Goal: Task Accomplishment & Management: Manage account settings

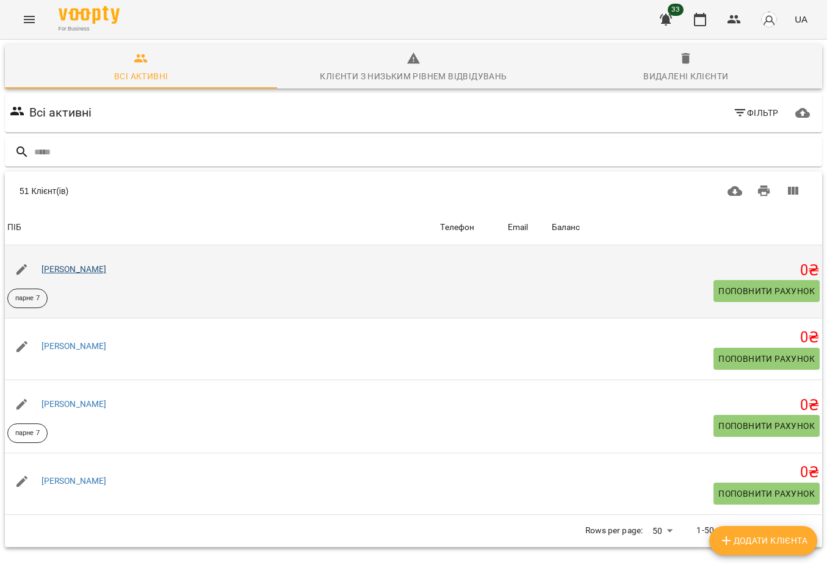
click at [90, 271] on link "[PERSON_NAME]" at bounding box center [73, 269] width 65 height 10
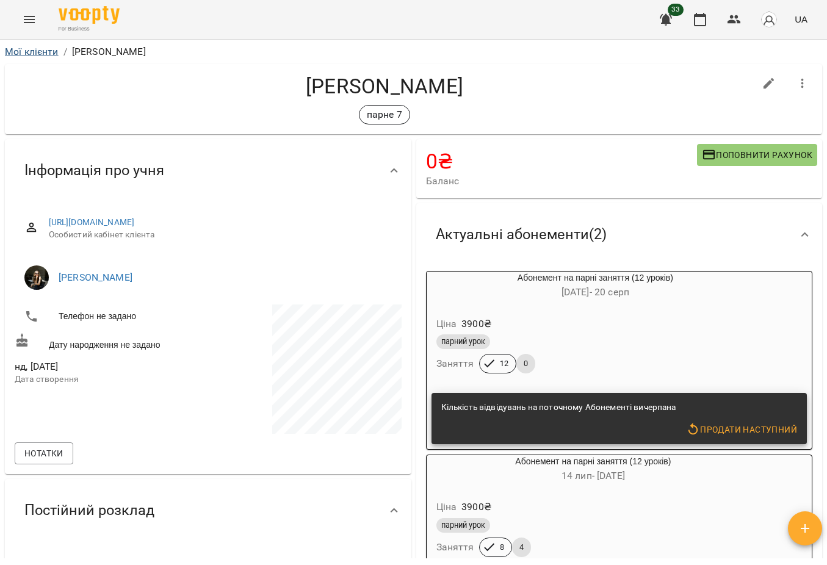
click at [37, 48] on link "Мої клієнти" at bounding box center [32, 52] width 54 height 12
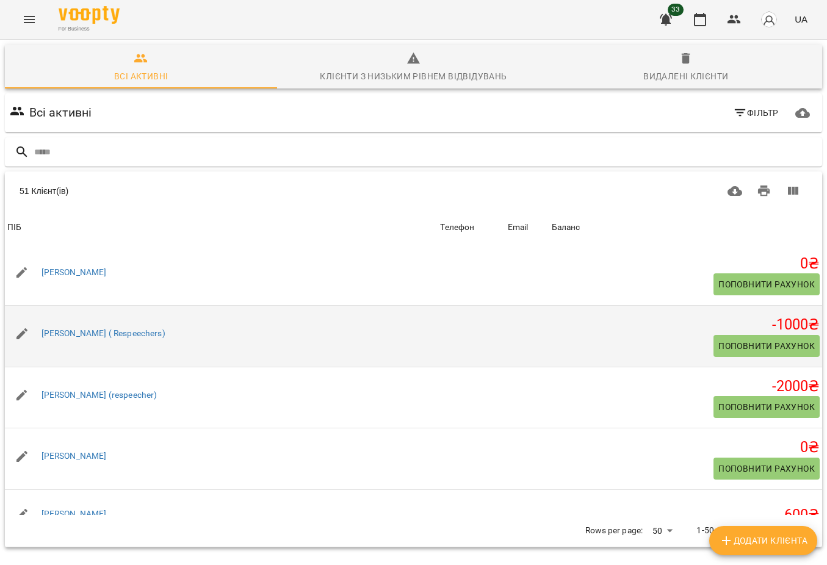
scroll to position [271, 0]
click at [740, 345] on span "Поповнити рахунок" at bounding box center [766, 345] width 96 height 15
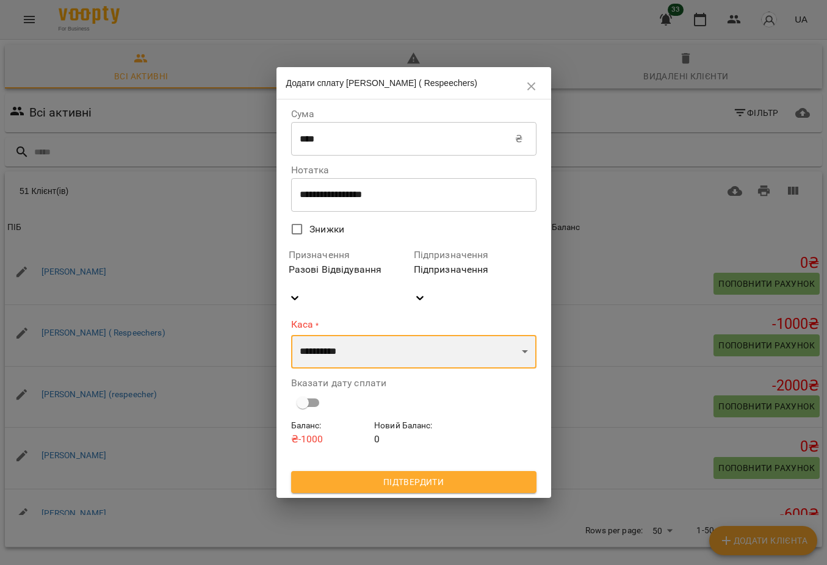
select select "****"
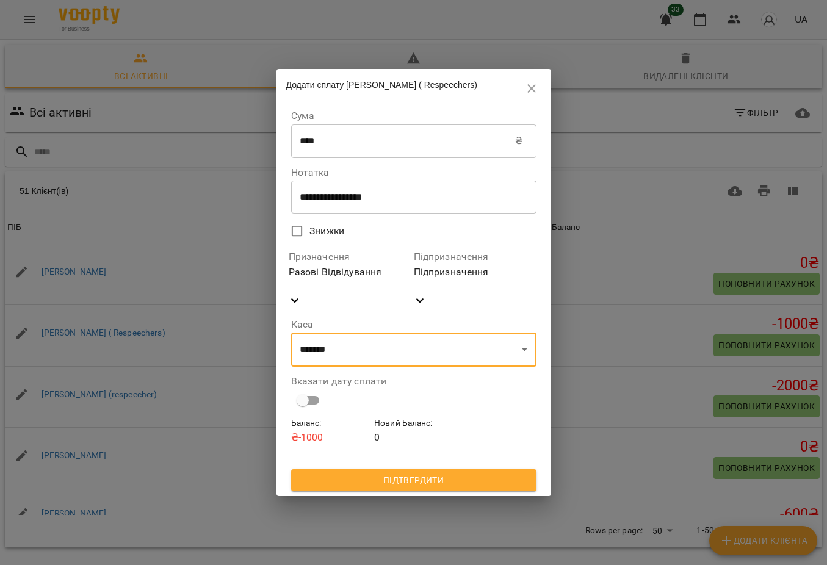
click at [434, 473] on span "Підтвердити" at bounding box center [414, 480] width 226 height 15
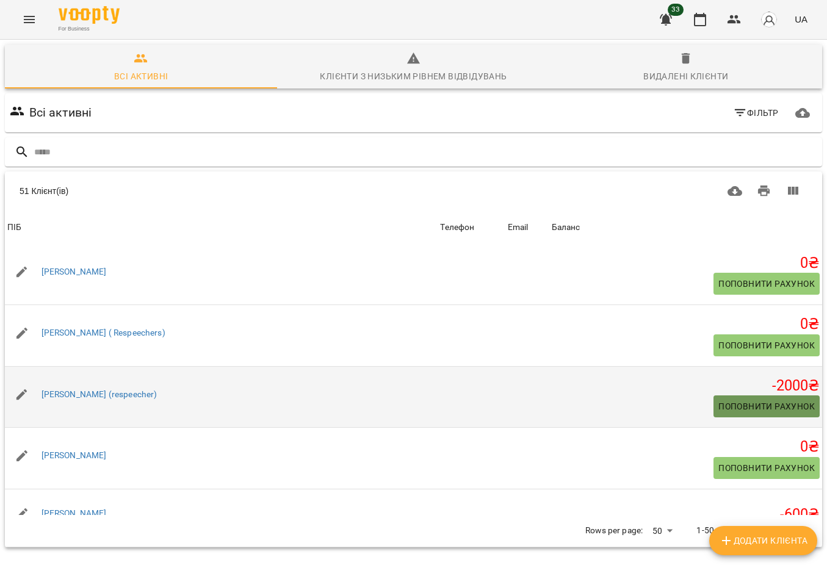
click at [784, 405] on span "Поповнити рахунок" at bounding box center [766, 406] width 96 height 15
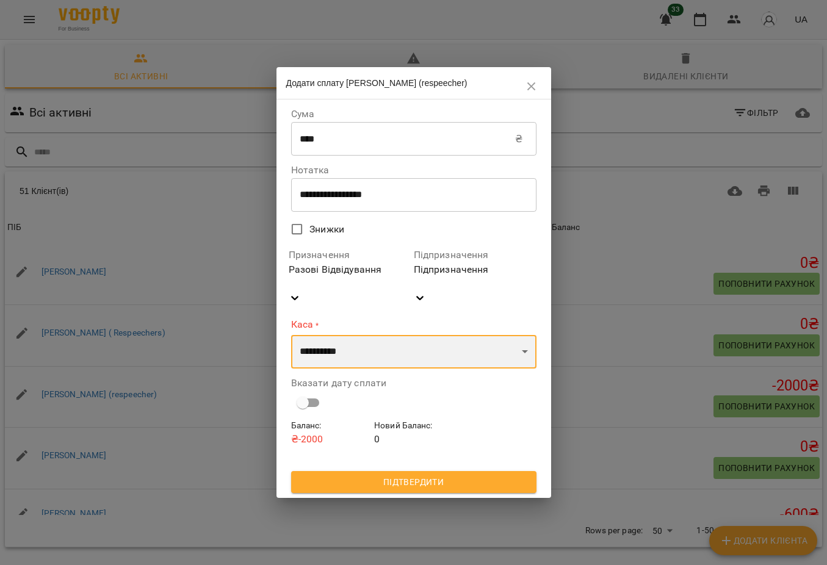
select select "****"
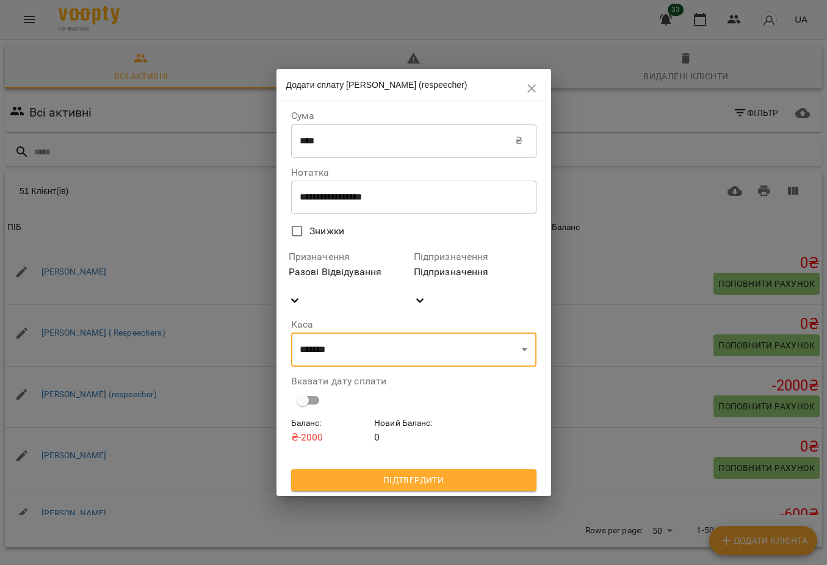
click at [399, 473] on span "Підтвердити" at bounding box center [414, 480] width 226 height 15
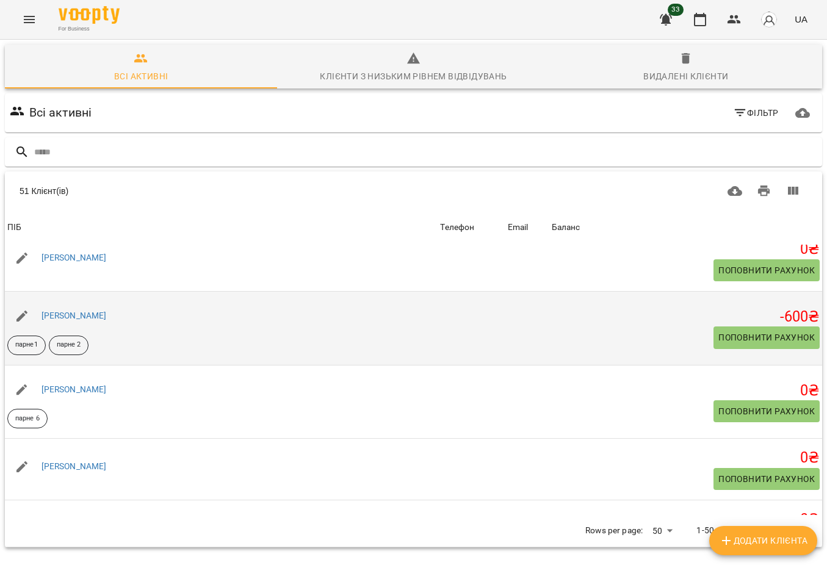
scroll to position [497, 0]
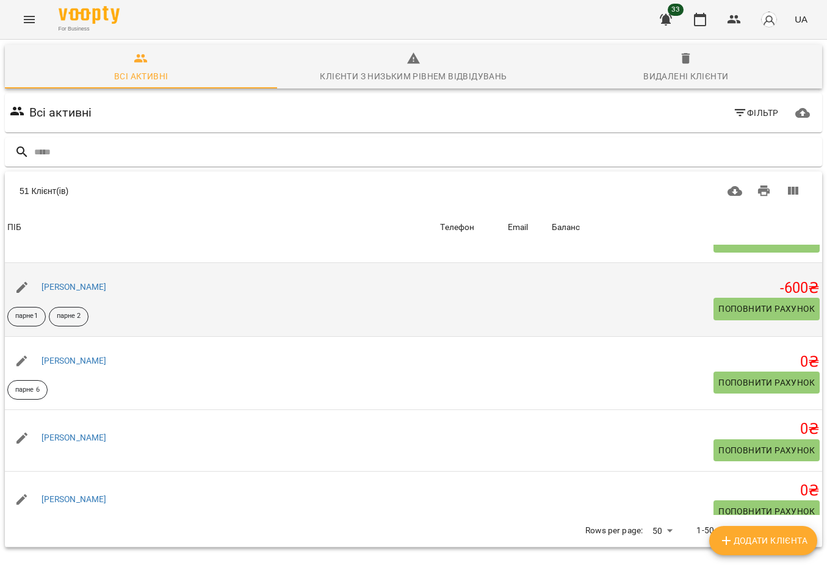
click at [746, 316] on span "Поповнити рахунок" at bounding box center [766, 308] width 96 height 15
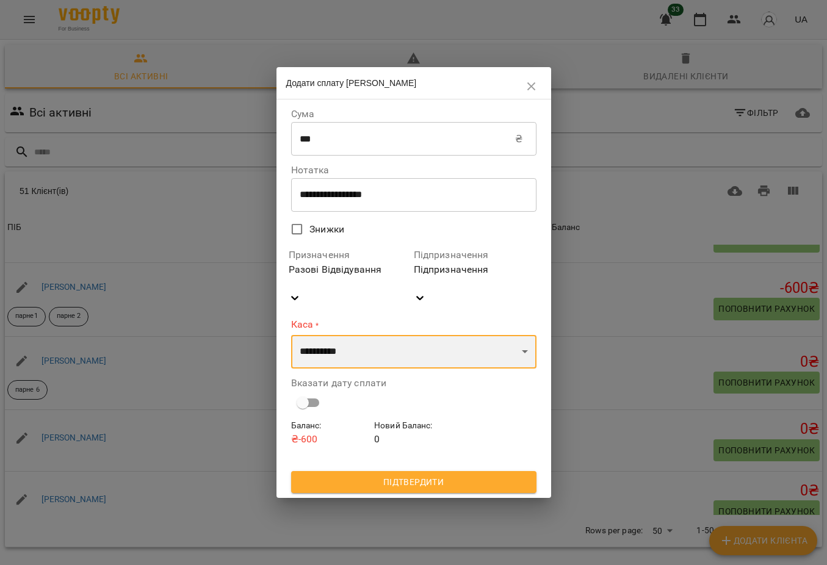
select select "****"
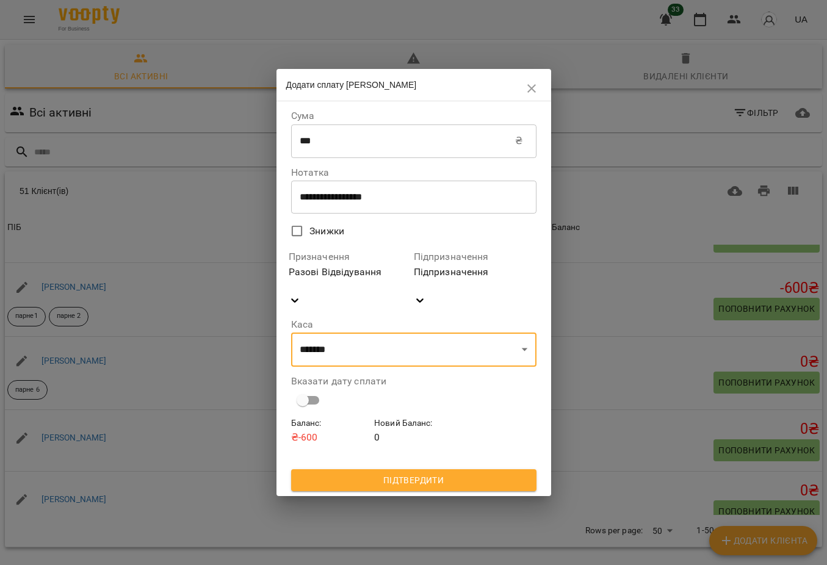
click at [439, 473] on span "Підтвердити" at bounding box center [414, 480] width 226 height 15
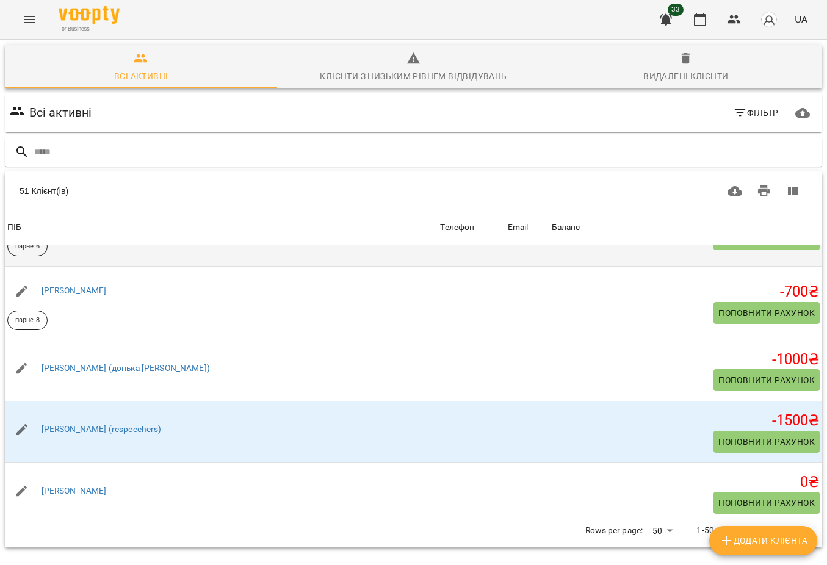
scroll to position [901, 0]
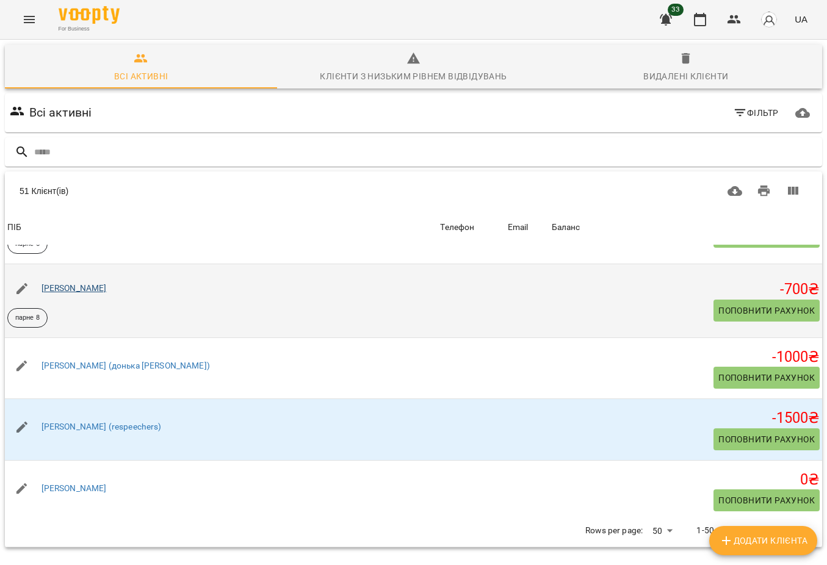
click at [51, 292] on link "[PERSON_NAME]" at bounding box center [73, 288] width 65 height 10
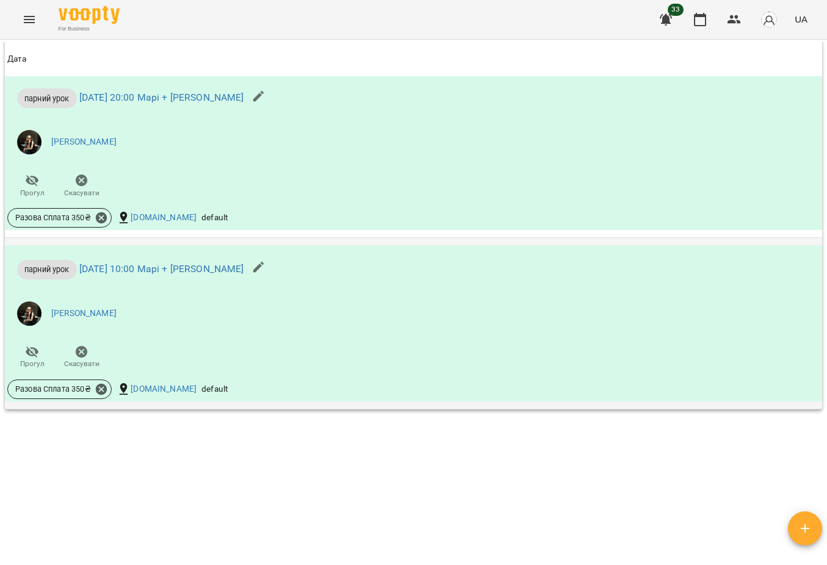
scroll to position [896, 0]
click at [104, 218] on icon at bounding box center [101, 217] width 11 height 11
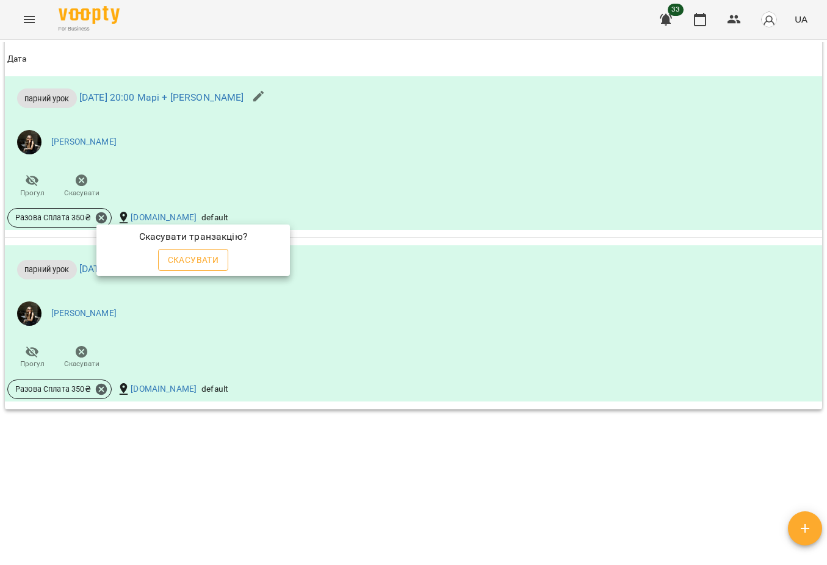
click at [212, 257] on span "Скасувати" at bounding box center [193, 260] width 51 height 15
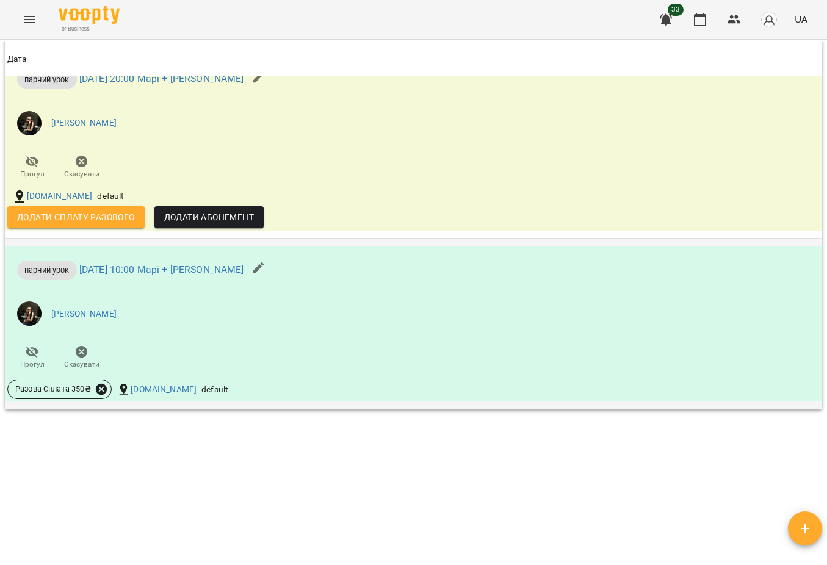
scroll to position [915, 0]
click at [106, 388] on icon at bounding box center [101, 389] width 11 height 11
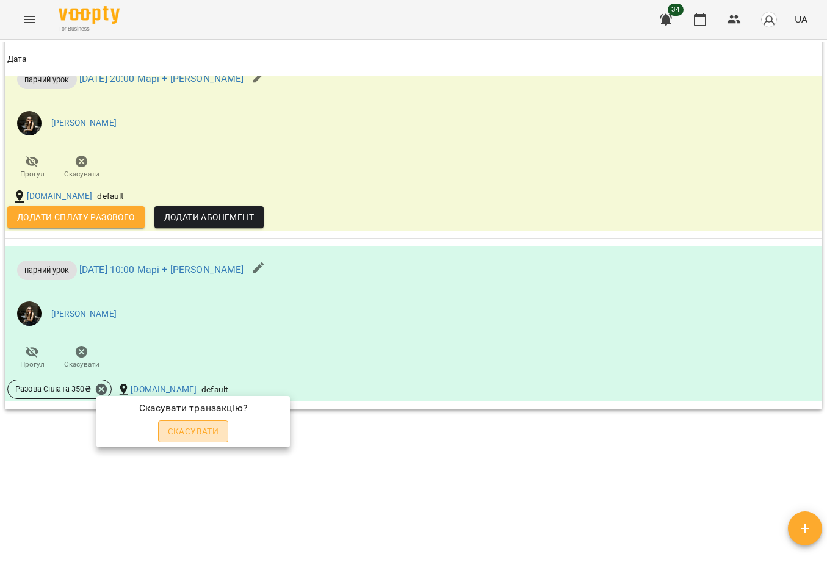
click at [181, 428] on span "Скасувати" at bounding box center [193, 431] width 51 height 15
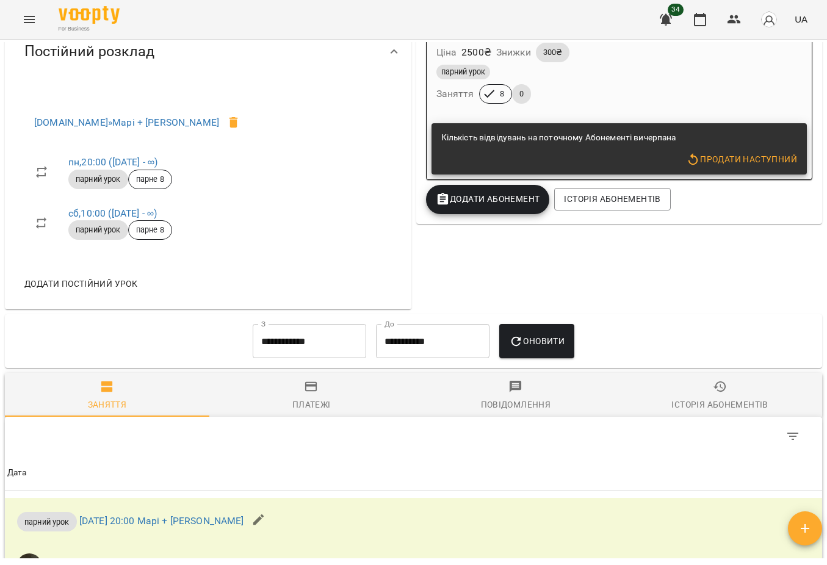
scroll to position [457, 0]
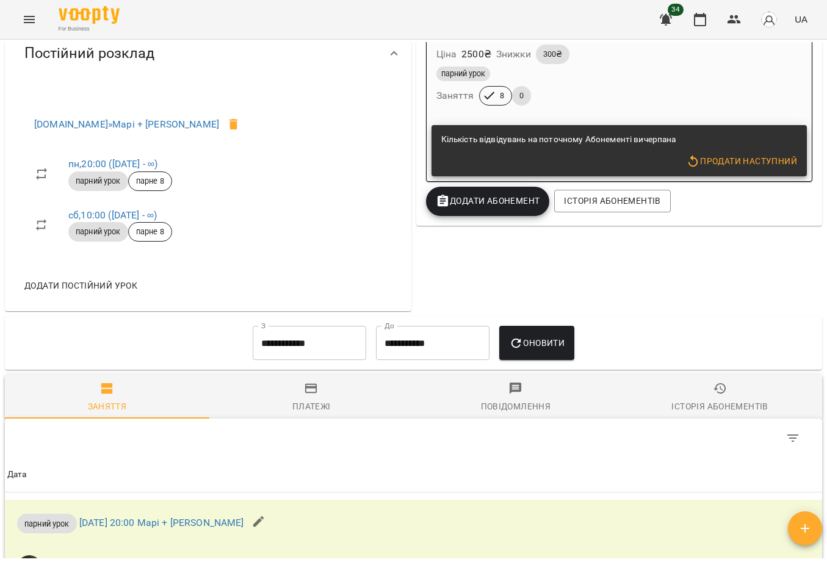
click at [524, 205] on span "Додати Абонемент" at bounding box center [488, 200] width 104 height 15
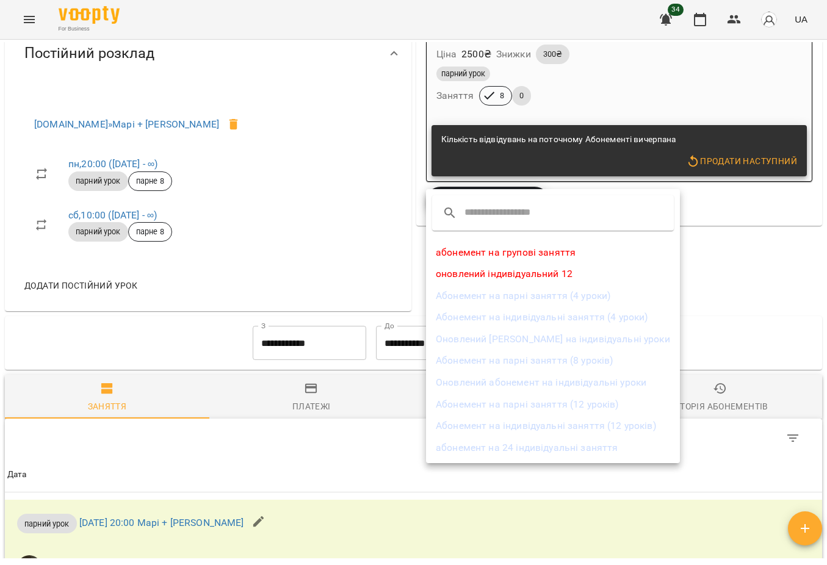
click at [541, 359] on li "Абонемент на парні заняття (8 уроків)" at bounding box center [553, 361] width 254 height 22
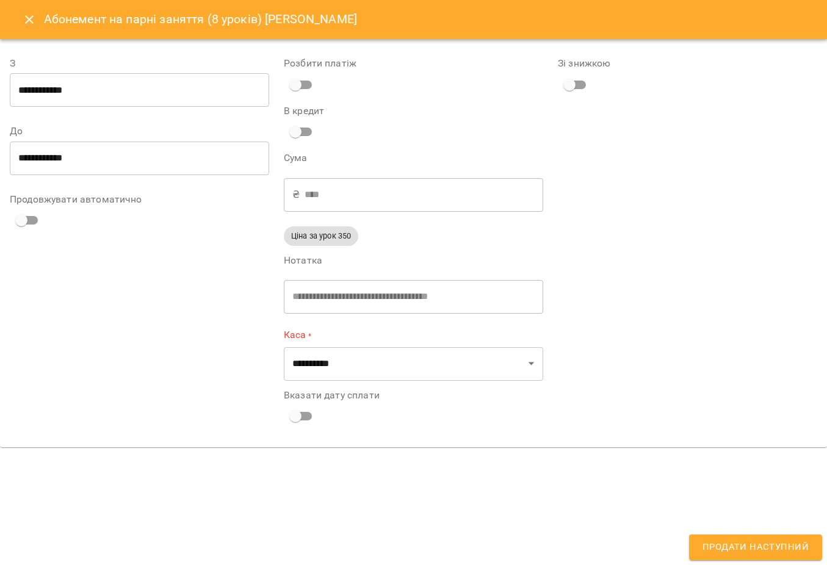
type input "**********"
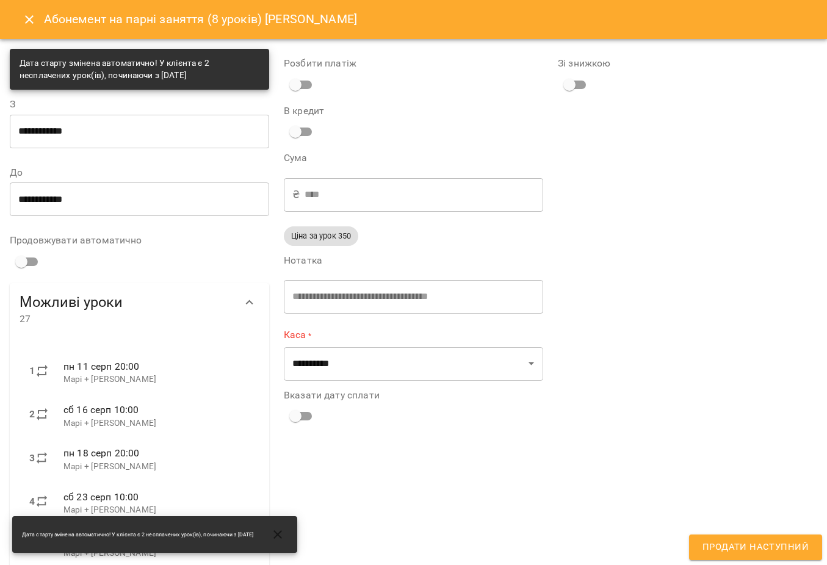
click at [491, 344] on div "**********" at bounding box center [413, 354] width 259 height 52
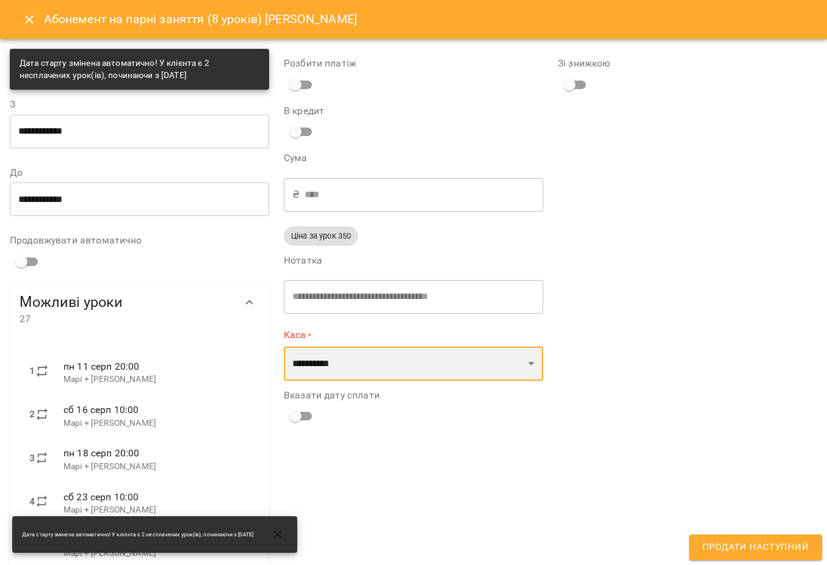
select select "****"
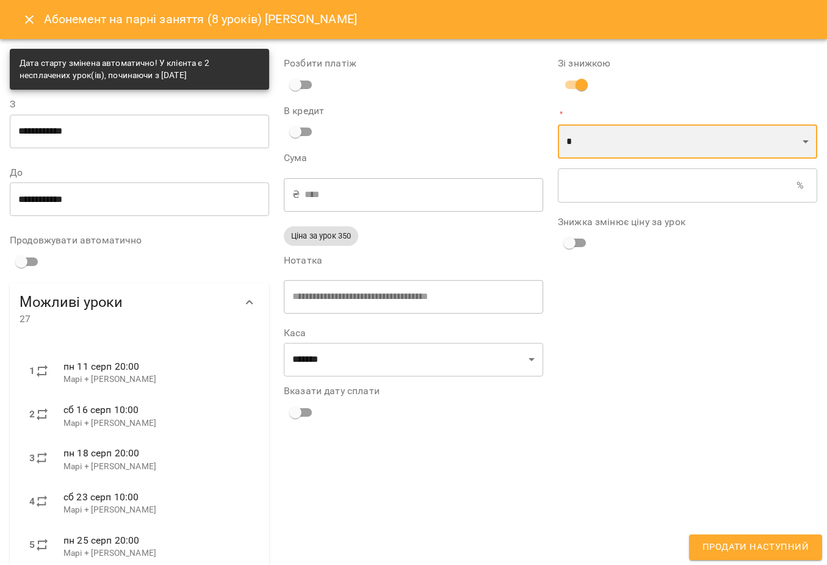
select select "*****"
click at [594, 186] on input "text" at bounding box center [677, 185] width 239 height 34
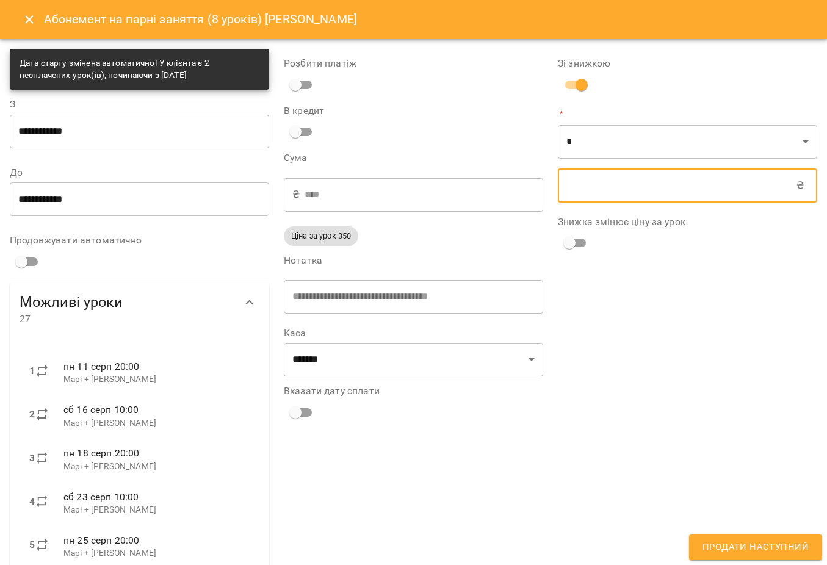
type input "****"
type input "*"
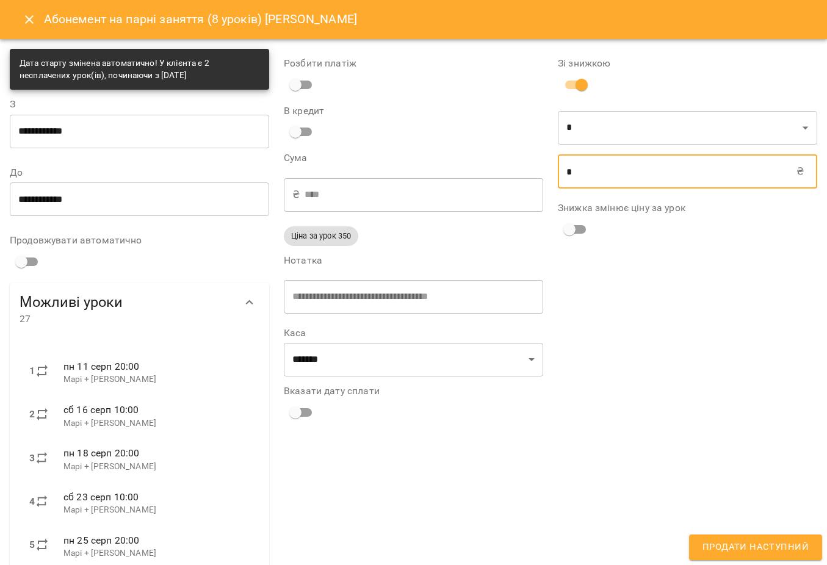
type input "****"
type input "**"
type input "****"
type input "***"
click at [723, 551] on span "Продати наступний" at bounding box center [755, 547] width 106 height 16
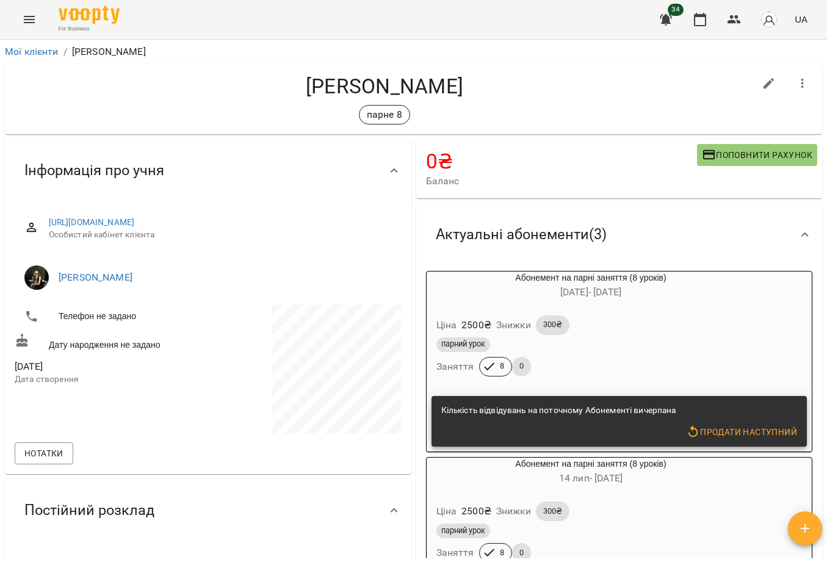
scroll to position [0, 0]
click at [31, 52] on link "Мої клієнти" at bounding box center [32, 52] width 54 height 12
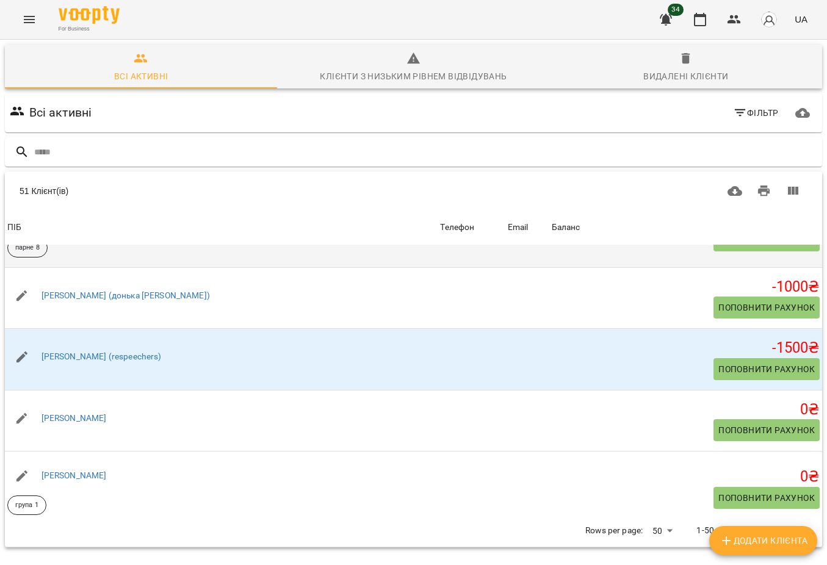
scroll to position [976, 0]
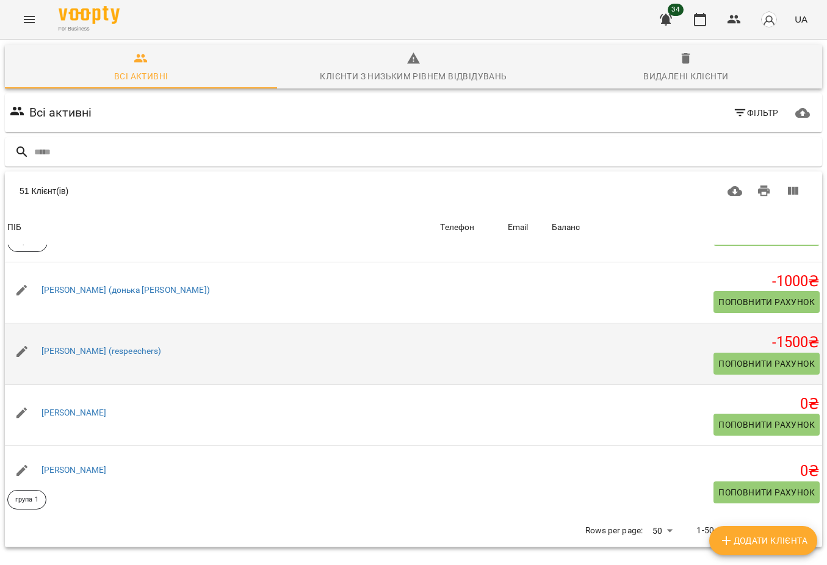
click at [746, 358] on button "Поповнити рахунок" at bounding box center [766, 364] width 106 height 22
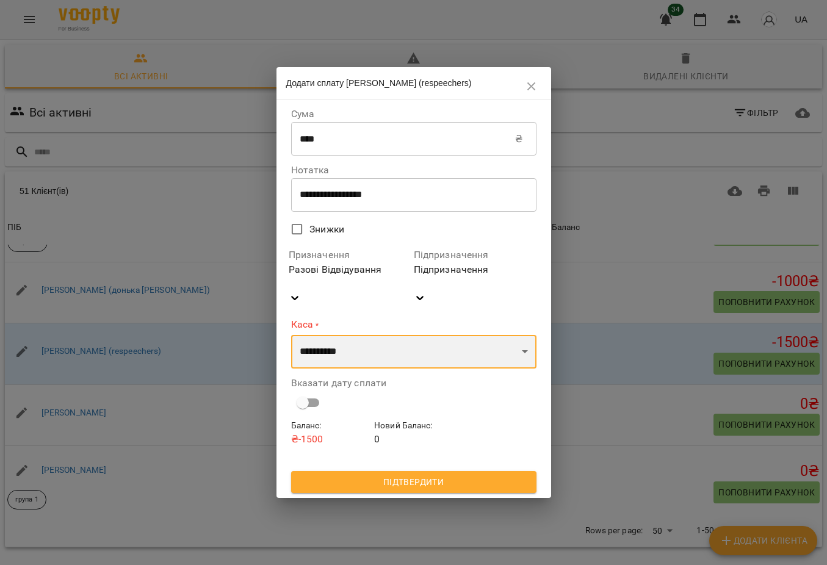
select select "****"
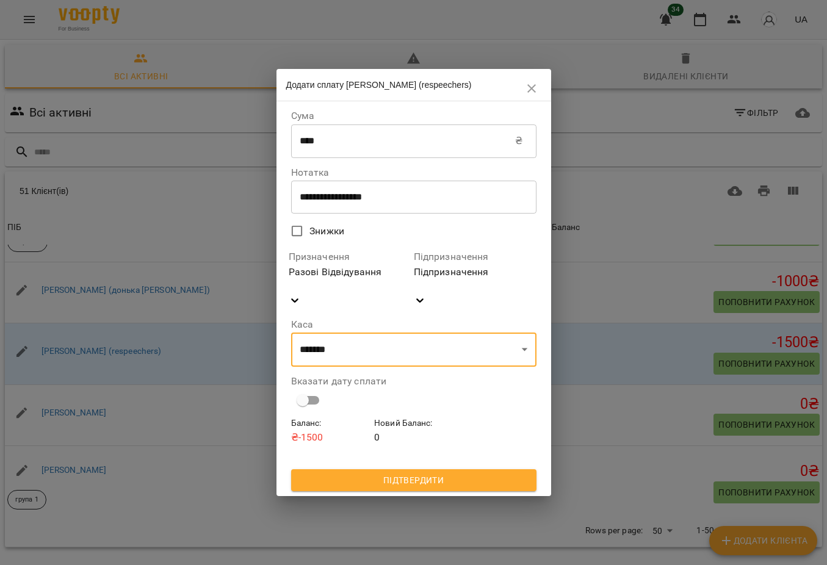
click at [442, 473] on span "Підтвердити" at bounding box center [414, 480] width 226 height 15
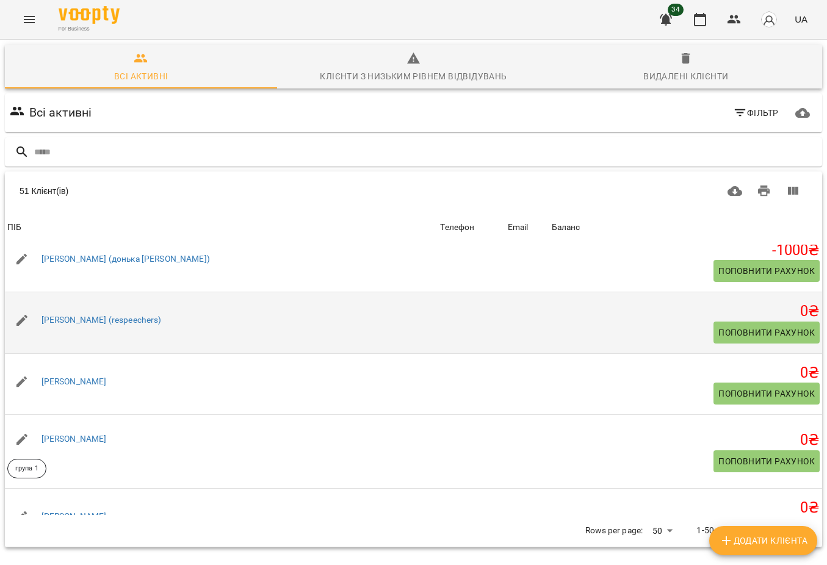
scroll to position [1017, 0]
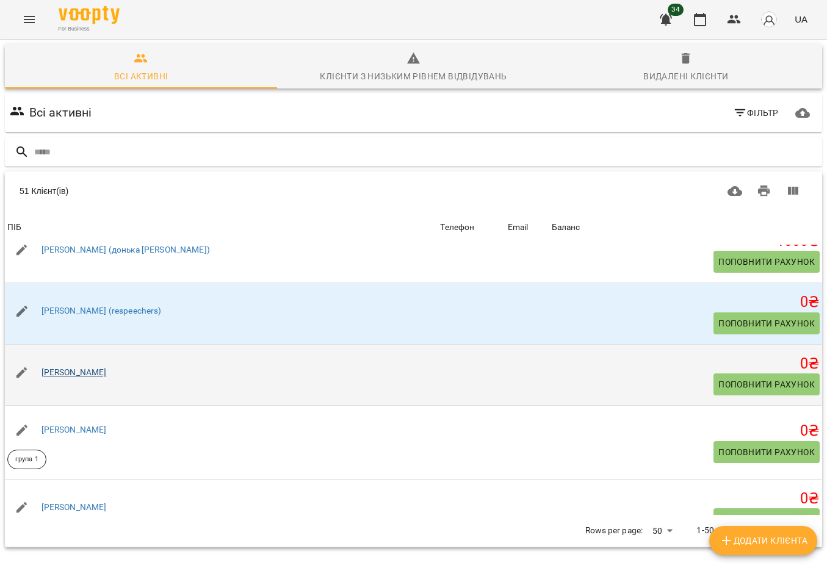
click at [107, 377] on link "[PERSON_NAME]" at bounding box center [73, 372] width 65 height 10
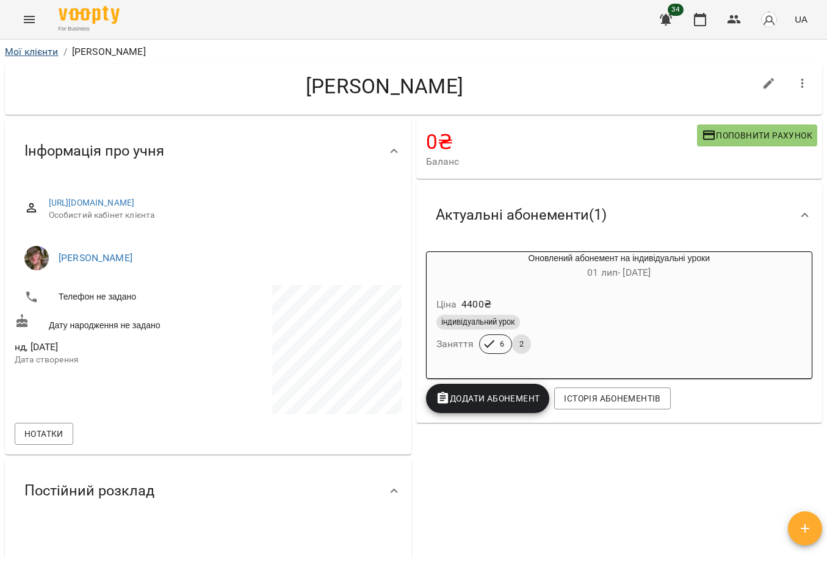
click at [29, 48] on link "Мої клієнти" at bounding box center [32, 52] width 54 height 12
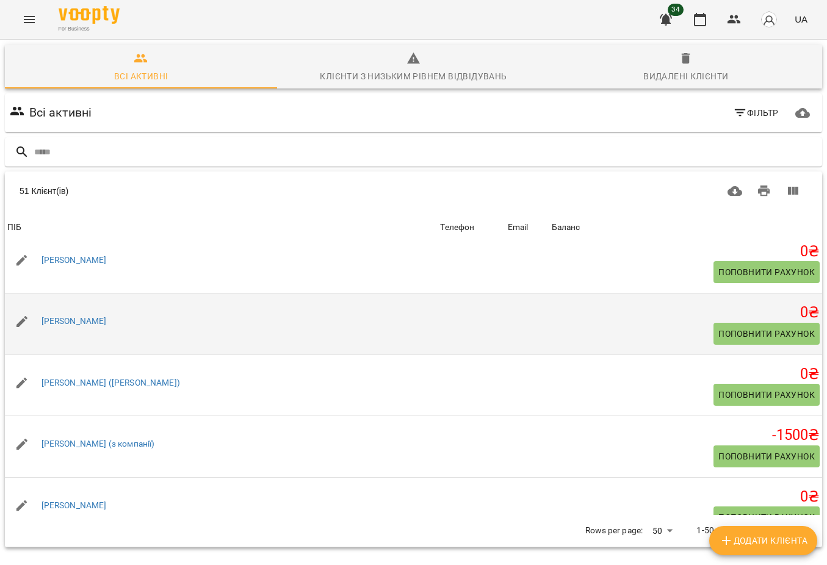
scroll to position [1265, 0]
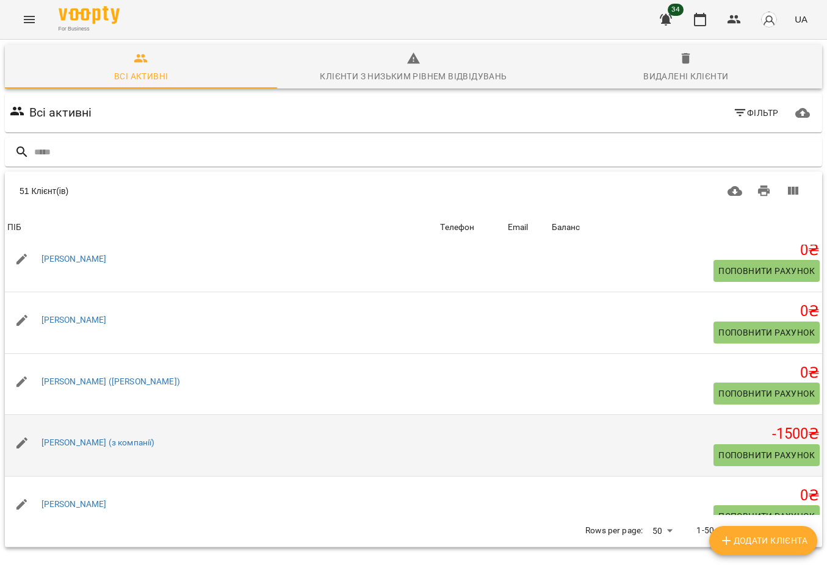
click at [735, 454] on span "Поповнити рахунок" at bounding box center [766, 455] width 96 height 15
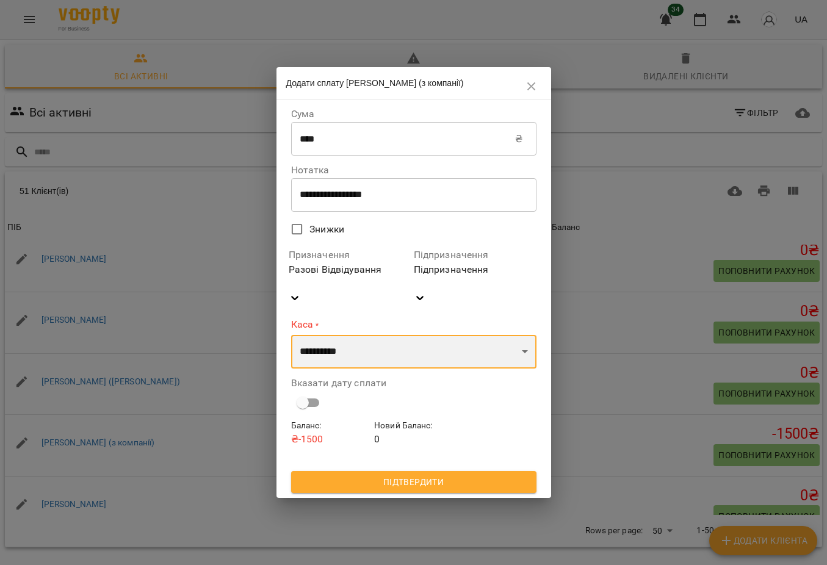
select select "****"
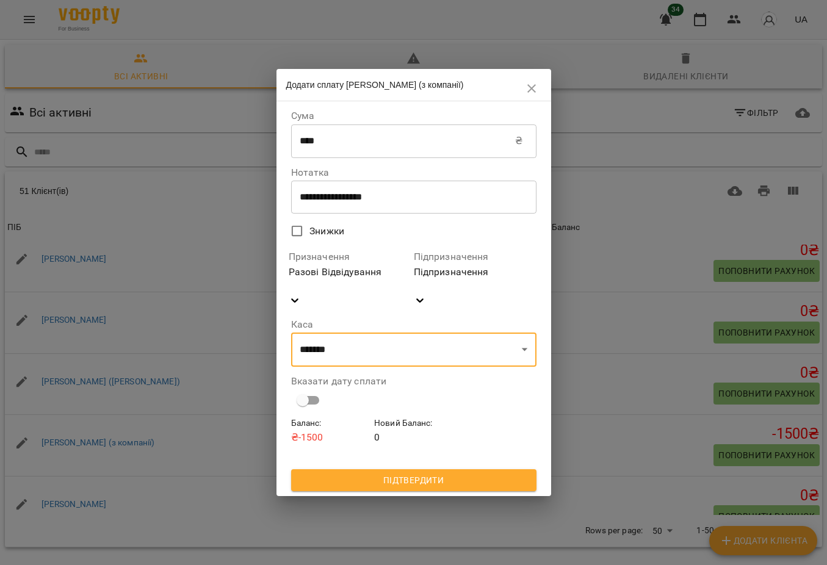
click at [436, 469] on button "Підтвердити" at bounding box center [413, 480] width 245 height 22
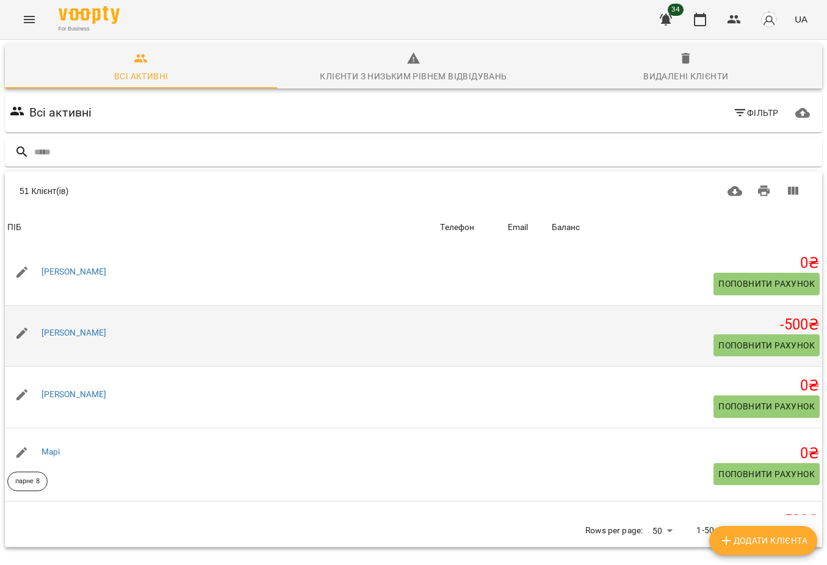
scroll to position [1623, 0]
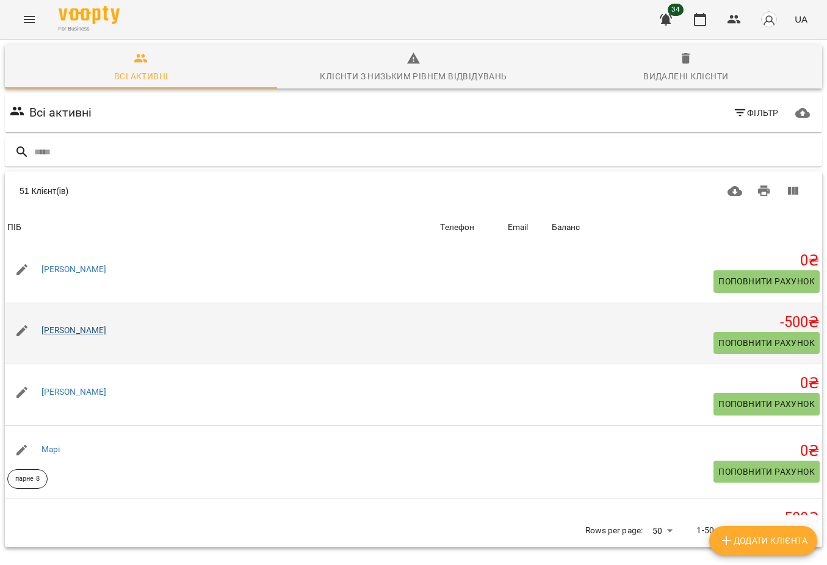
click at [58, 335] on link "[PERSON_NAME]" at bounding box center [73, 330] width 65 height 10
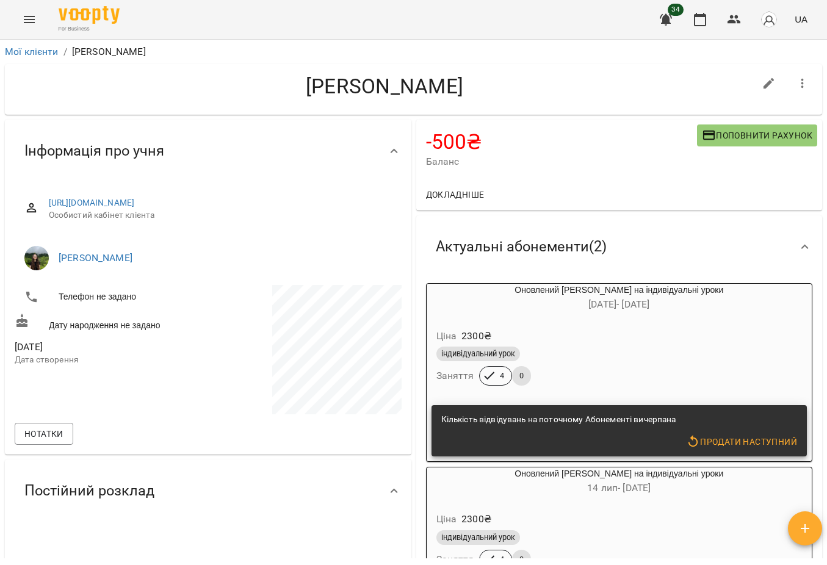
click at [754, 127] on button "Поповнити рахунок" at bounding box center [757, 135] width 120 height 22
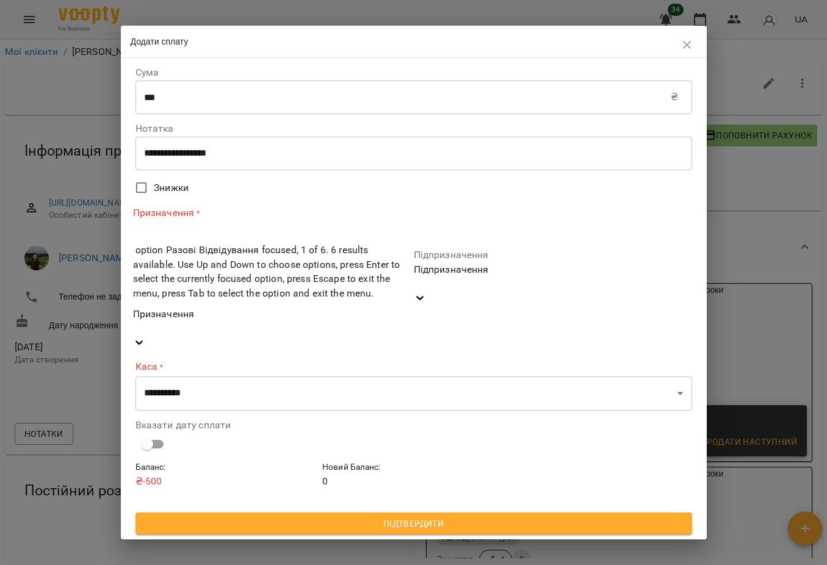
click at [385, 307] on div "Призначення" at bounding box center [272, 321] width 278 height 29
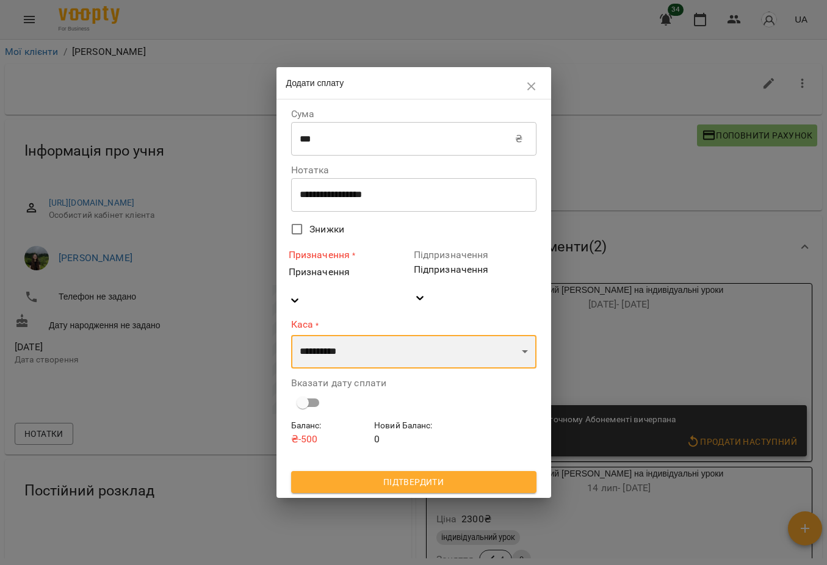
select select "****"
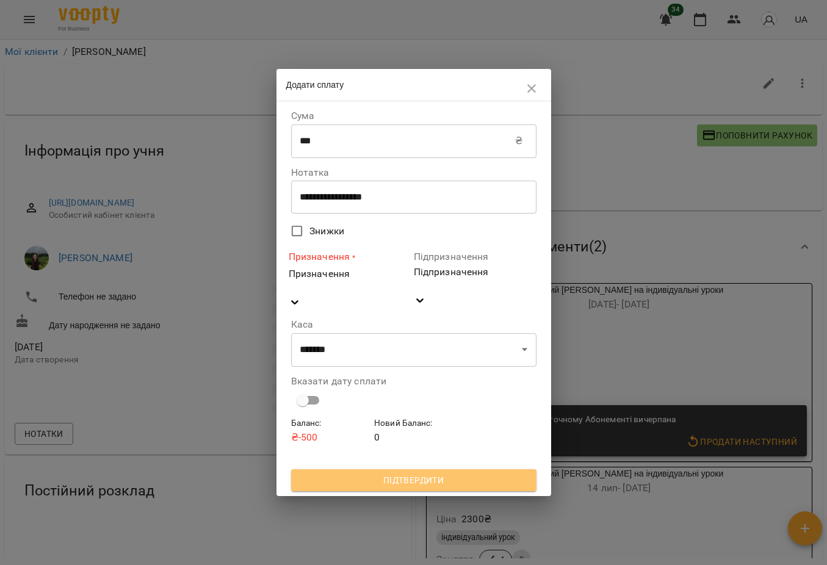
click at [443, 473] on span "Підтвердити" at bounding box center [414, 480] width 226 height 15
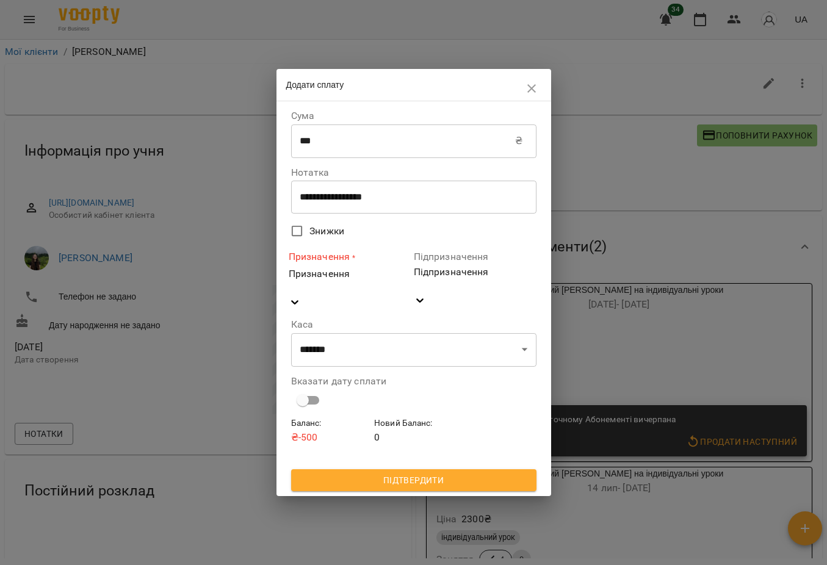
click at [347, 281] on div "Призначення" at bounding box center [350, 274] width 123 height 15
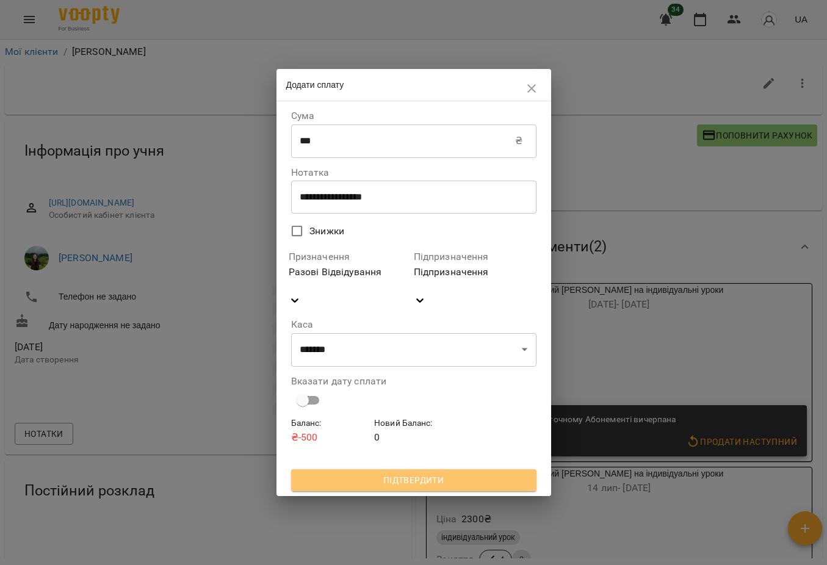
click at [404, 473] on span "Підтвердити" at bounding box center [414, 480] width 226 height 15
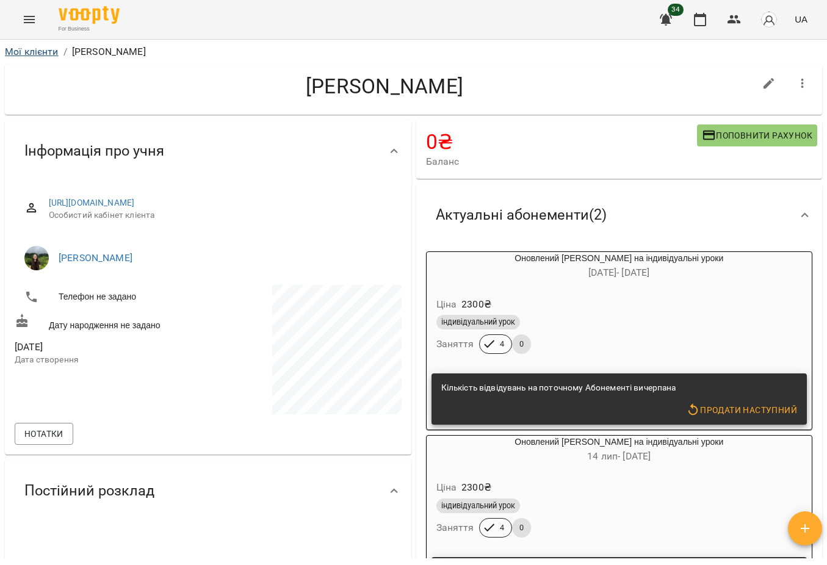
click at [37, 51] on link "Мої клієнти" at bounding box center [32, 52] width 54 height 12
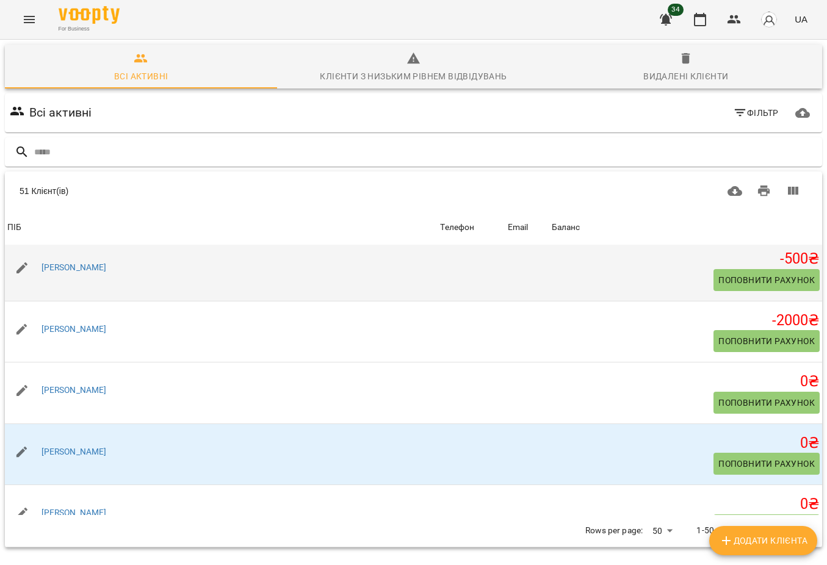
scroll to position [1880, 0]
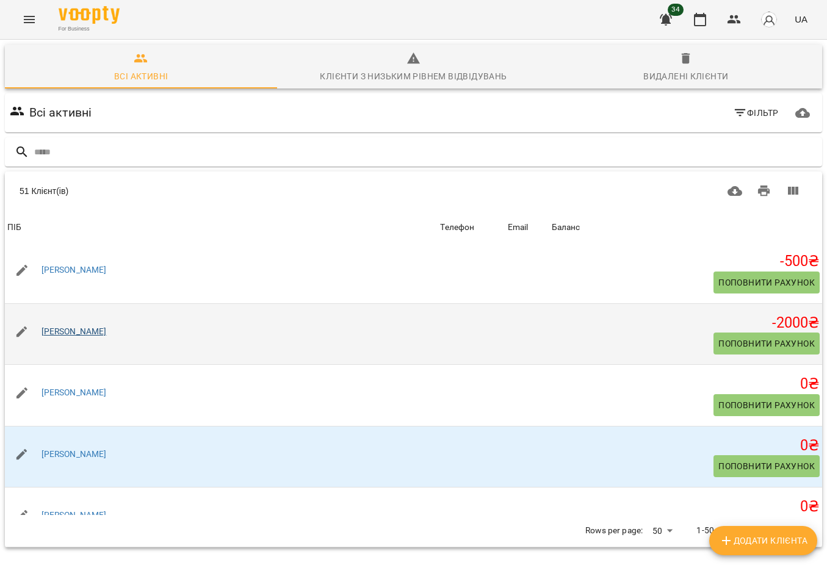
click at [92, 336] on link "[PERSON_NAME]" at bounding box center [73, 331] width 65 height 10
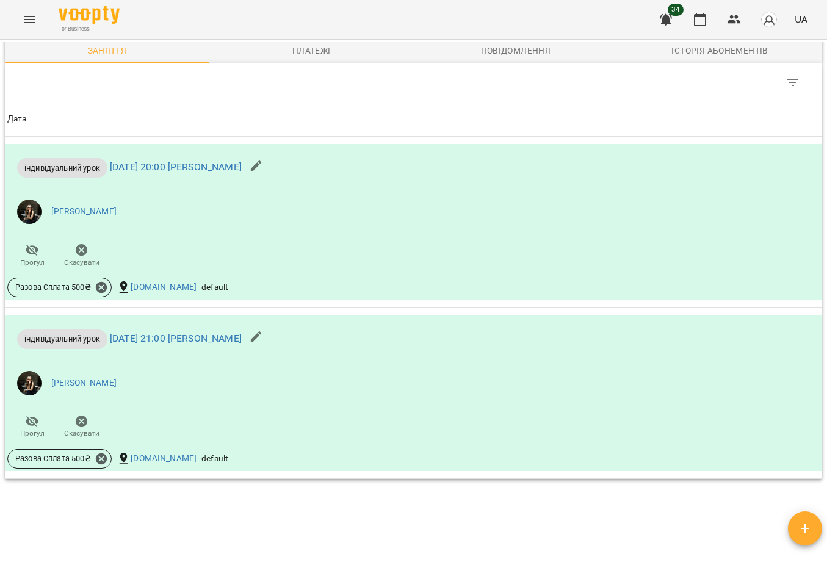
scroll to position [420, 0]
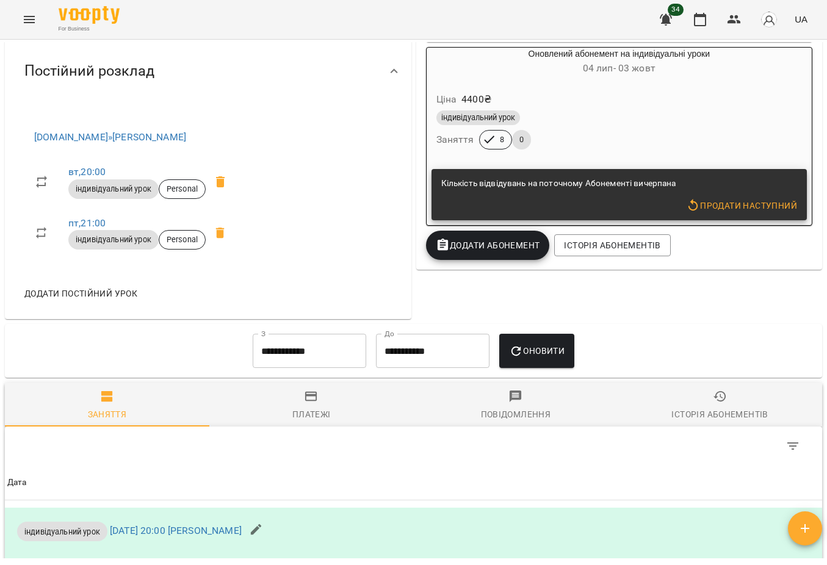
click at [305, 363] on input "**********" at bounding box center [310, 351] width 114 height 34
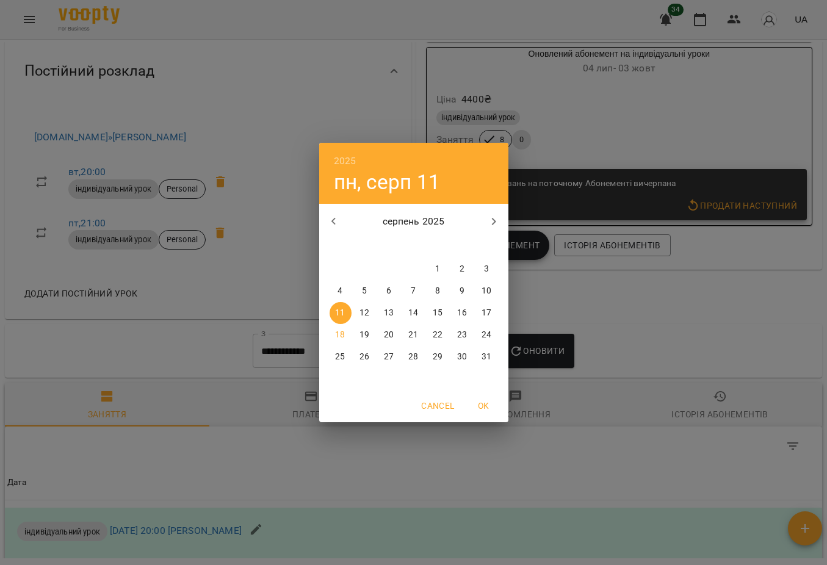
click at [440, 267] on p "1" at bounding box center [437, 269] width 5 height 12
type input "**********"
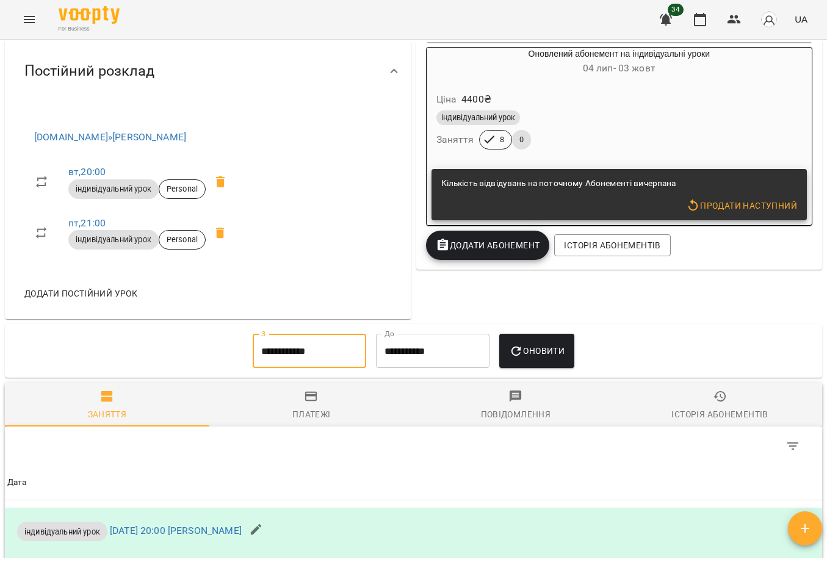
click at [542, 357] on button "Оновити" at bounding box center [536, 351] width 75 height 34
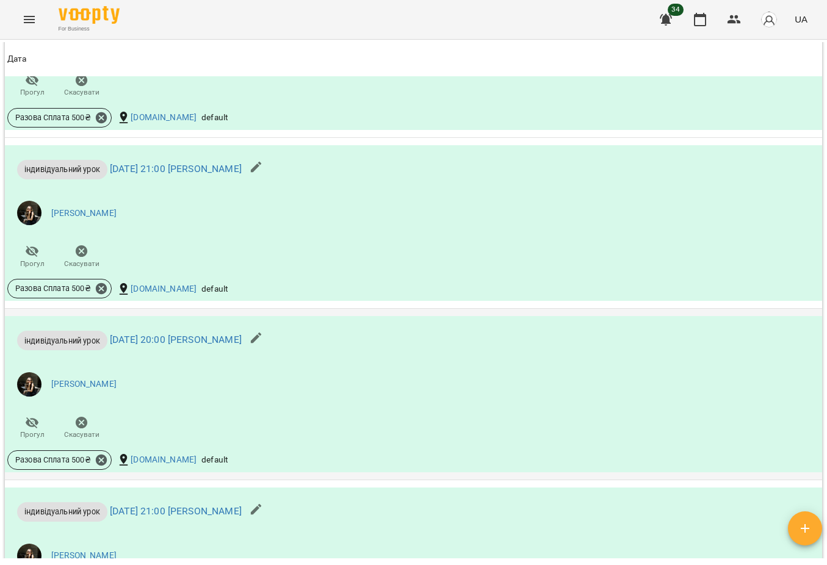
scroll to position [1134, 0]
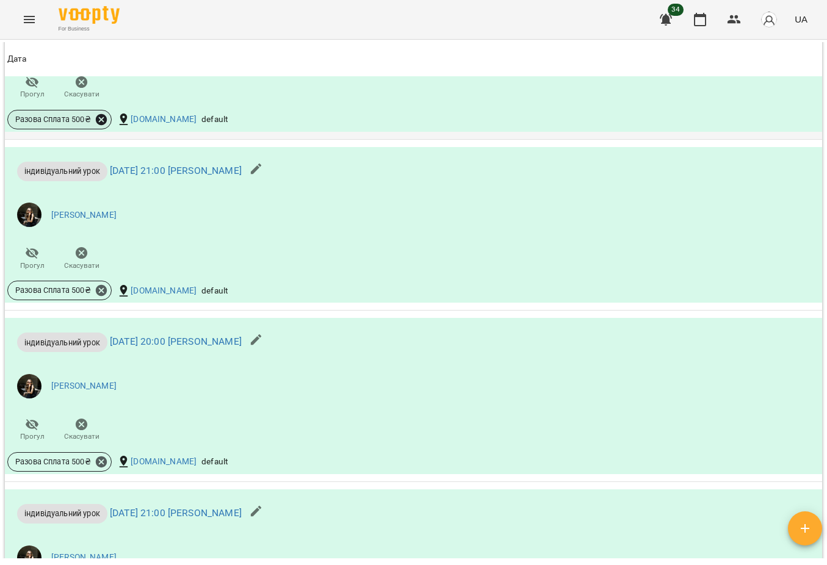
click at [101, 125] on icon at bounding box center [101, 119] width 11 height 11
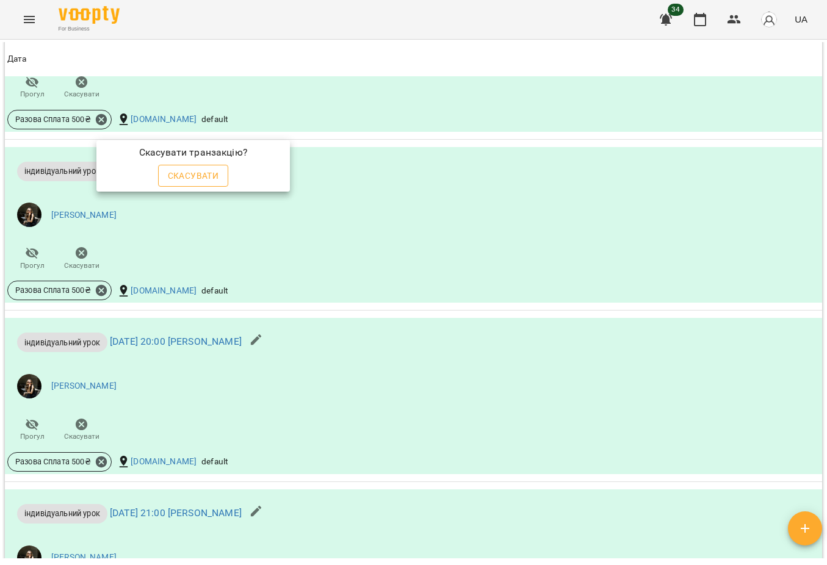
click at [181, 168] on button "Скасувати" at bounding box center [193, 176] width 71 height 22
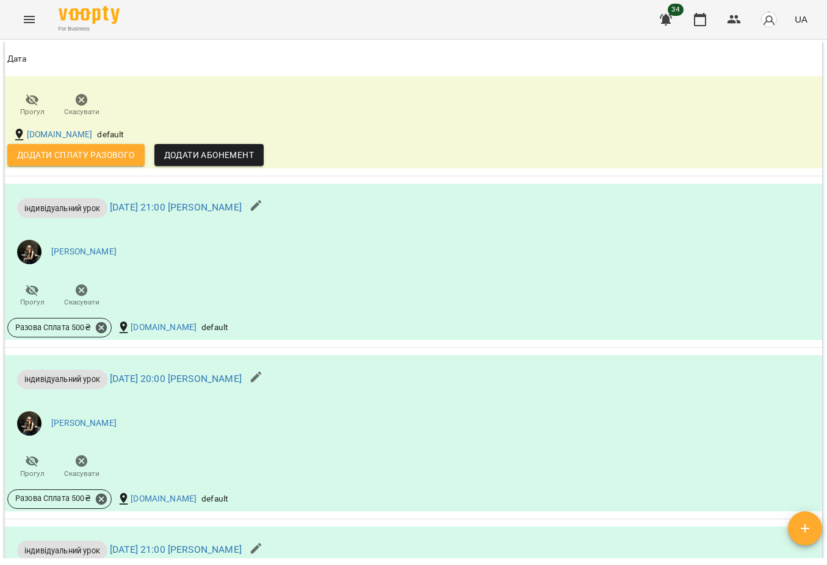
scroll to position [1117, 0]
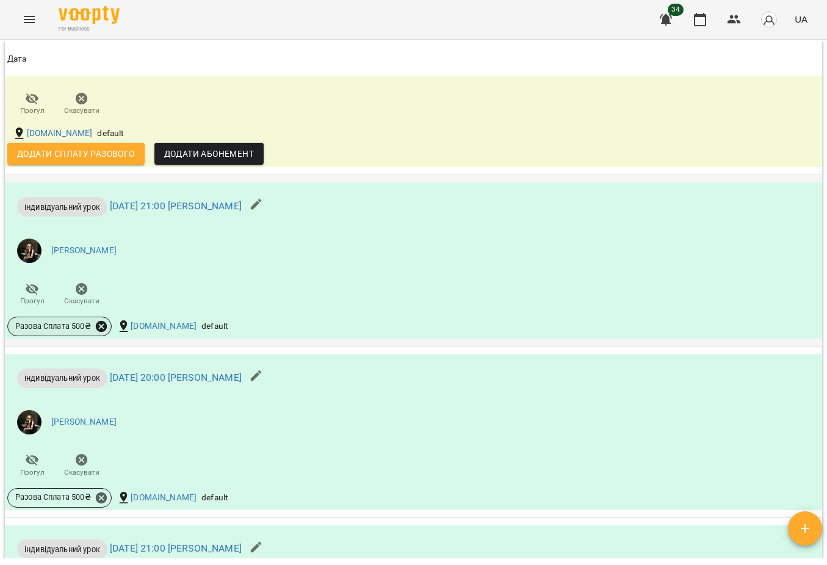
click at [105, 332] on icon at bounding box center [101, 326] width 11 height 11
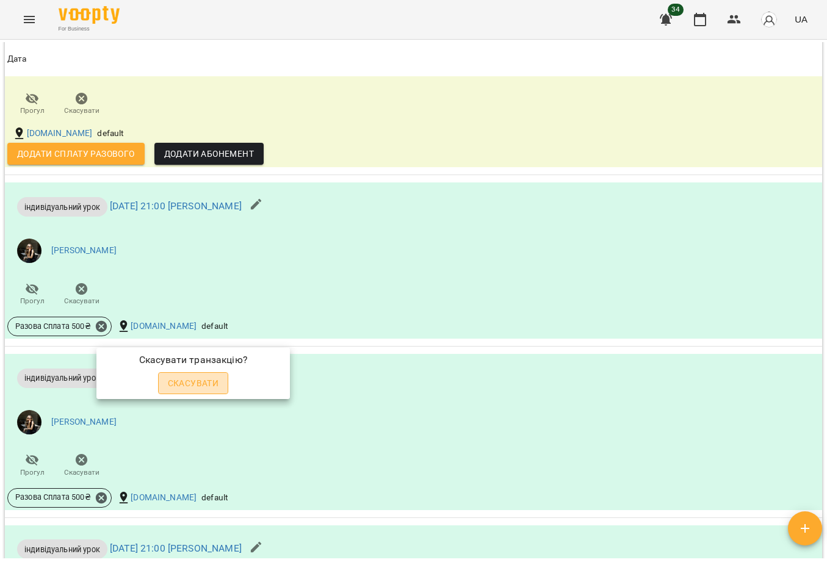
click at [168, 378] on span "Скасувати" at bounding box center [193, 383] width 51 height 15
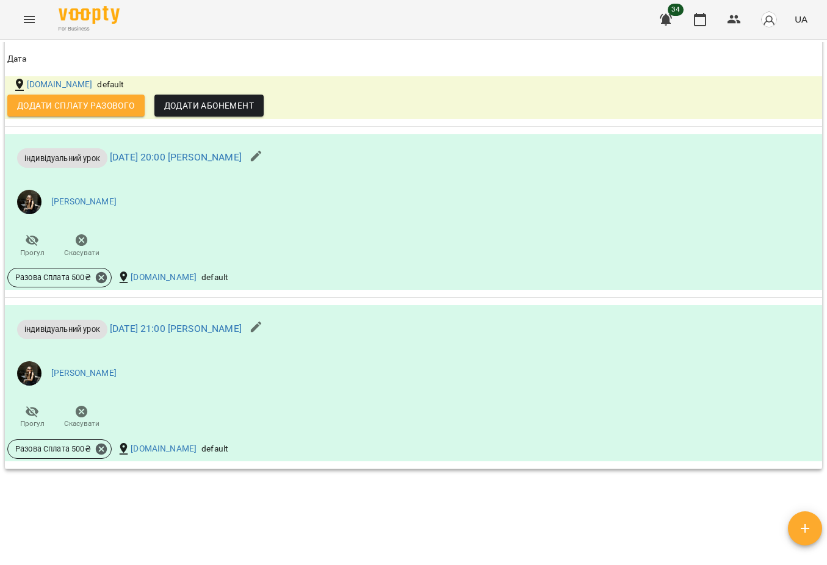
scroll to position [1374, 0]
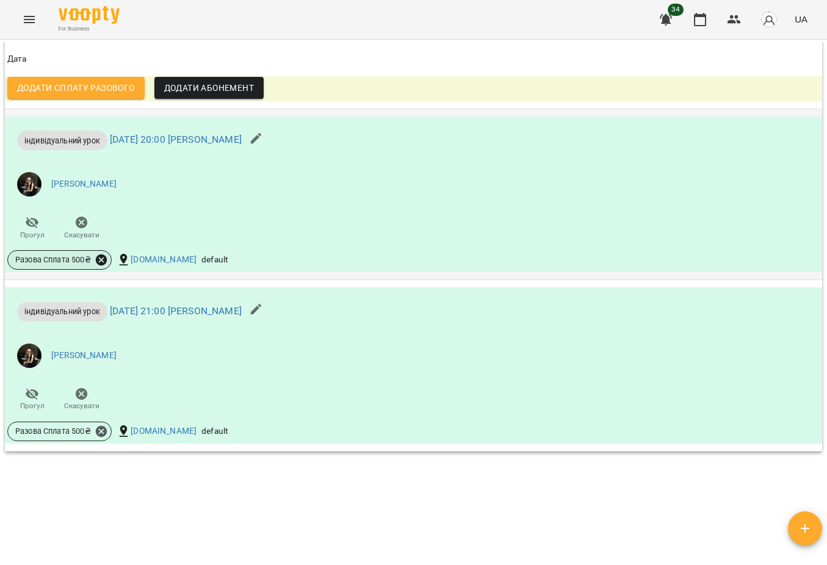
click at [104, 265] on icon at bounding box center [101, 259] width 11 height 11
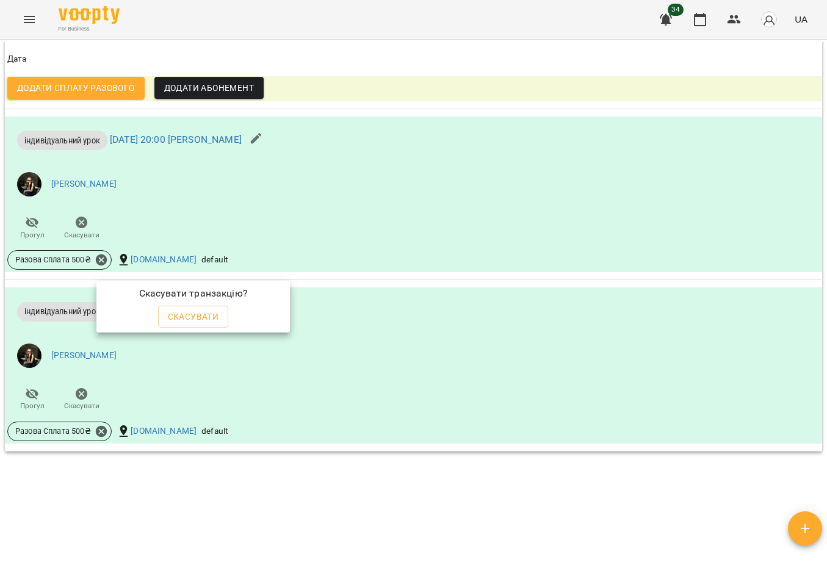
click at [170, 318] on span "Скасувати" at bounding box center [193, 316] width 51 height 15
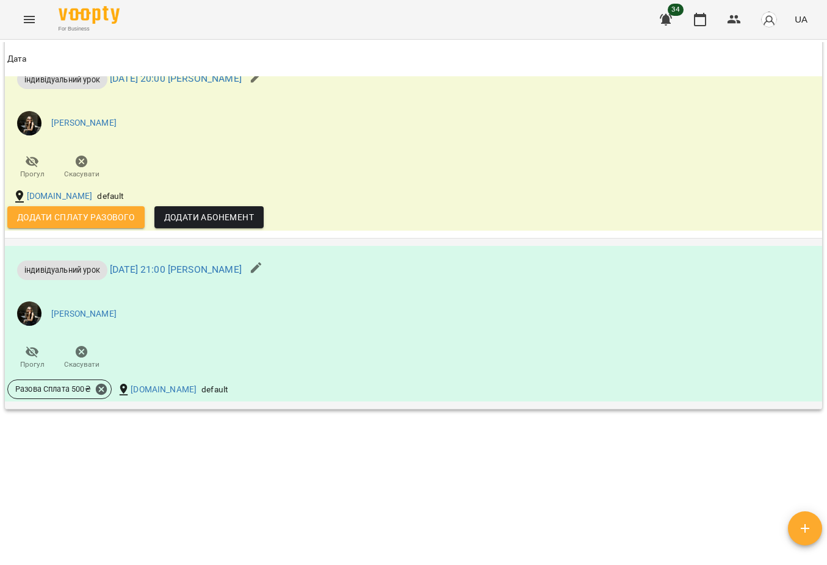
scroll to position [1451, 0]
click at [99, 386] on icon at bounding box center [101, 389] width 11 height 11
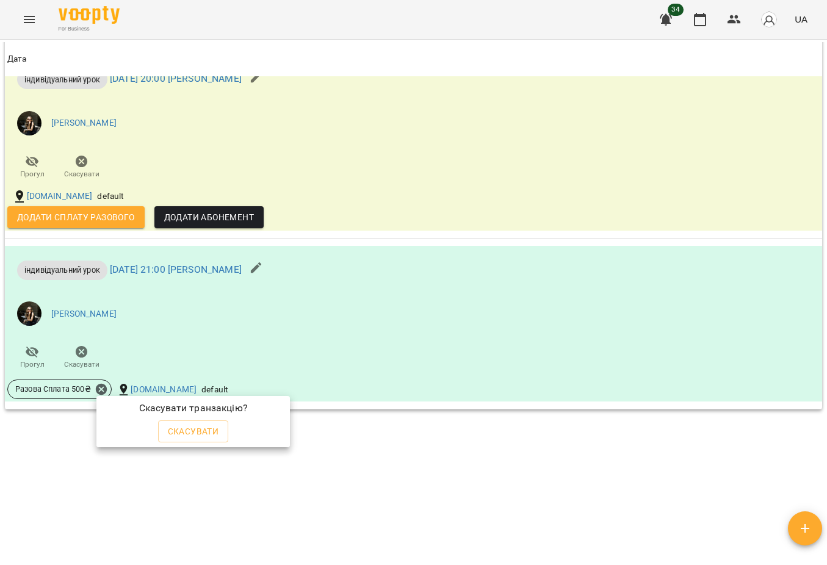
drag, startPoint x: 171, startPoint y: 431, endPoint x: 471, endPoint y: 322, distance: 319.1
click at [171, 431] on span "Скасувати" at bounding box center [193, 431] width 51 height 15
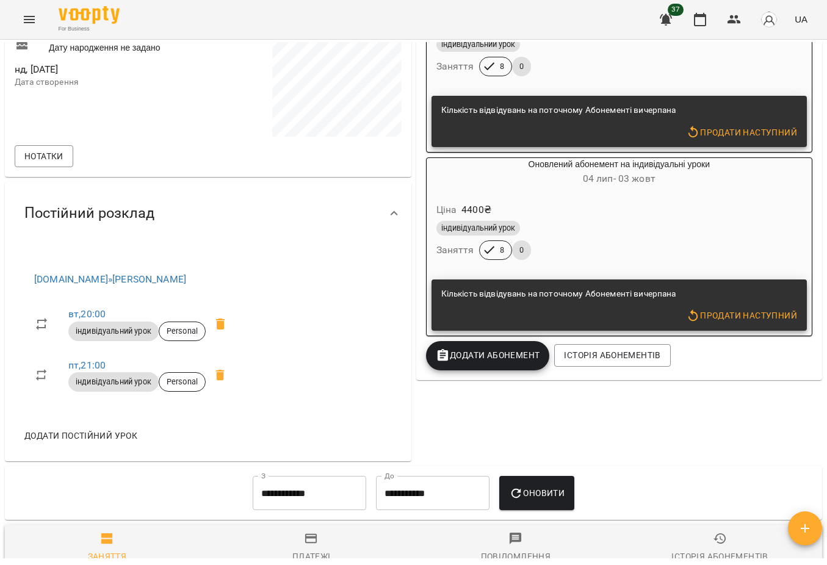
scroll to position [273, 0]
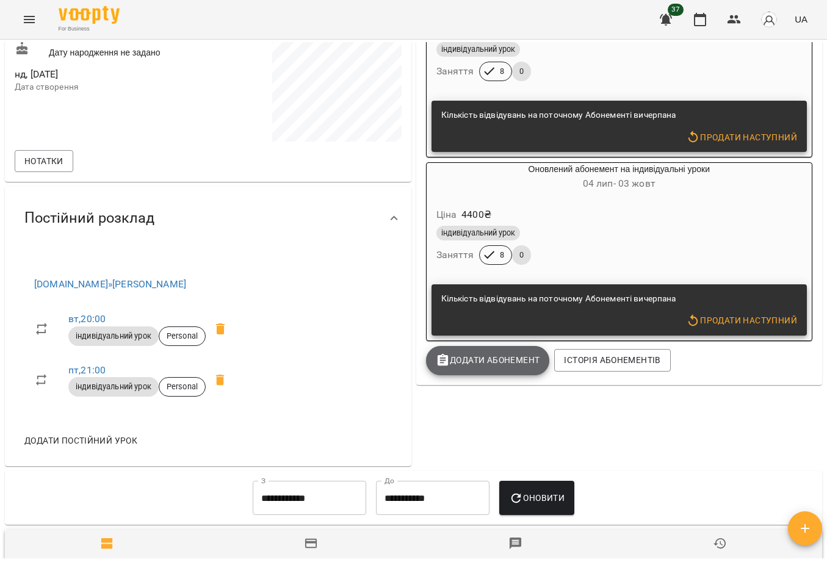
click at [488, 375] on button "Додати Абонемент" at bounding box center [488, 360] width 124 height 29
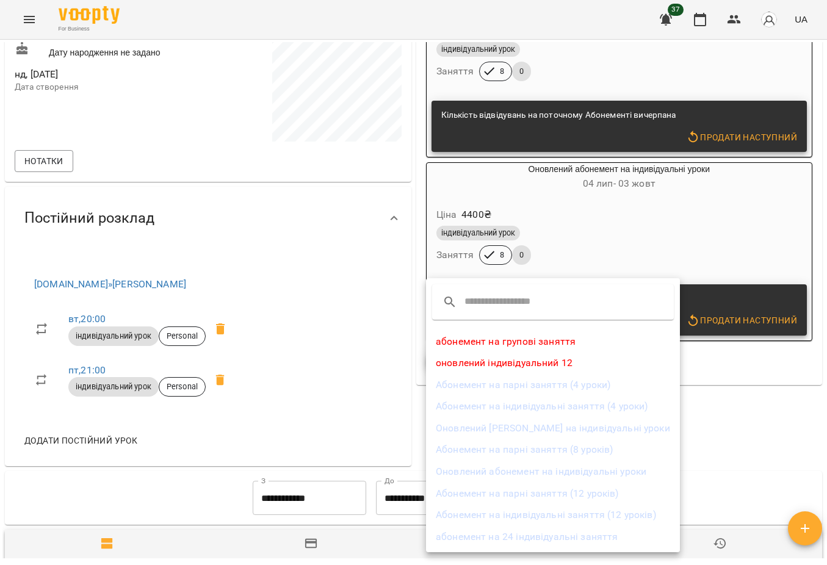
click at [521, 467] on li "Оновлений абонемент на індивідуальні уроки" at bounding box center [553, 472] width 254 height 22
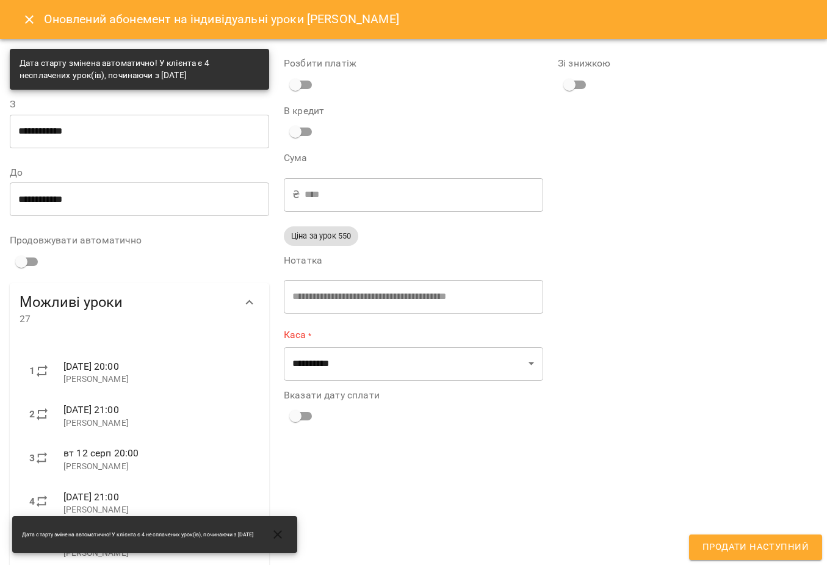
type input "**********"
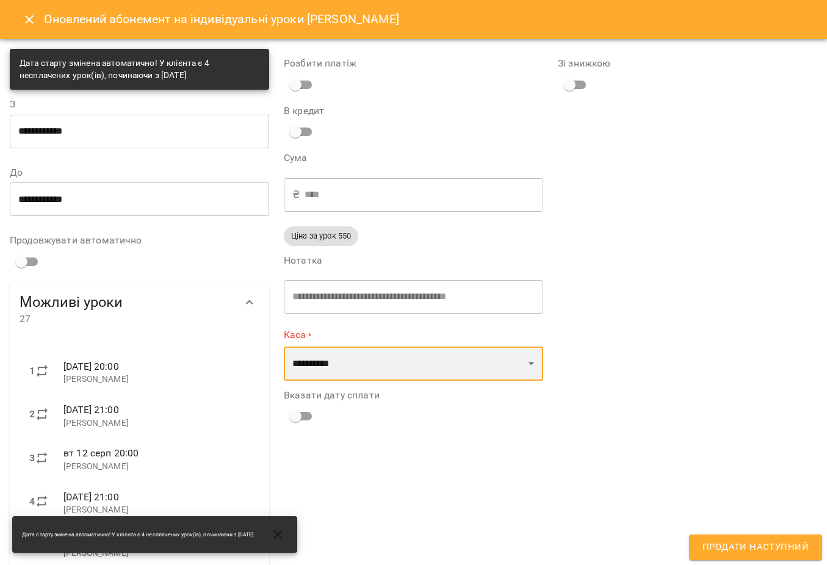
select select "****"
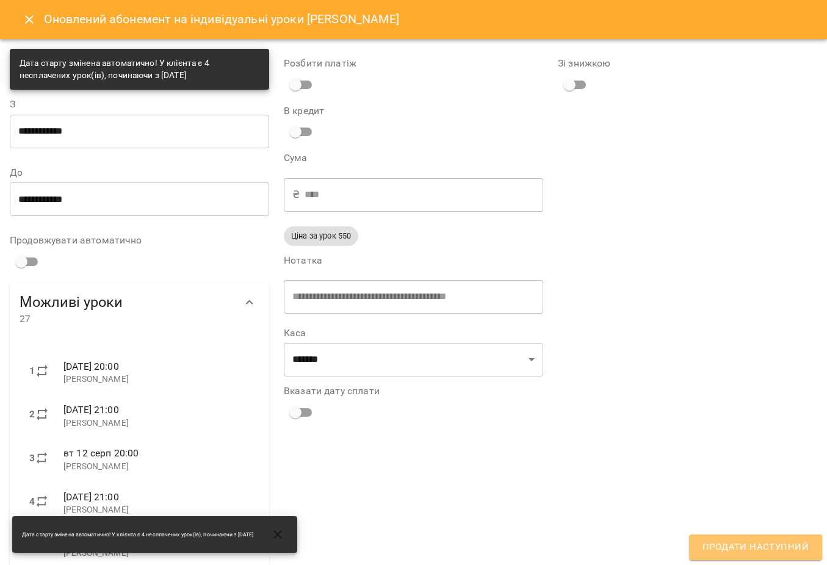
click at [756, 539] on button "Продати наступний" at bounding box center [755, 548] width 133 height 26
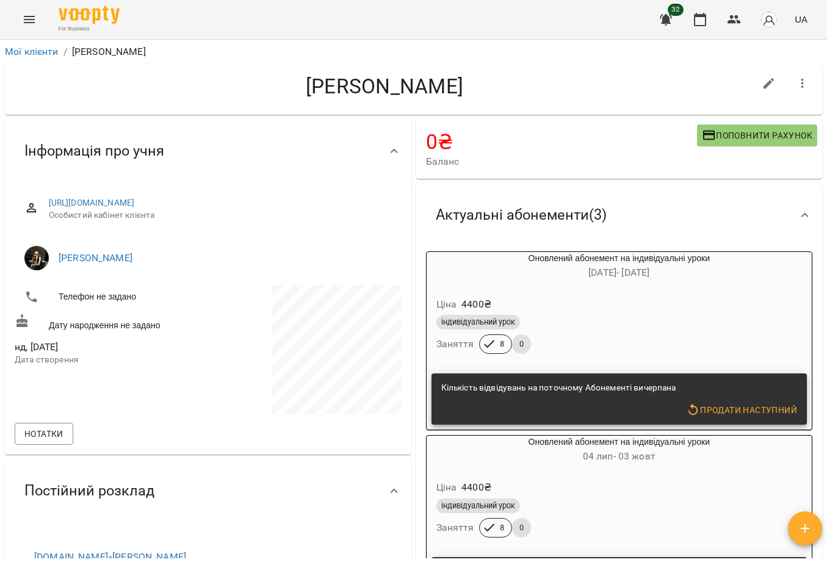
scroll to position [0, 0]
click at [35, 51] on link "Мої клієнти" at bounding box center [32, 52] width 54 height 12
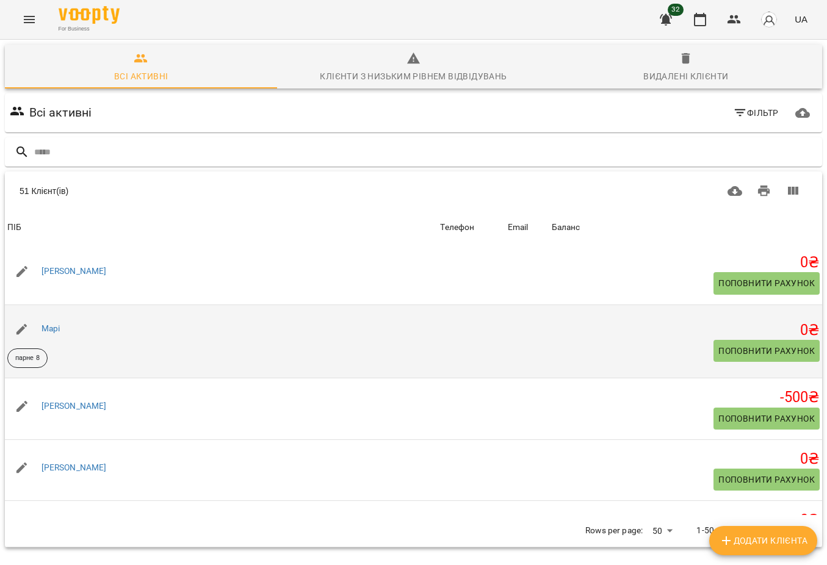
scroll to position [1782, 0]
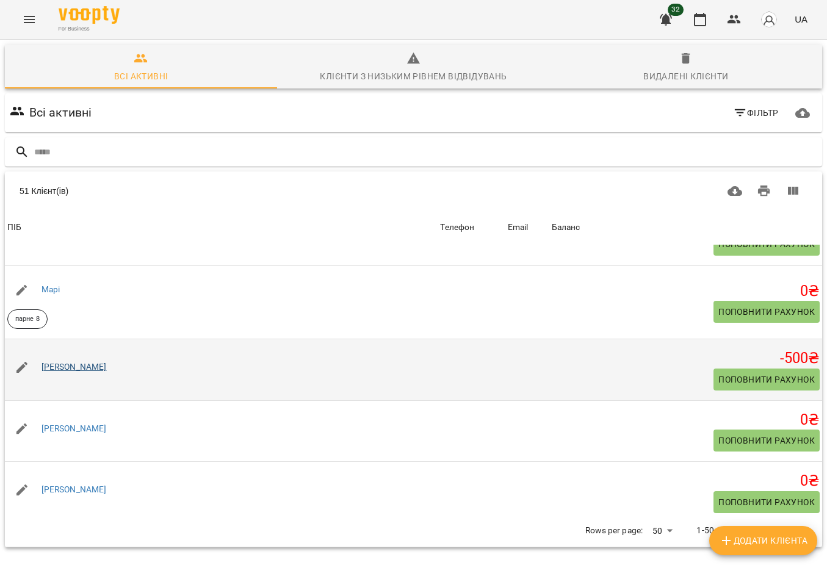
click at [59, 372] on link "[PERSON_NAME]" at bounding box center [73, 367] width 65 height 10
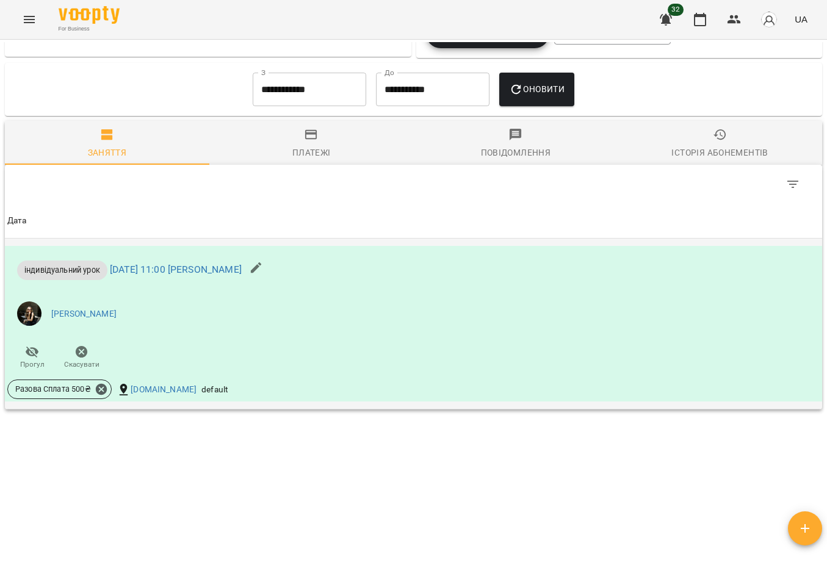
scroll to position [644, 0]
click at [103, 392] on icon at bounding box center [101, 389] width 11 height 11
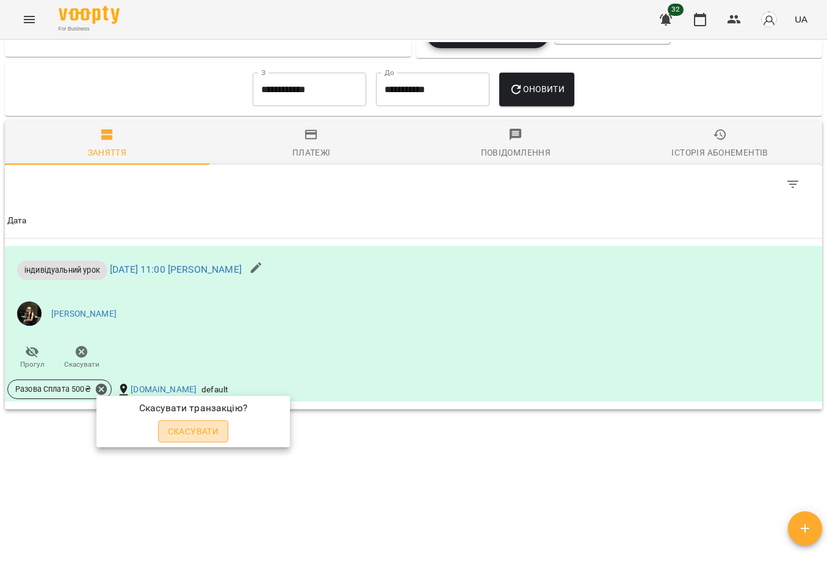
click at [176, 424] on span "Скасувати" at bounding box center [193, 431] width 51 height 15
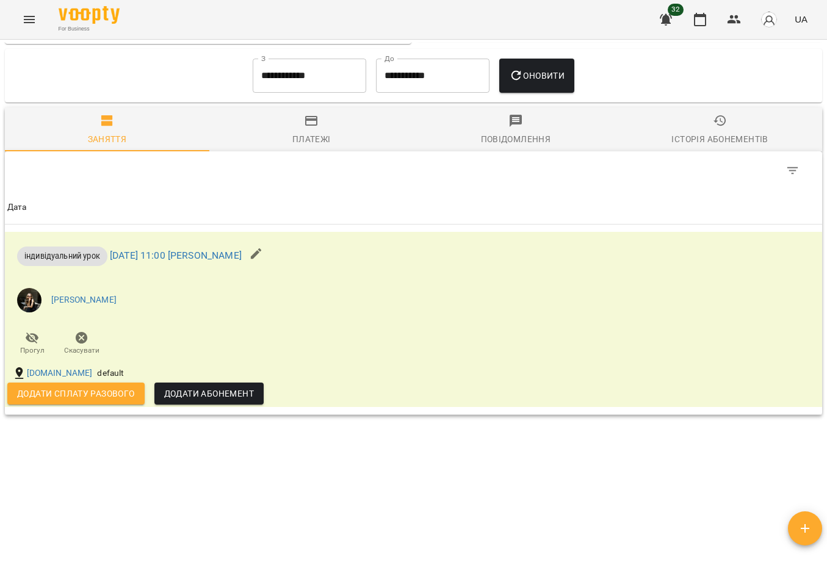
scroll to position [428, 0]
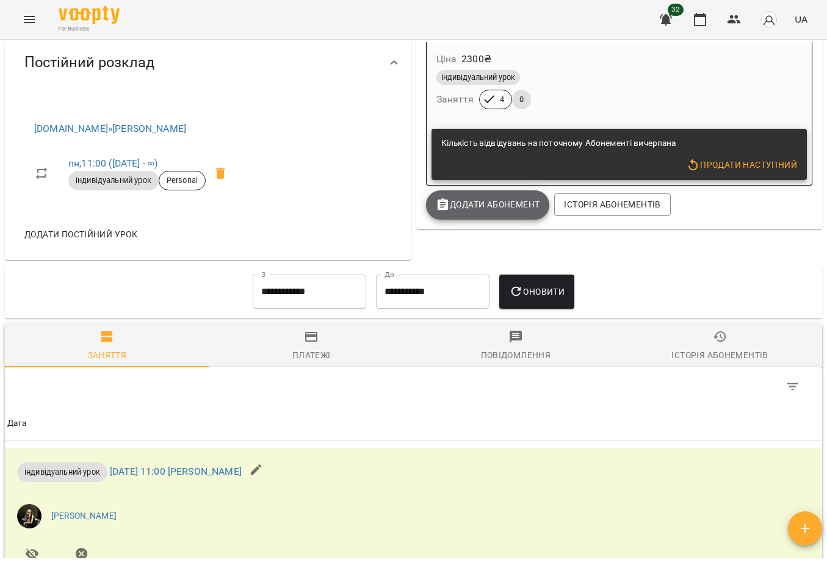
click at [499, 204] on span "Додати Абонемент" at bounding box center [488, 204] width 104 height 15
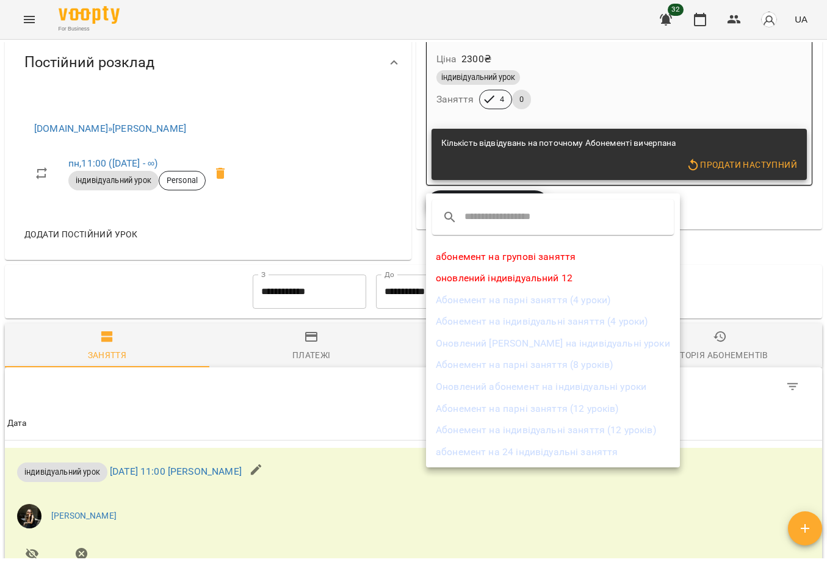
click at [508, 323] on li "Абонемент на індивідуальні заняття (4 уроки)" at bounding box center [553, 322] width 254 height 22
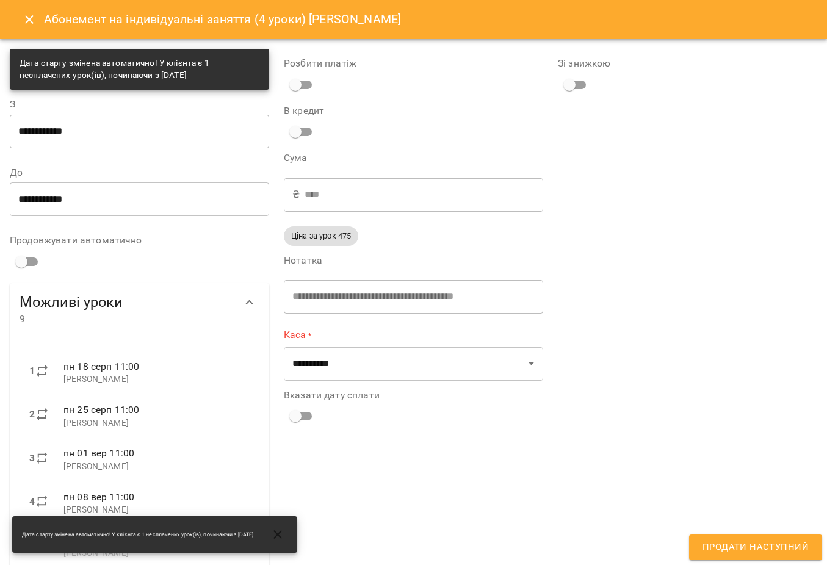
type input "**********"
click at [31, 15] on icon "Close" at bounding box center [29, 19] width 15 height 15
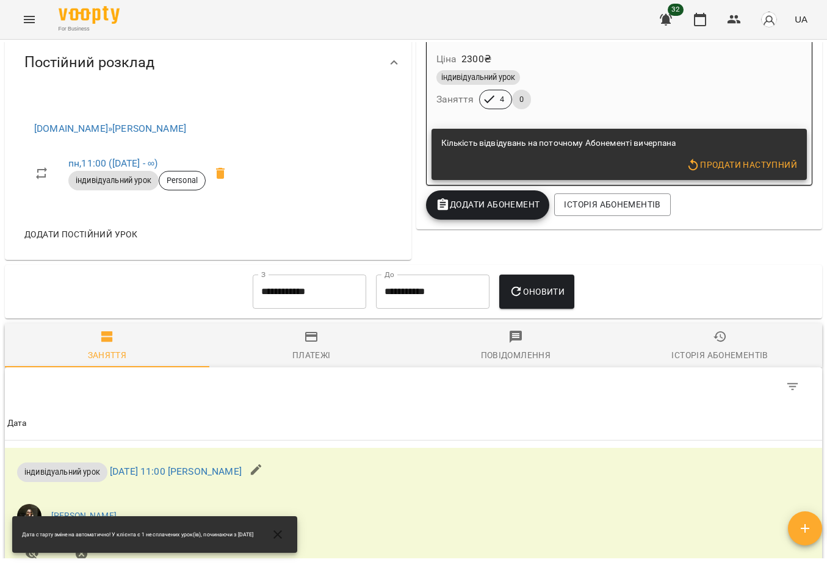
click at [514, 218] on button "Додати Абонемент" at bounding box center [488, 204] width 124 height 29
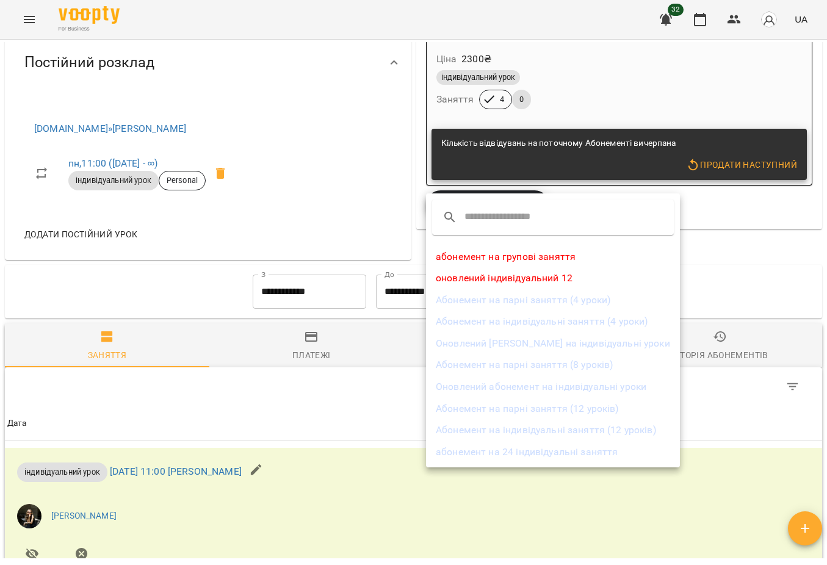
click at [593, 339] on li "Оновлений [PERSON_NAME] на індивідуальні уроки" at bounding box center [553, 344] width 254 height 22
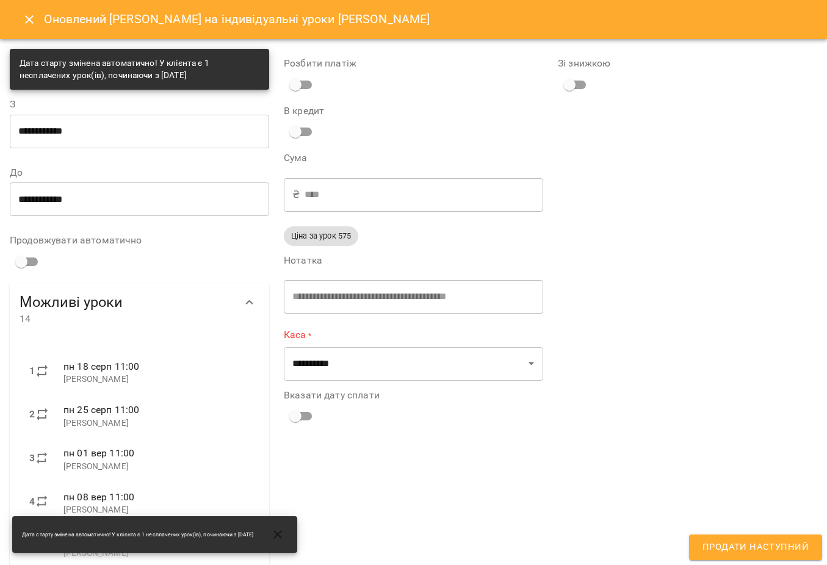
type input "**********"
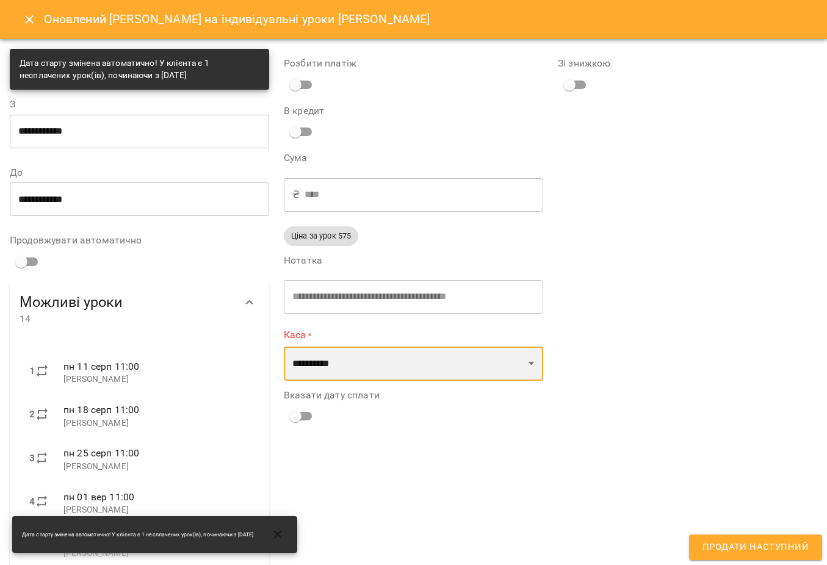
select select "****"
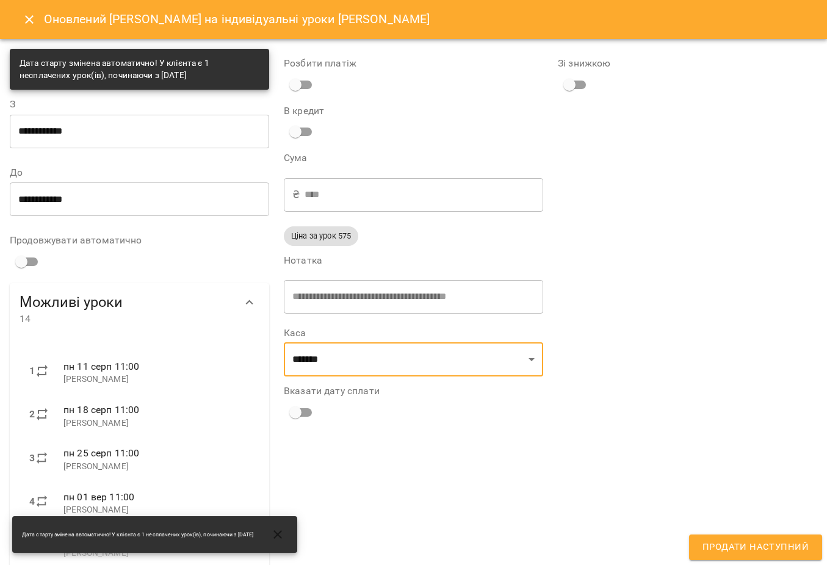
click at [779, 534] on div "Зі знижкою" at bounding box center [687, 513] width 274 height 945
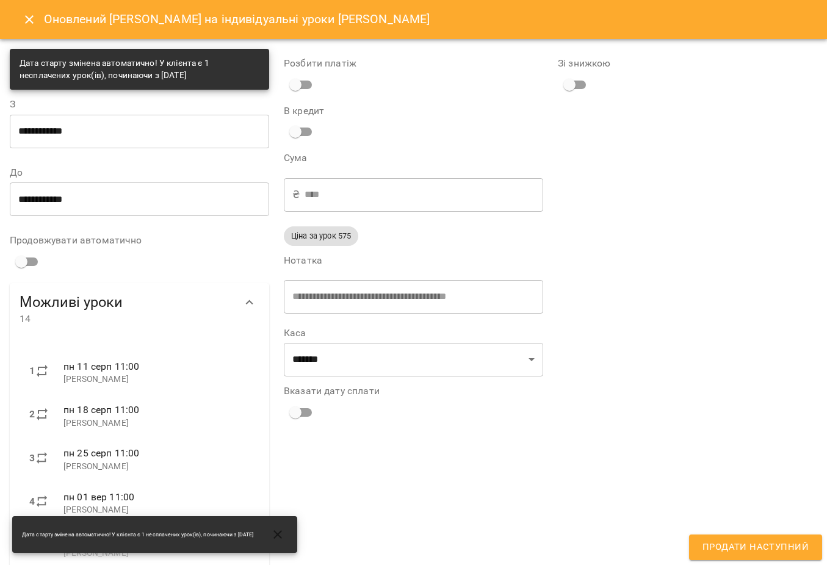
click at [778, 536] on button "Продати наступний" at bounding box center [755, 548] width 133 height 26
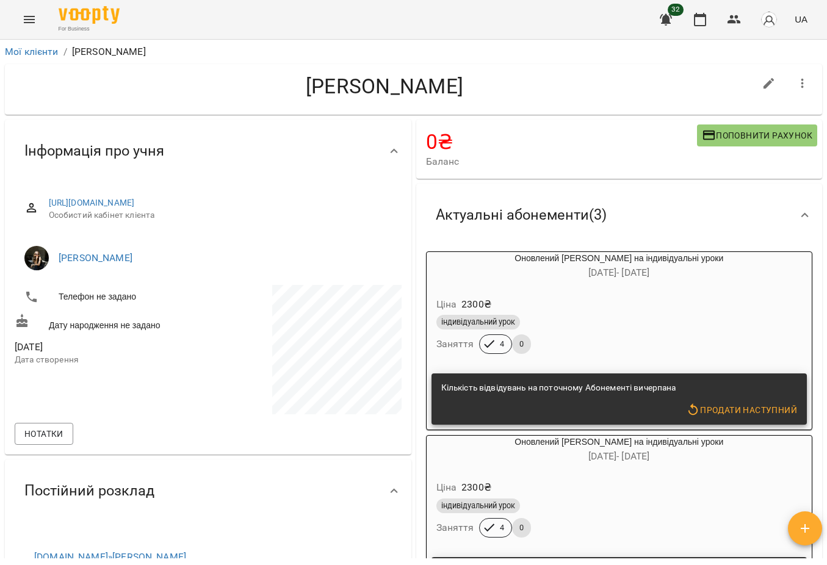
scroll to position [0, 0]
click at [31, 50] on link "Мої клієнти" at bounding box center [32, 52] width 54 height 12
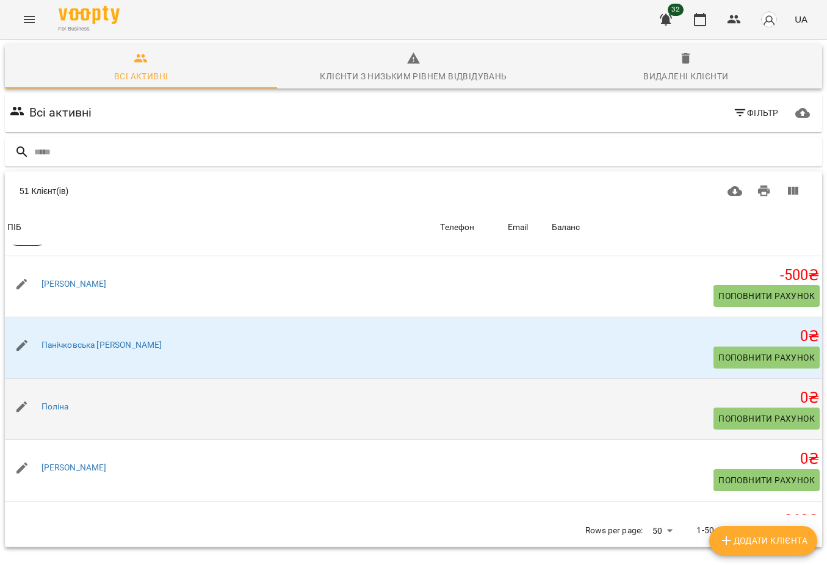
scroll to position [2414, 0]
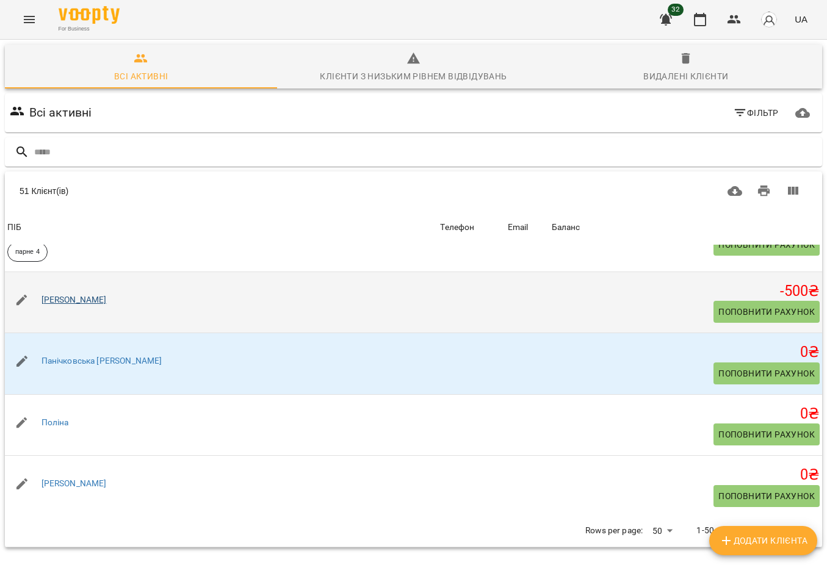
click at [87, 305] on link "[PERSON_NAME]" at bounding box center [73, 300] width 65 height 10
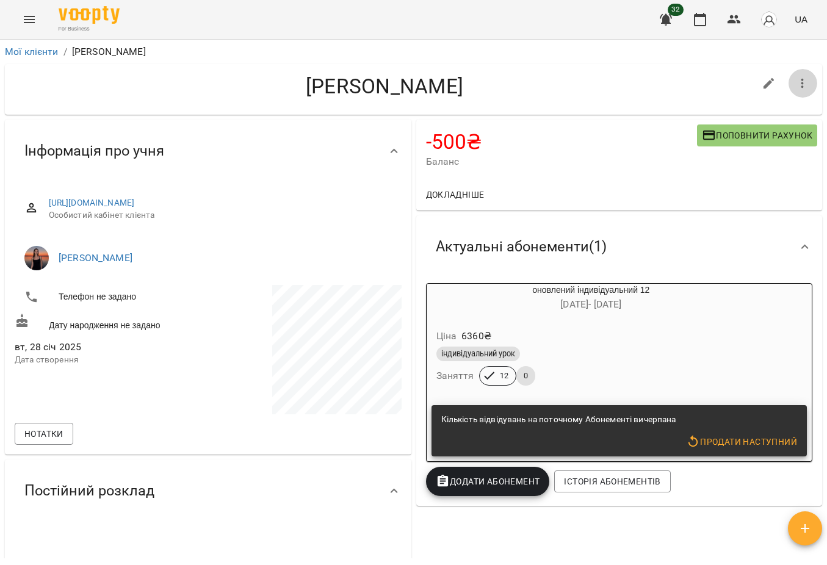
click at [798, 82] on icon "button" at bounding box center [802, 83] width 15 height 15
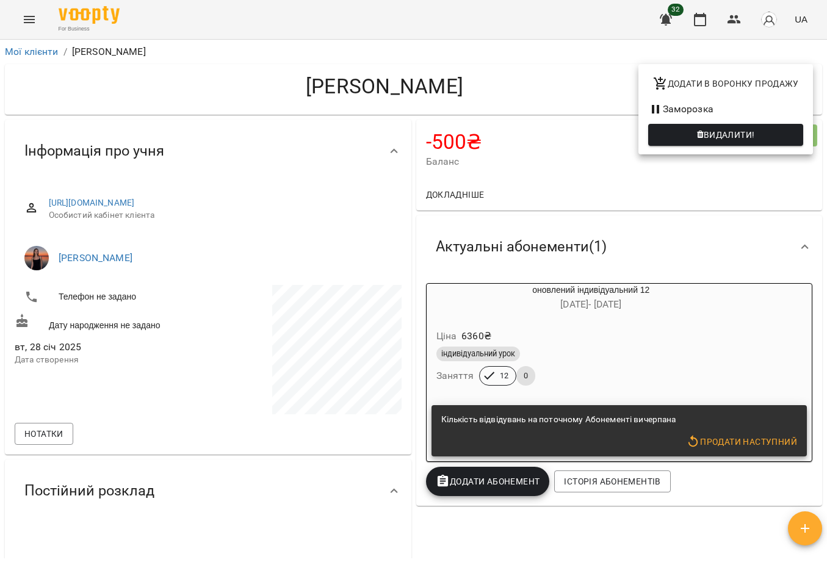
click at [744, 134] on span "Видалити!" at bounding box center [729, 135] width 51 height 15
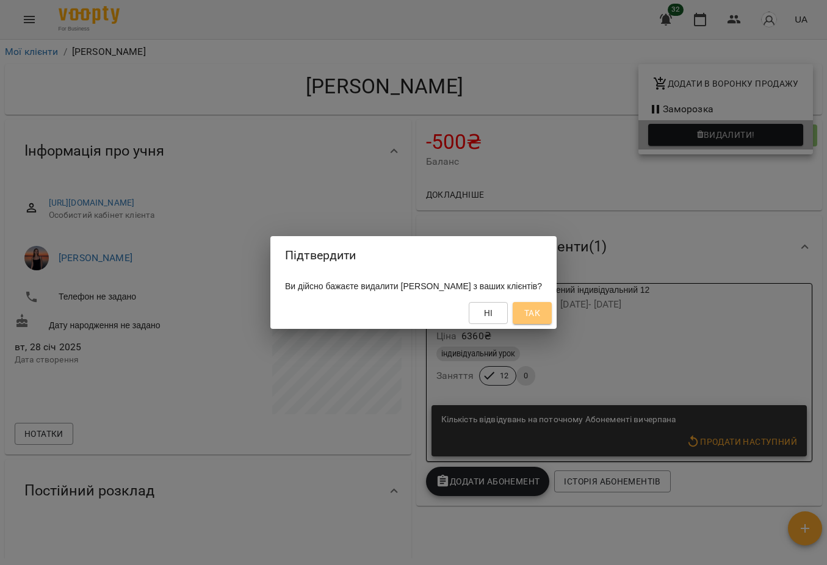
click at [540, 315] on span "Так" at bounding box center [532, 313] width 16 height 15
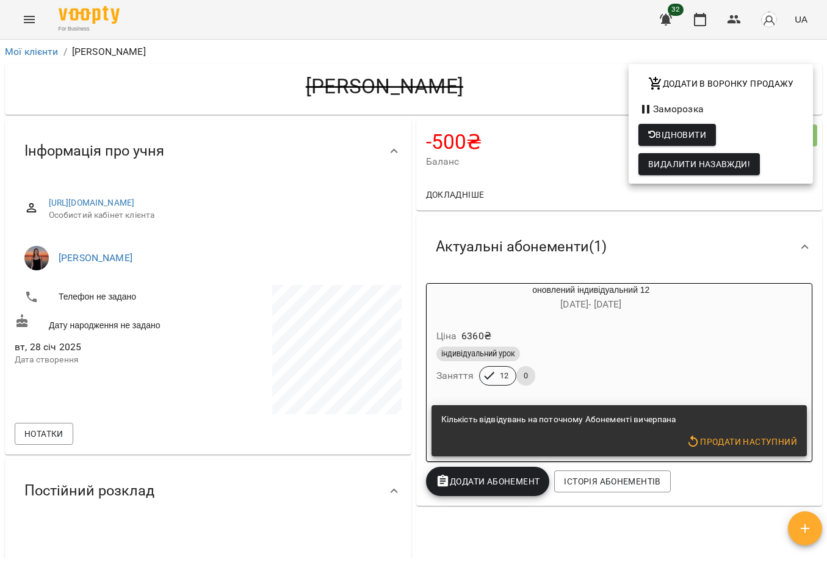
click at [35, 51] on div at bounding box center [413, 282] width 827 height 565
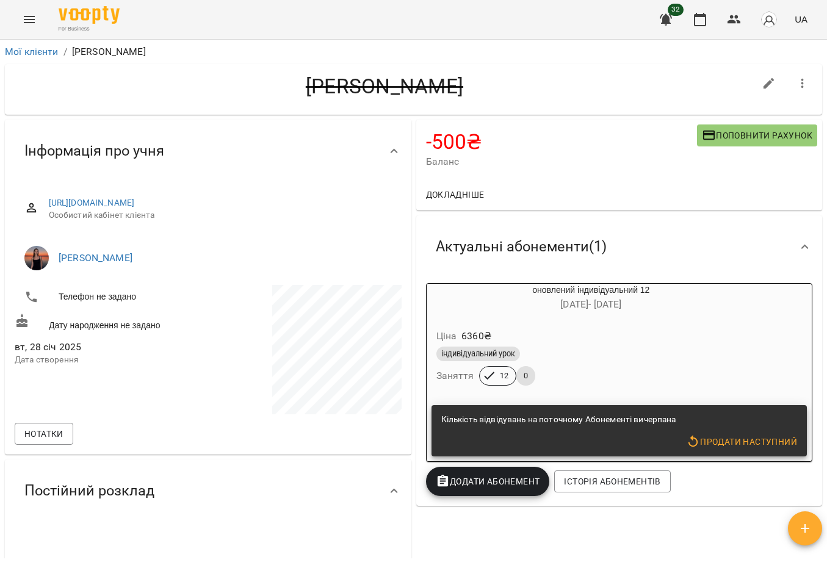
click at [48, 45] on li "Мої клієнти" at bounding box center [32, 52] width 54 height 15
click at [45, 55] on link "Мої клієнти" at bounding box center [32, 52] width 54 height 12
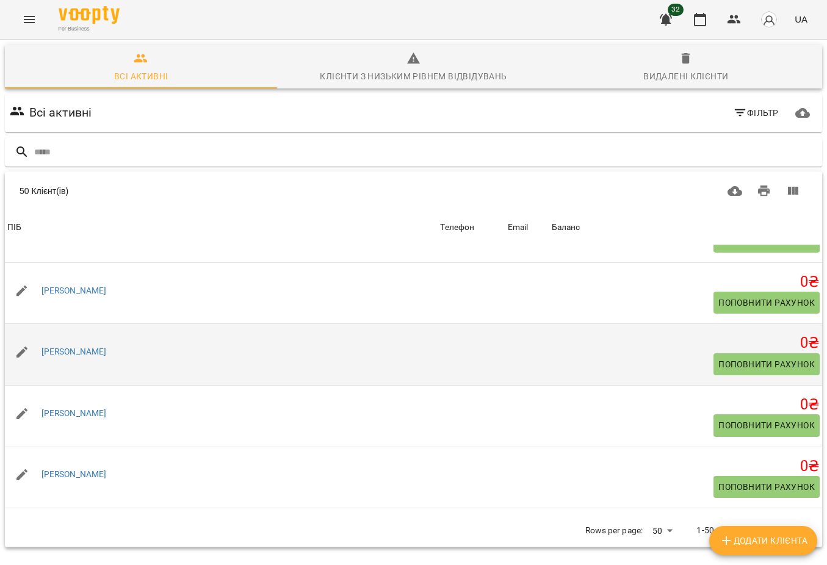
scroll to position [1482, 0]
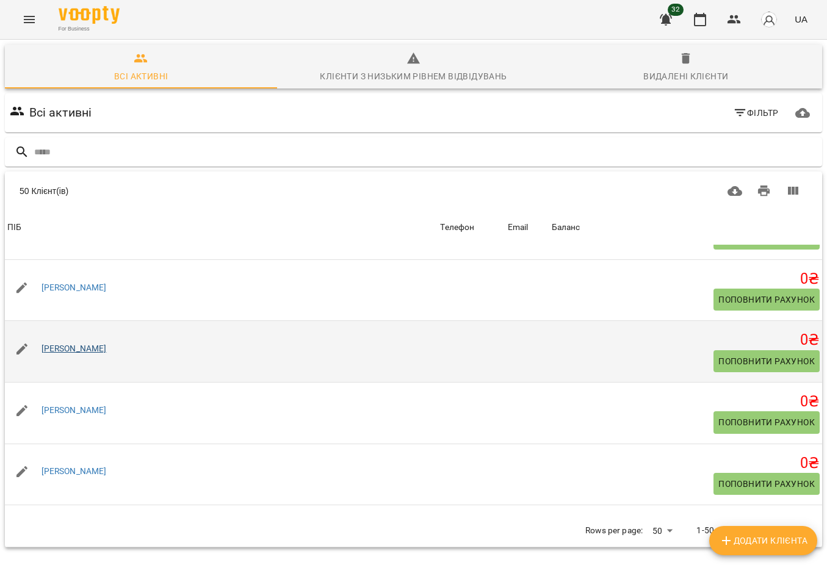
click at [48, 353] on link "[PERSON_NAME]" at bounding box center [73, 349] width 65 height 10
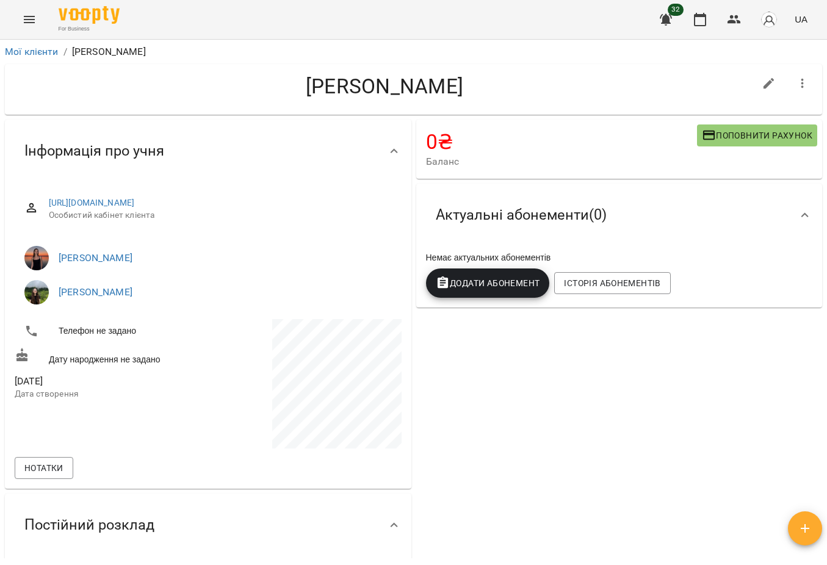
click at [802, 84] on icon "button" at bounding box center [802, 84] width 2 height 10
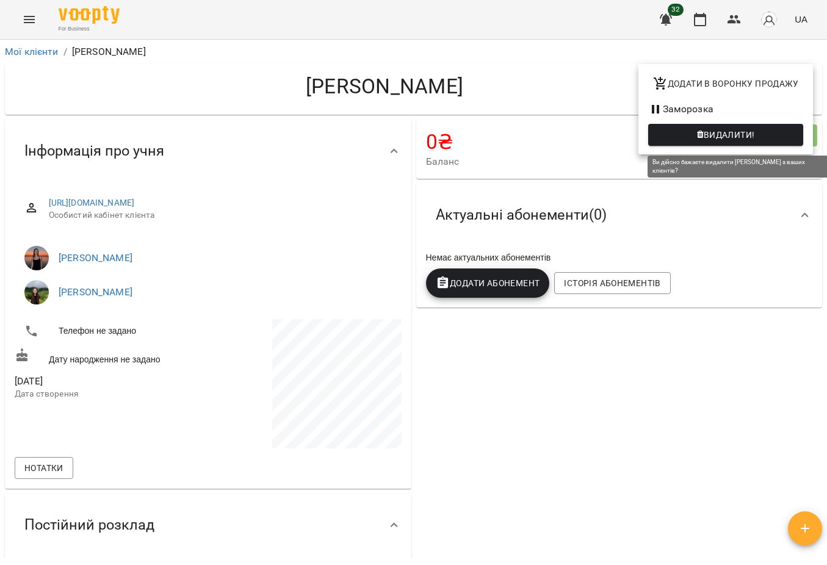
click at [766, 131] on span "Видалити!" at bounding box center [725, 135] width 135 height 15
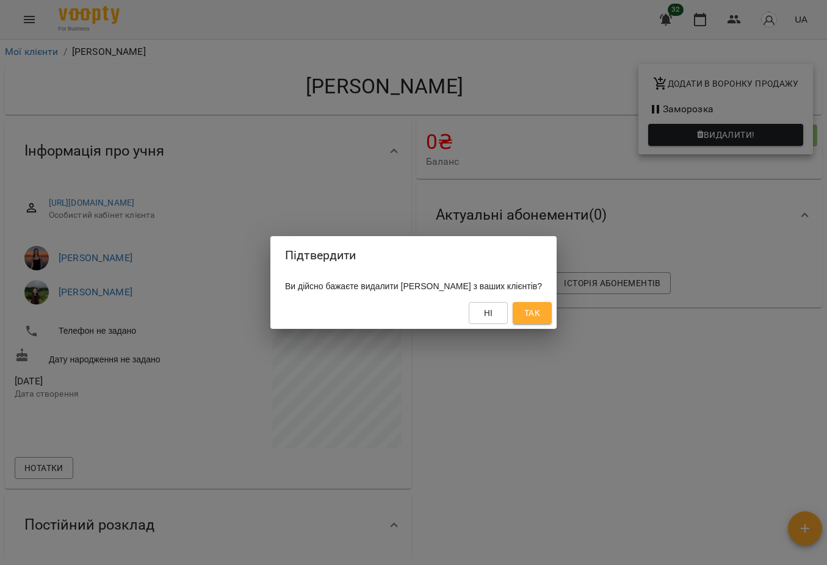
click at [525, 311] on span "Так" at bounding box center [532, 313] width 16 height 15
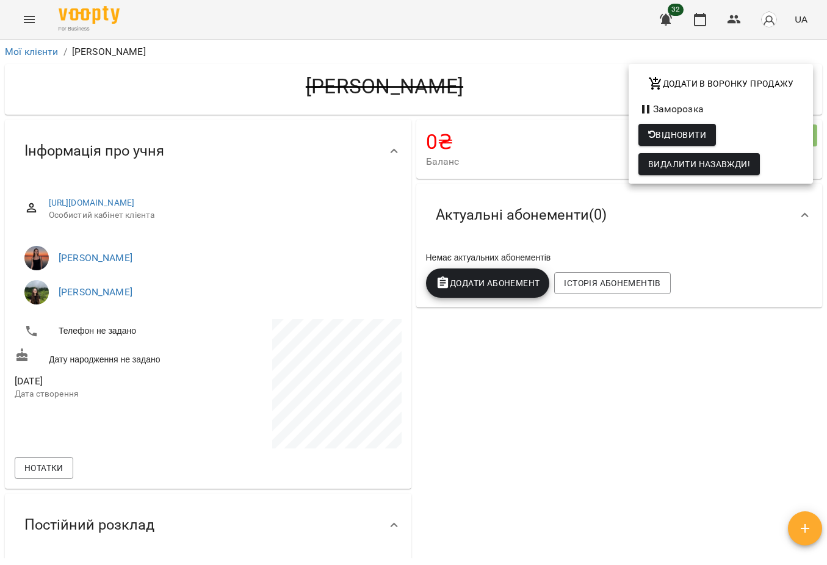
click at [24, 46] on div at bounding box center [413, 282] width 827 height 565
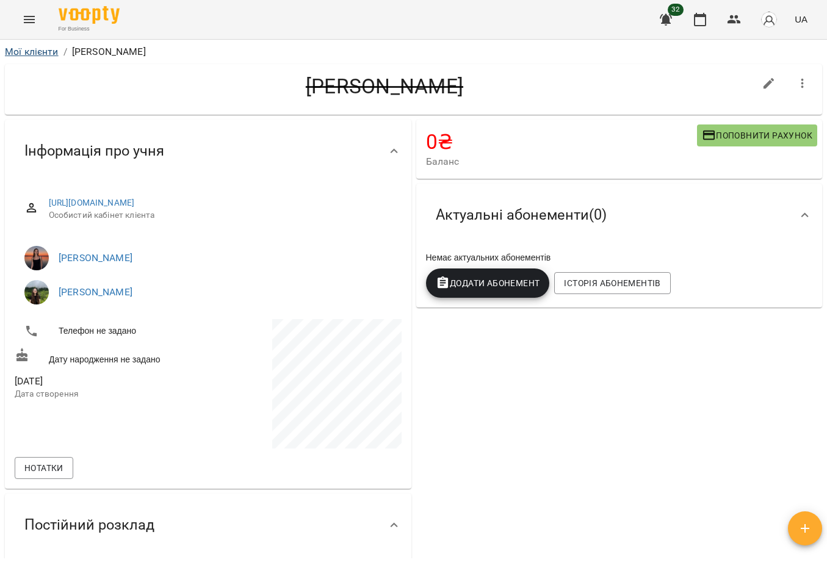
click at [28, 52] on link "Мої клієнти" at bounding box center [32, 52] width 54 height 12
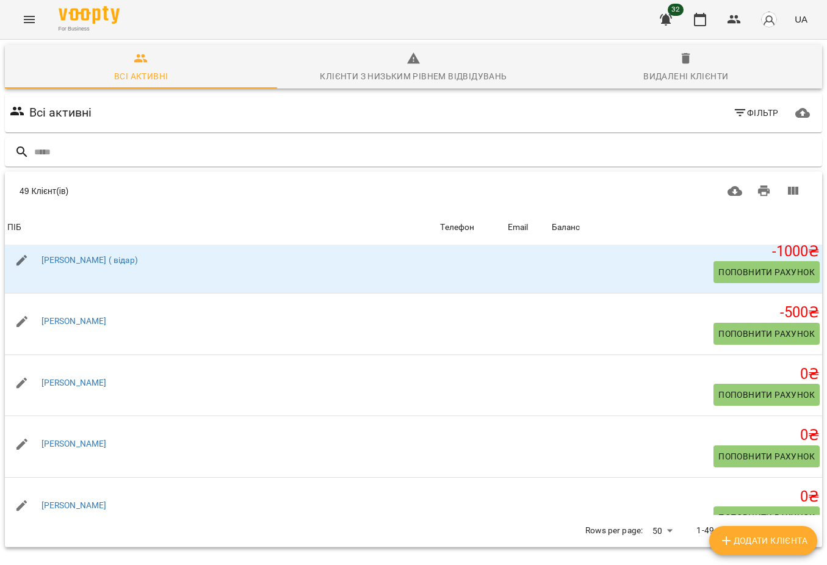
scroll to position [2713, 0]
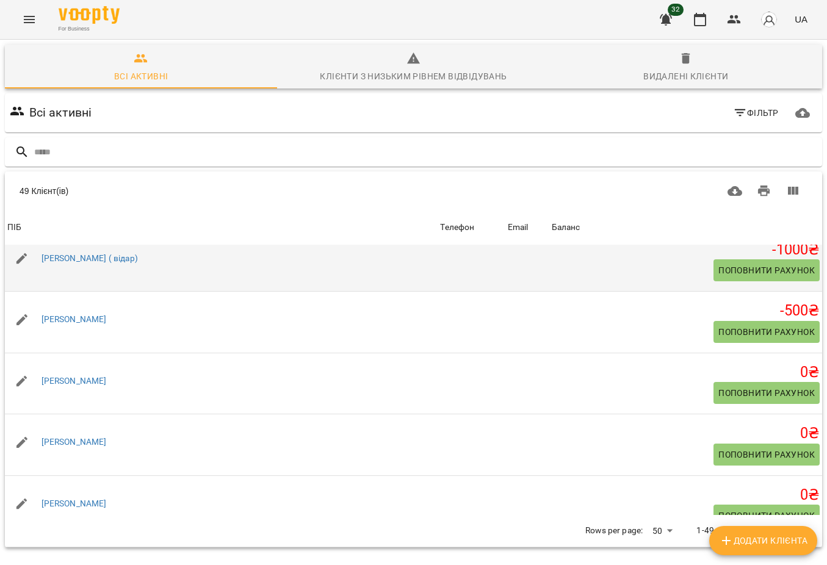
click at [727, 275] on span "Поповнити рахунок" at bounding box center [766, 270] width 96 height 15
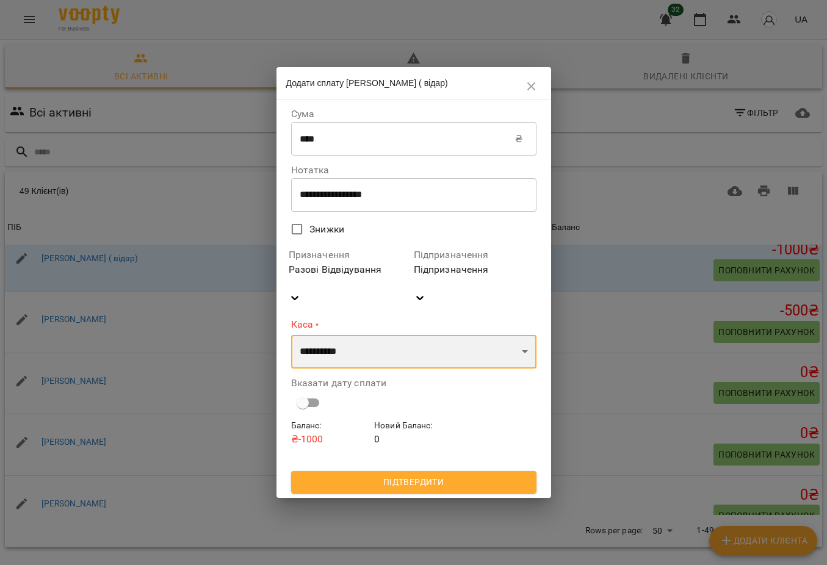
select select "****"
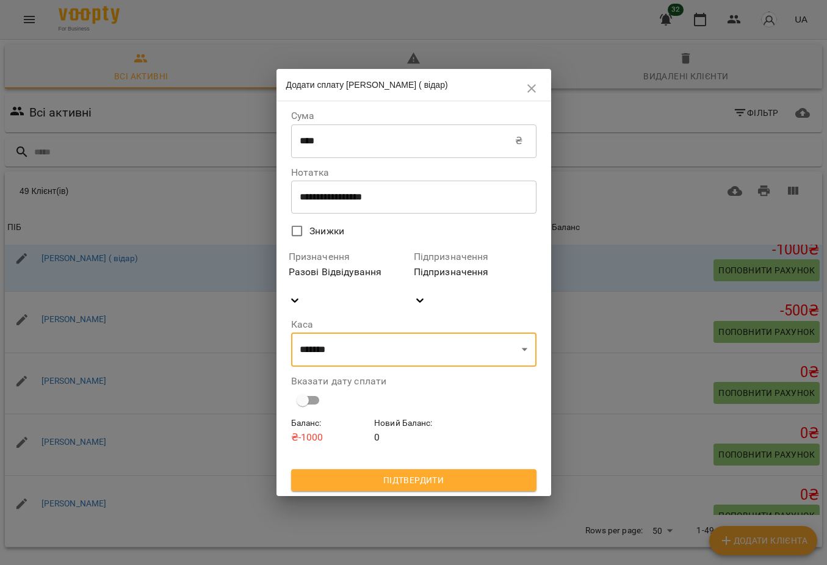
click at [416, 473] on span "Підтвердити" at bounding box center [414, 480] width 226 height 15
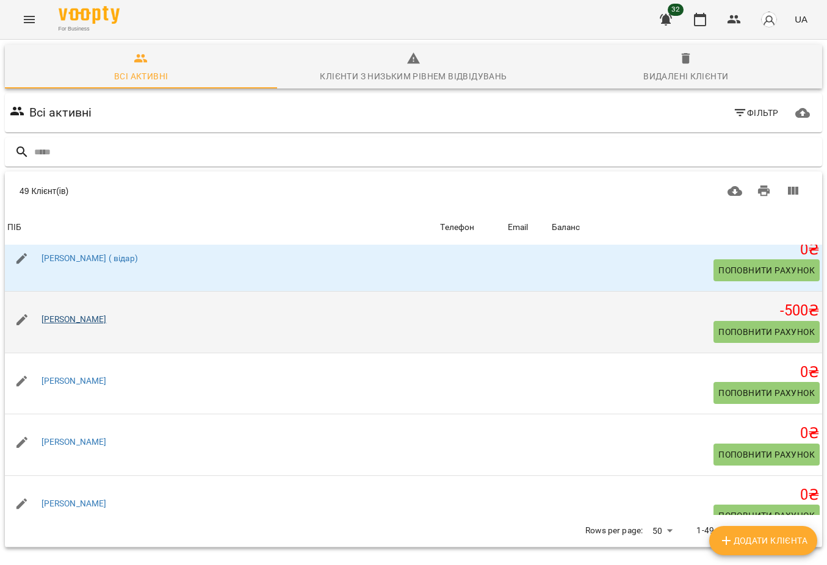
click at [74, 324] on link "[PERSON_NAME]" at bounding box center [73, 319] width 65 height 10
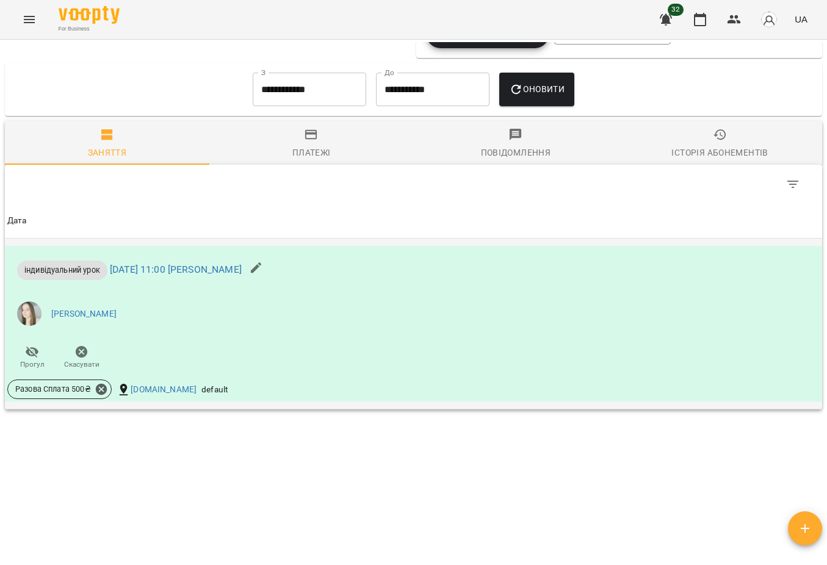
scroll to position [635, 0]
click at [106, 387] on icon at bounding box center [101, 389] width 11 height 11
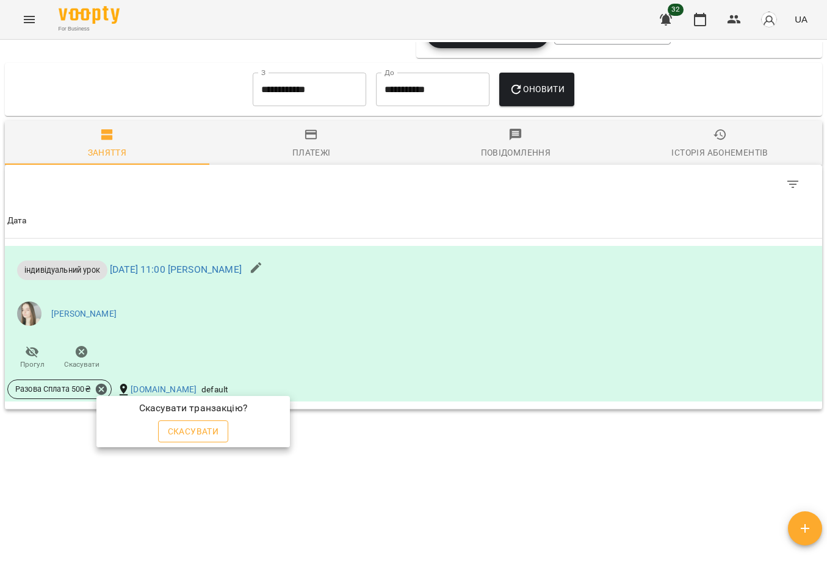
click at [191, 423] on button "Скасувати" at bounding box center [193, 431] width 71 height 22
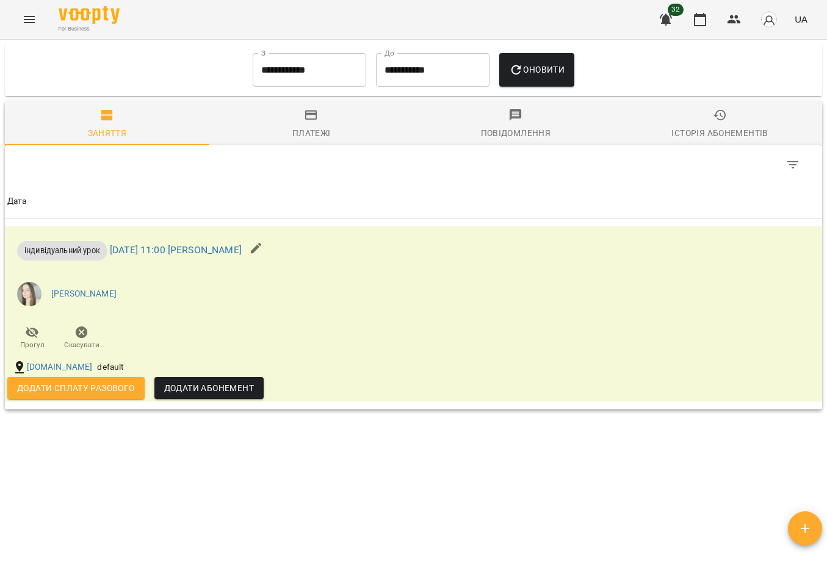
scroll to position [357, 0]
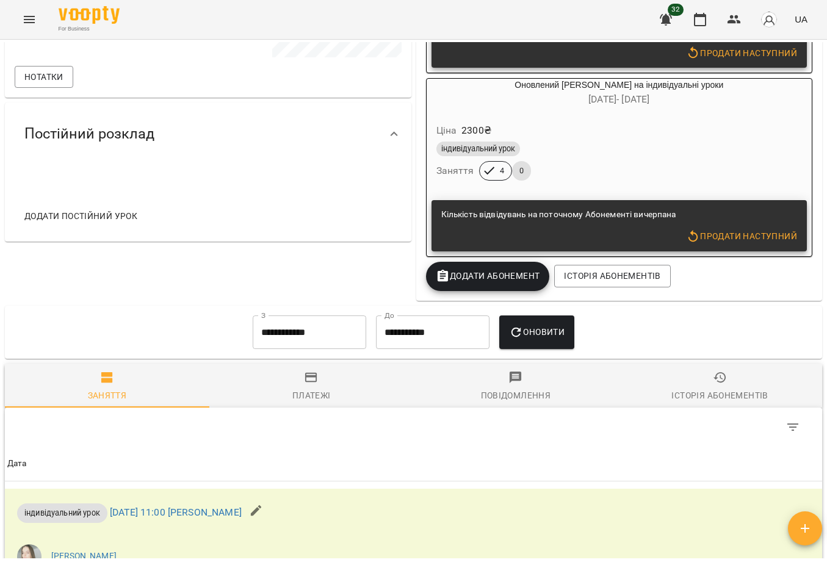
click at [491, 289] on button "Додати Абонемент" at bounding box center [488, 276] width 124 height 29
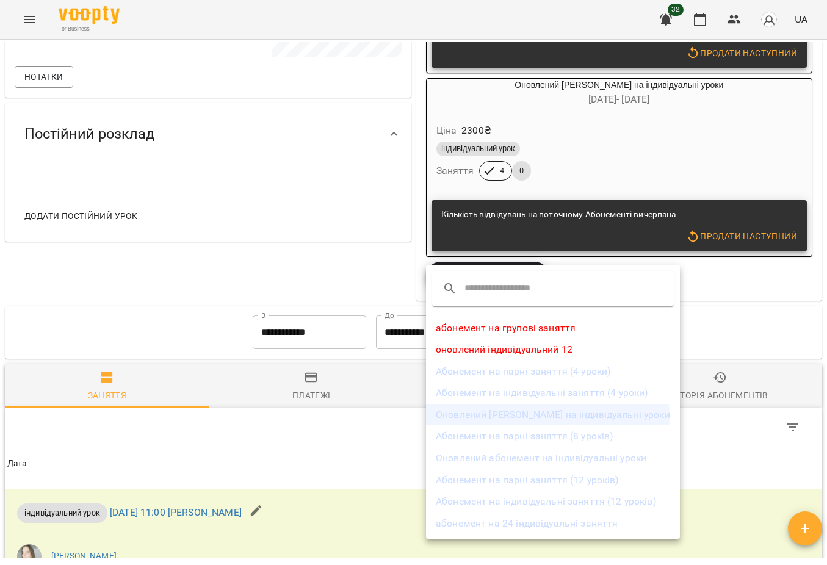
click at [539, 417] on li "Оновлений [PERSON_NAME] на індивідуальні уроки" at bounding box center [553, 415] width 254 height 22
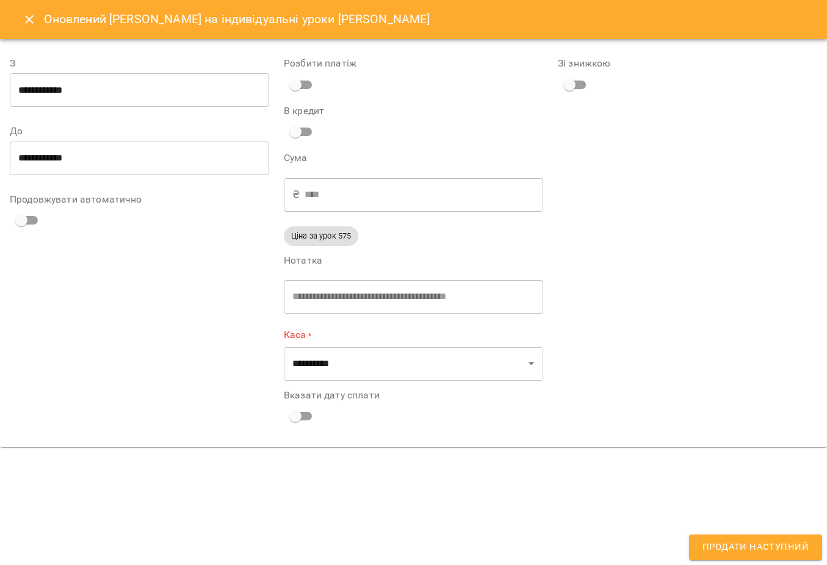
type input "**********"
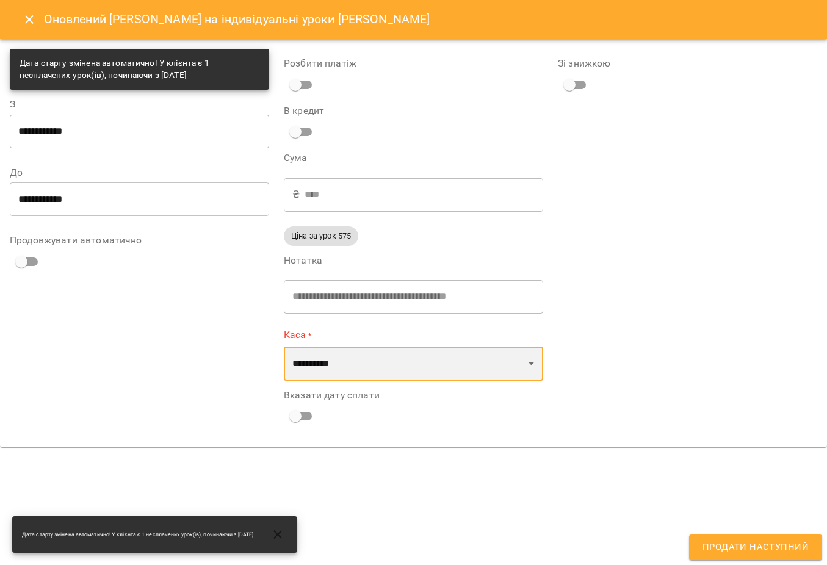
select select "****"
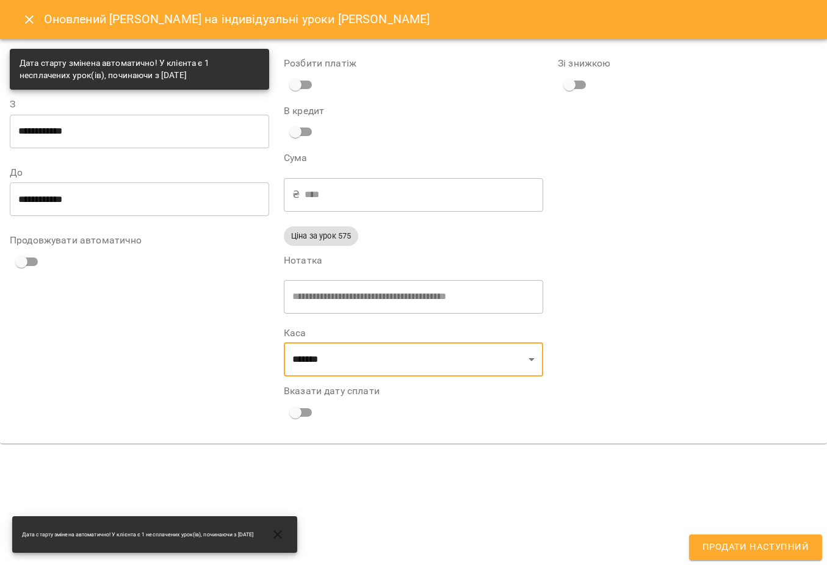
click at [735, 543] on span "Продати наступний" at bounding box center [755, 547] width 106 height 16
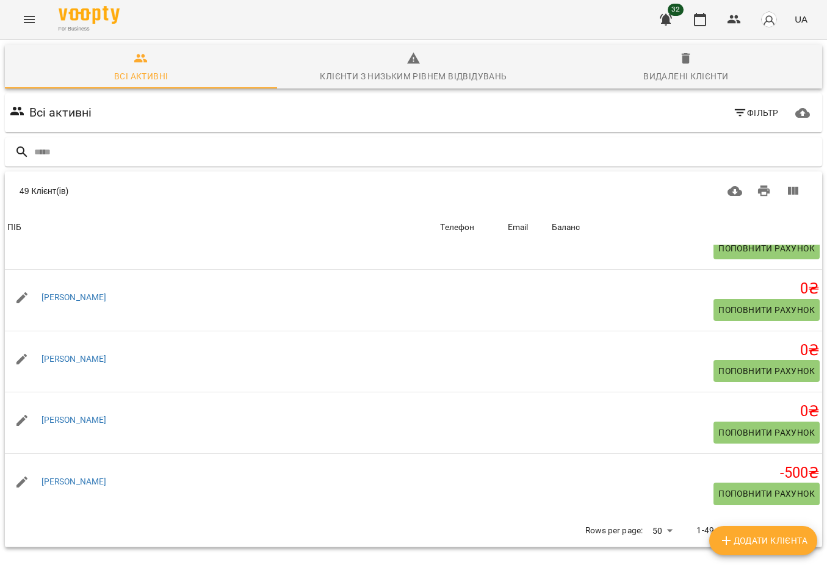
scroll to position [2872, 0]
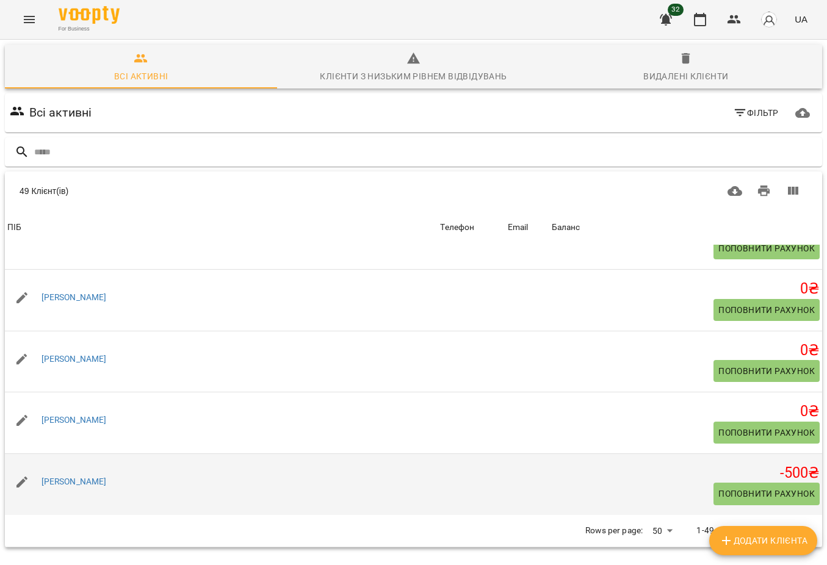
click at [62, 476] on div "[PERSON_NAME]" at bounding box center [74, 482] width 70 height 17
click at [65, 485] on link "[PERSON_NAME]" at bounding box center [73, 482] width 65 height 10
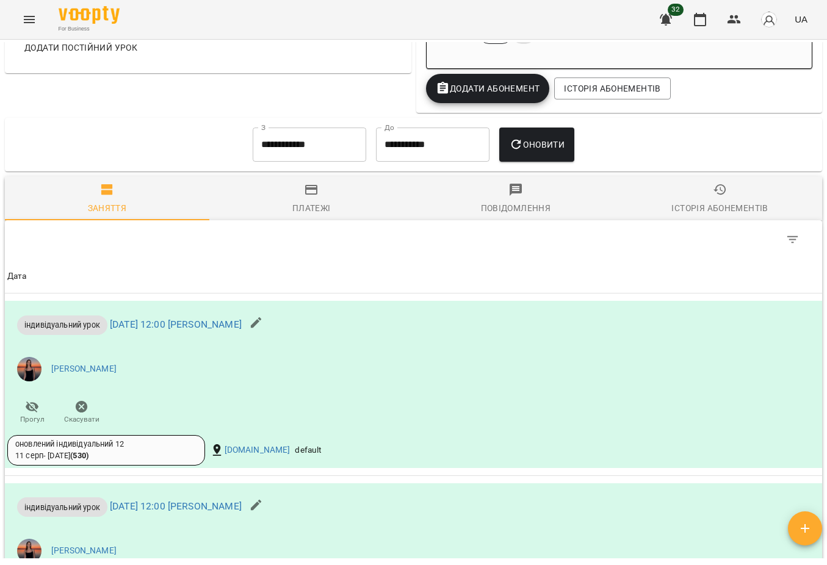
scroll to position [523, 0]
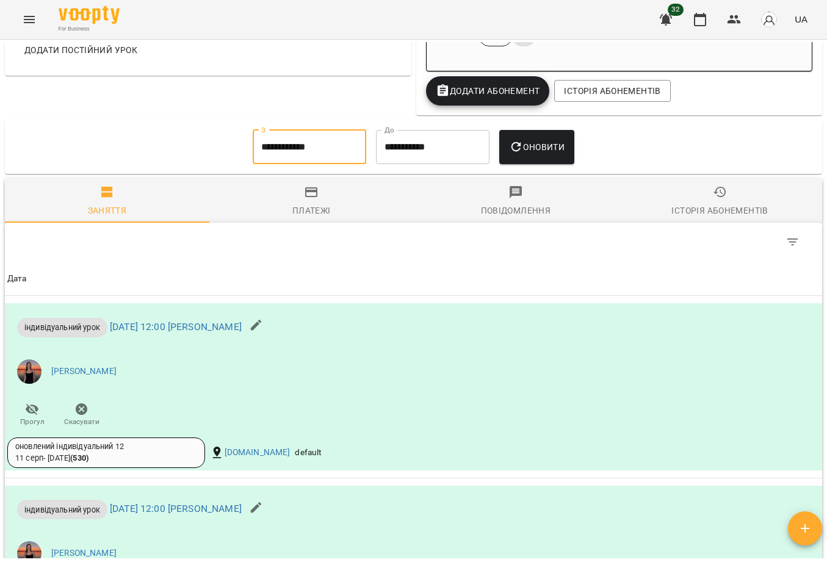
click at [341, 151] on input "**********" at bounding box center [310, 147] width 114 height 34
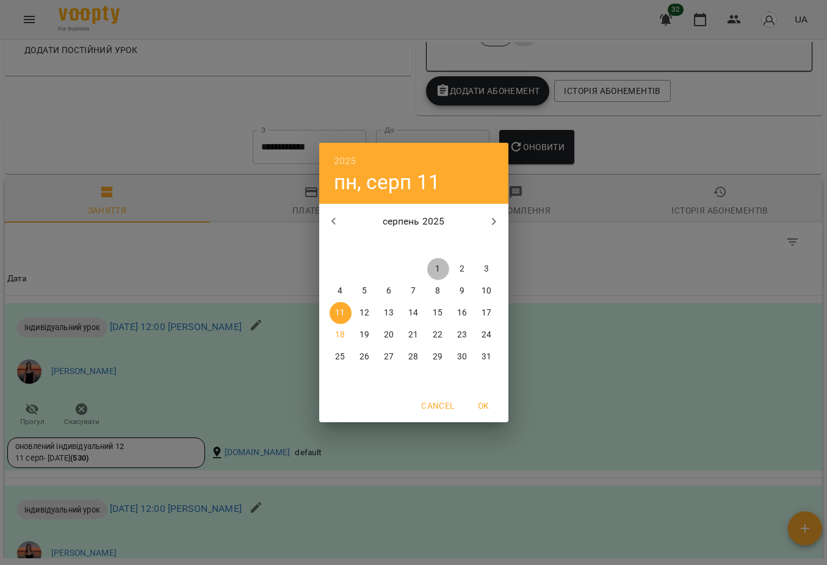
click at [439, 273] on p "1" at bounding box center [437, 269] width 5 height 12
type input "**********"
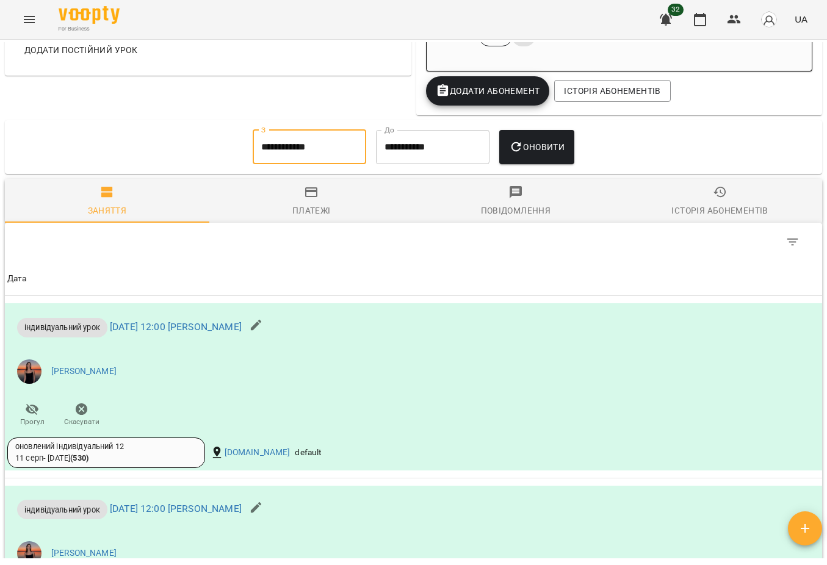
click at [564, 148] on span "Оновити" at bounding box center [537, 147] width 56 height 15
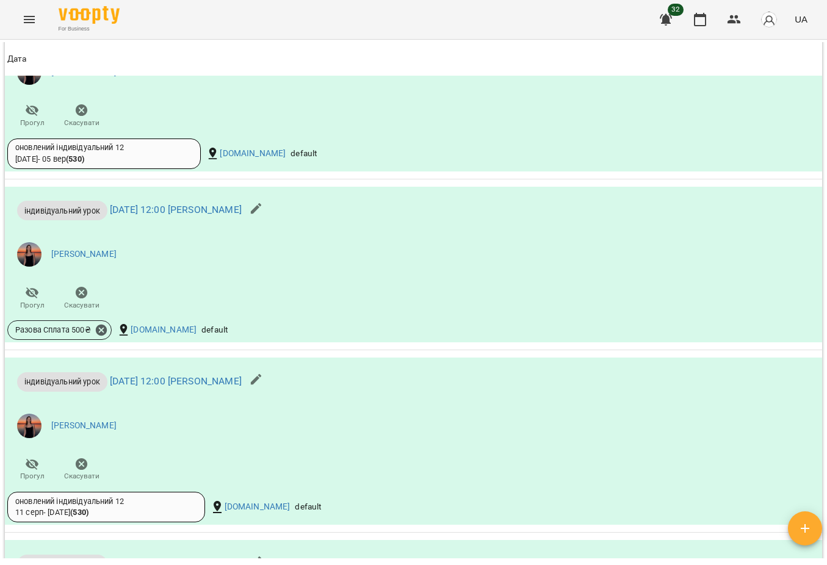
scroll to position [827, 0]
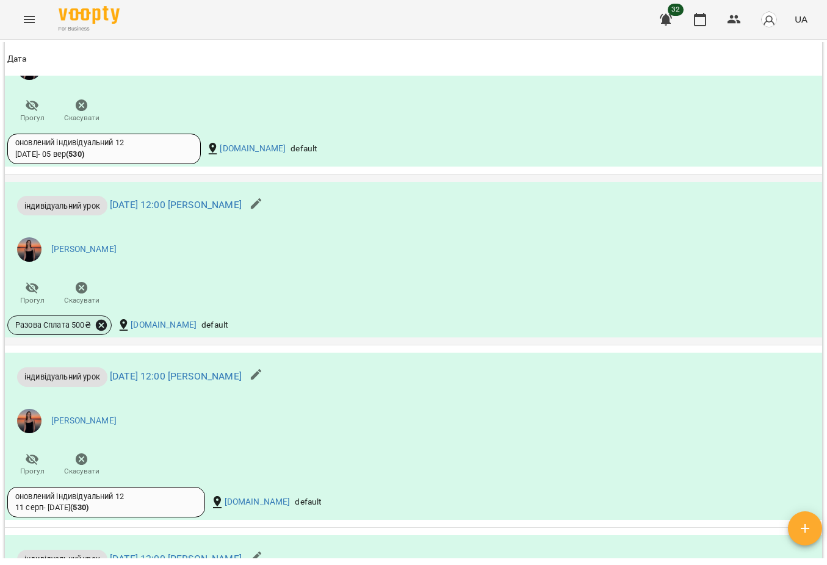
drag, startPoint x: 73, startPoint y: 82, endPoint x: 105, endPoint y: 328, distance: 248.6
click at [105, 328] on icon at bounding box center [101, 325] width 11 height 11
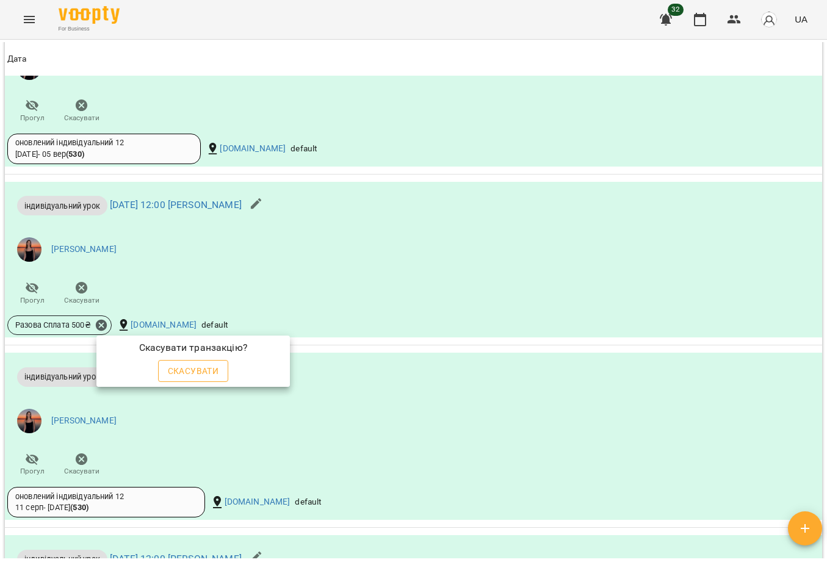
click at [190, 372] on span "Скасувати" at bounding box center [193, 371] width 51 height 15
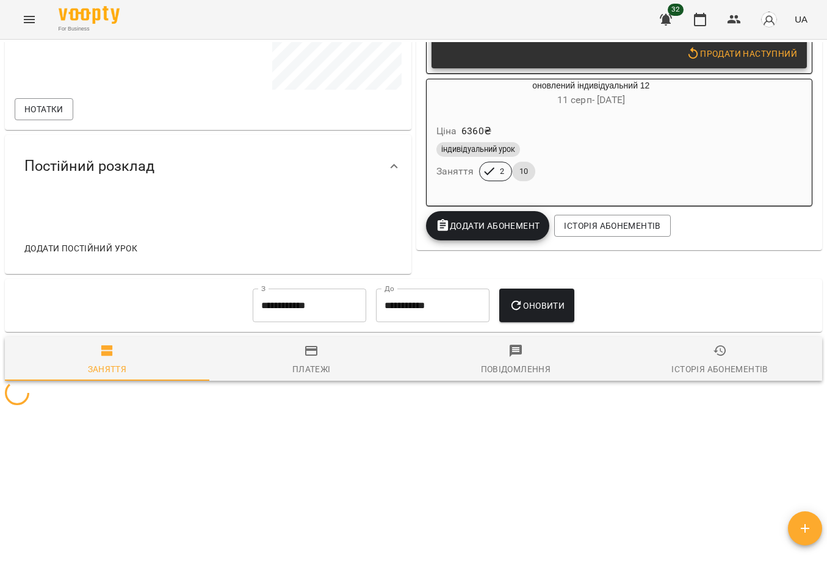
scroll to position [338, 0]
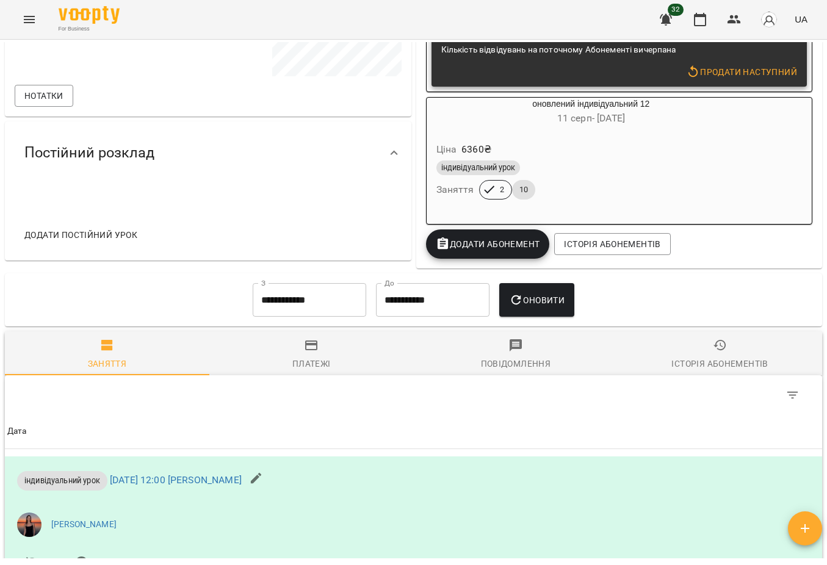
click at [651, 184] on div "індивідуальний [DEMOGRAPHIC_DATA] 2 10" at bounding box center [591, 180] width 315 height 44
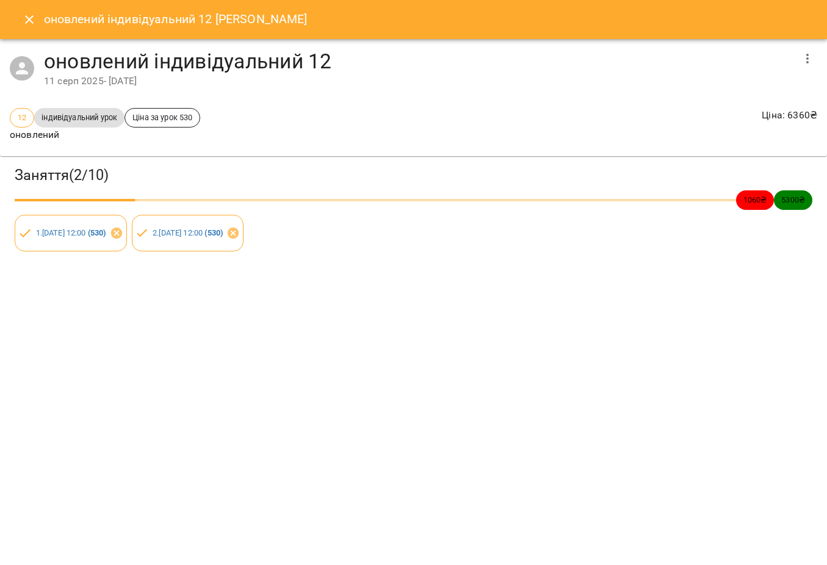
click at [801, 54] on icon "button" at bounding box center [807, 58] width 15 height 15
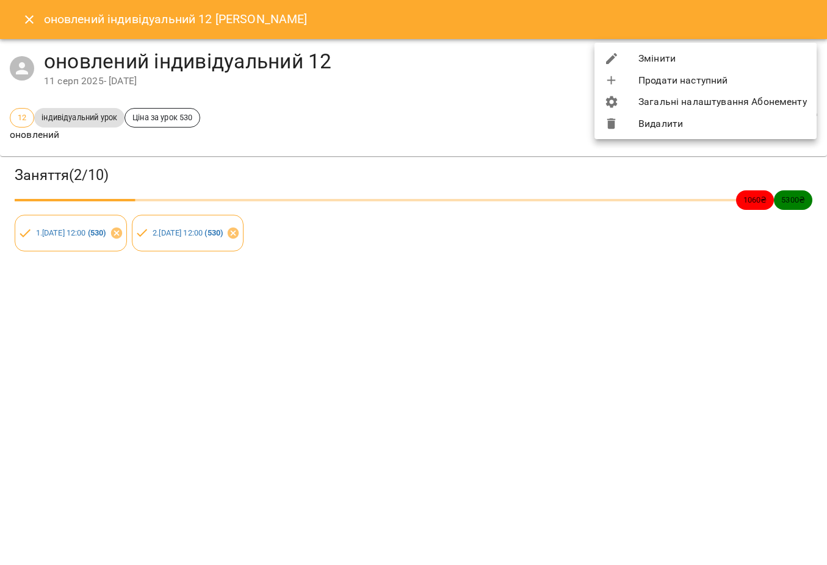
click at [751, 65] on li "Змінити" at bounding box center [705, 59] width 222 height 22
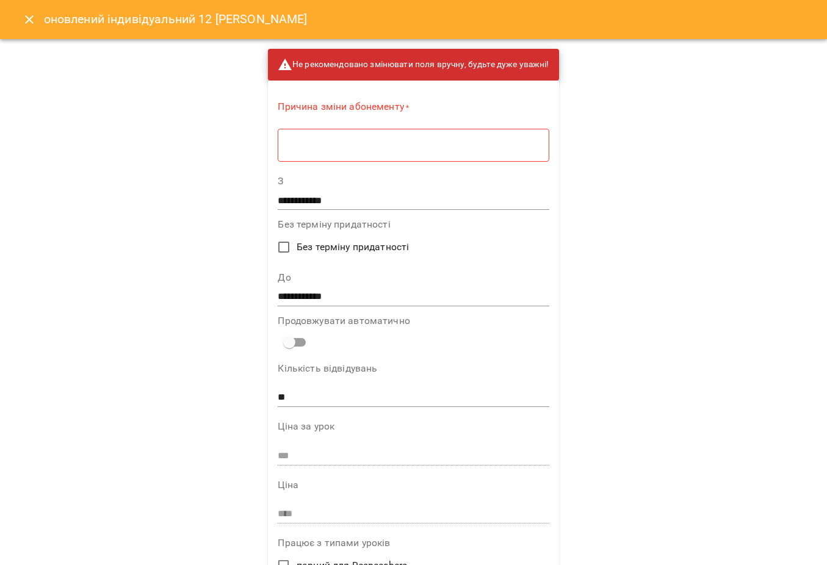
click at [496, 145] on textarea at bounding box center [413, 145] width 254 height 11
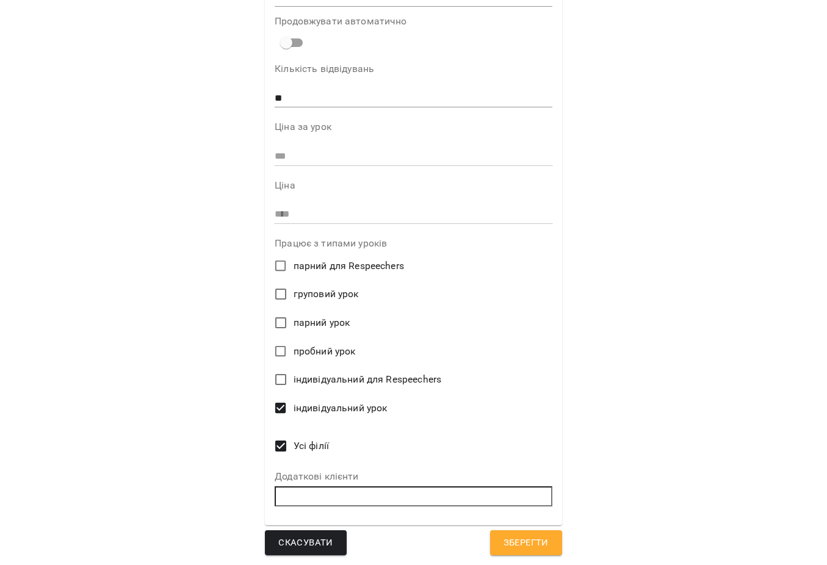
scroll to position [298, 0]
type textarea "*****"
click at [519, 549] on span "Зберегти" at bounding box center [525, 543] width 45 height 16
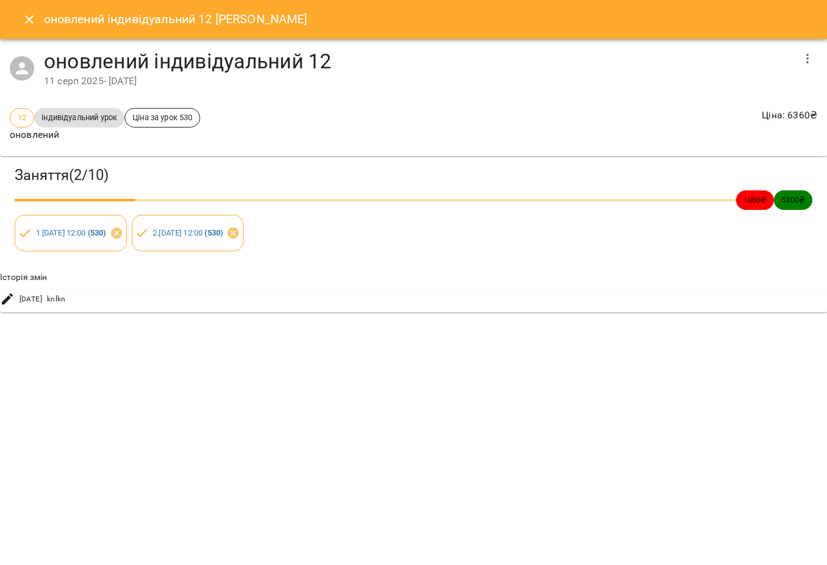
click at [806, 53] on icon "button" at bounding box center [807, 58] width 15 height 15
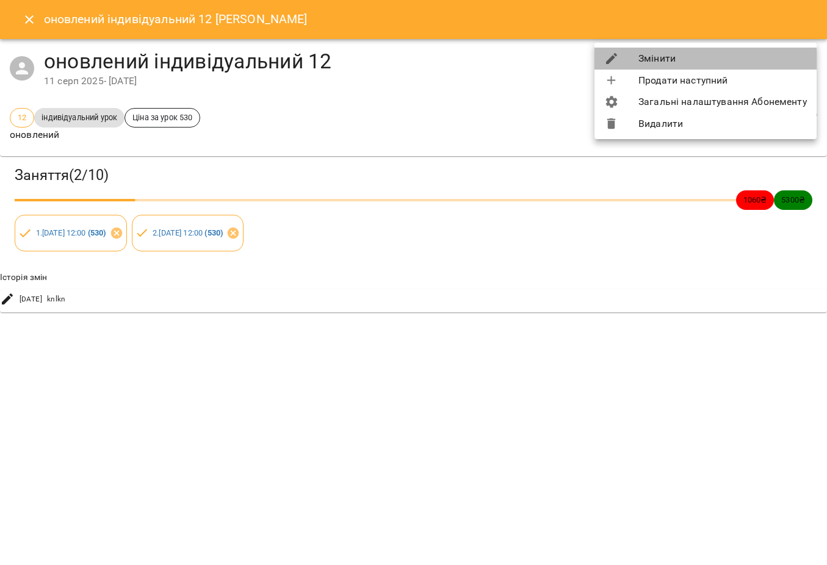
click at [757, 59] on li "Змінити" at bounding box center [705, 59] width 222 height 22
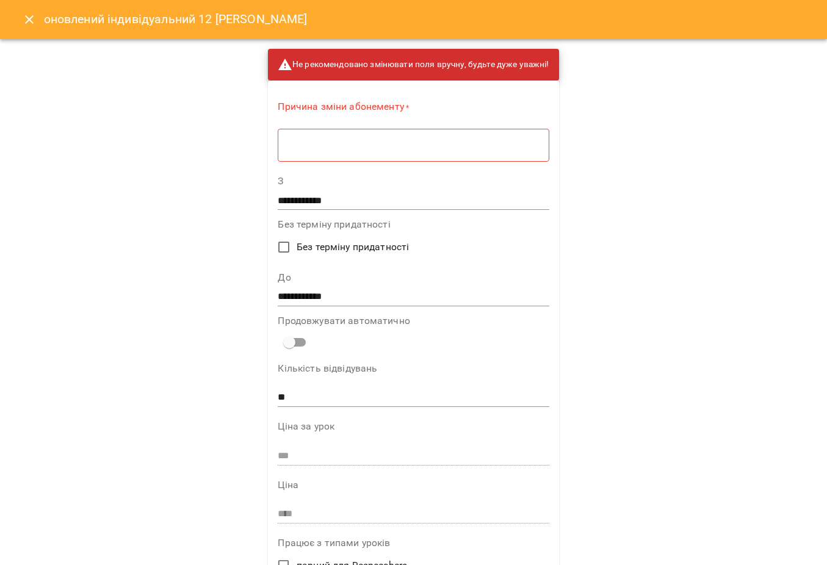
click at [500, 140] on textarea at bounding box center [413, 145] width 254 height 11
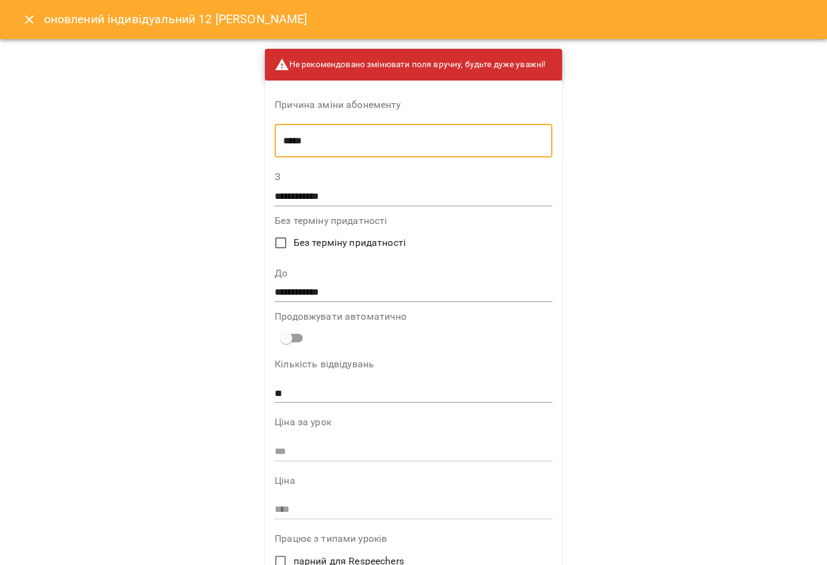
type textarea "*****"
click at [424, 214] on div "**********" at bounding box center [413, 451] width 297 height 740
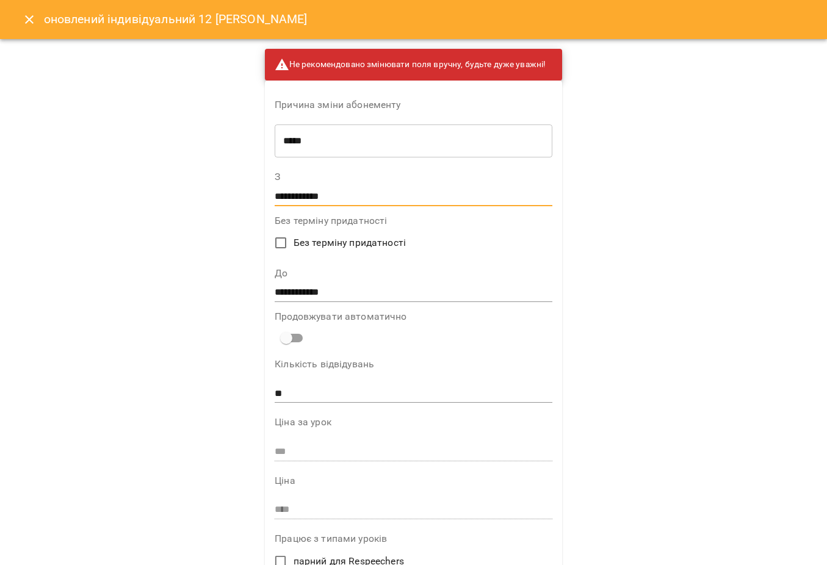
click at [414, 204] on input "**********" at bounding box center [414, 197] width 278 height 20
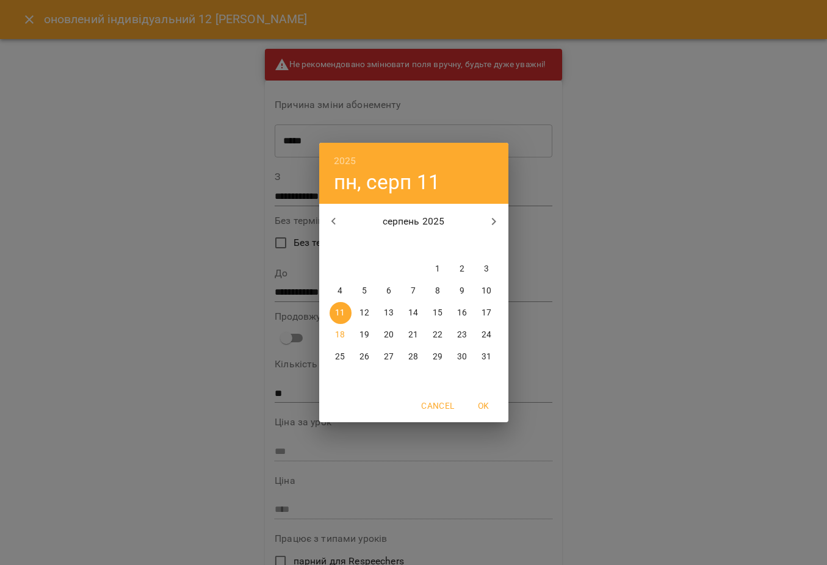
click at [419, 290] on span "7" at bounding box center [414, 291] width 22 height 12
type input "**********"
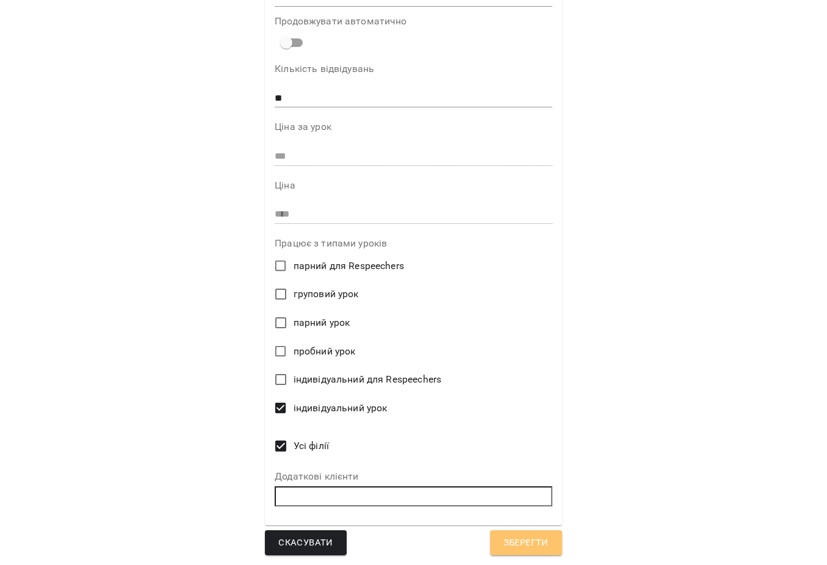
click at [510, 541] on span "Зберегти" at bounding box center [525, 543] width 45 height 16
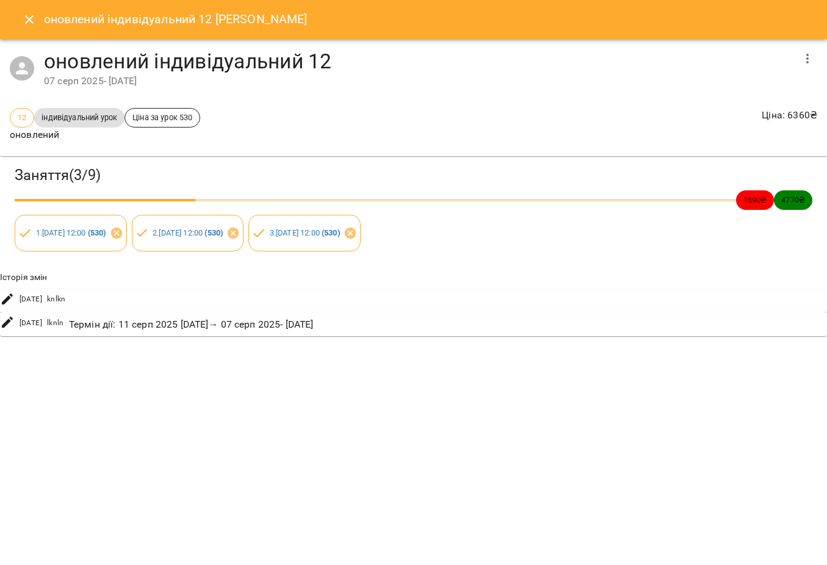
click at [29, 21] on icon "Close" at bounding box center [29, 19] width 15 height 15
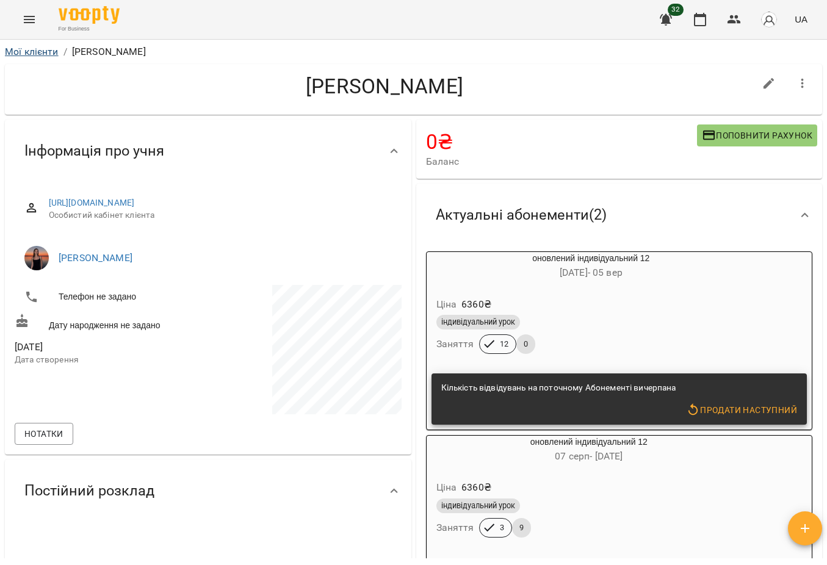
scroll to position [0, 0]
click at [43, 52] on link "Мої клієнти" at bounding box center [32, 52] width 54 height 12
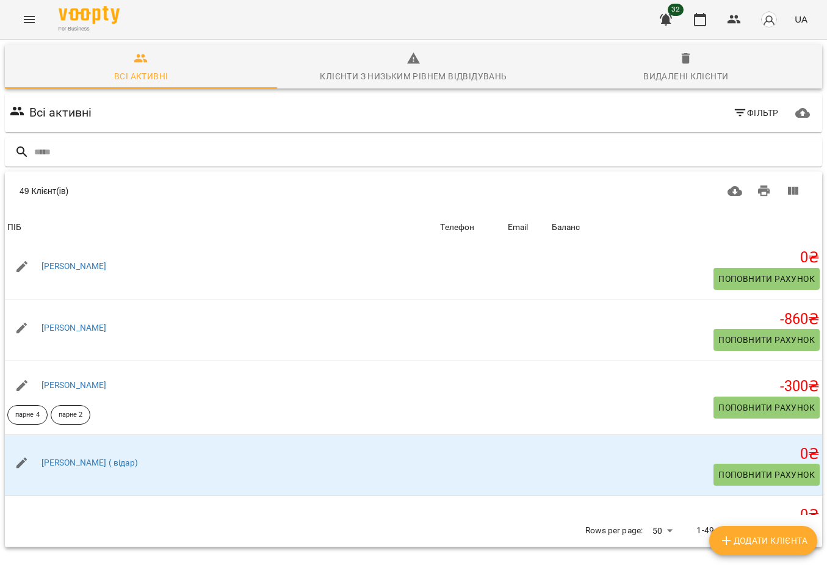
scroll to position [2510, 0]
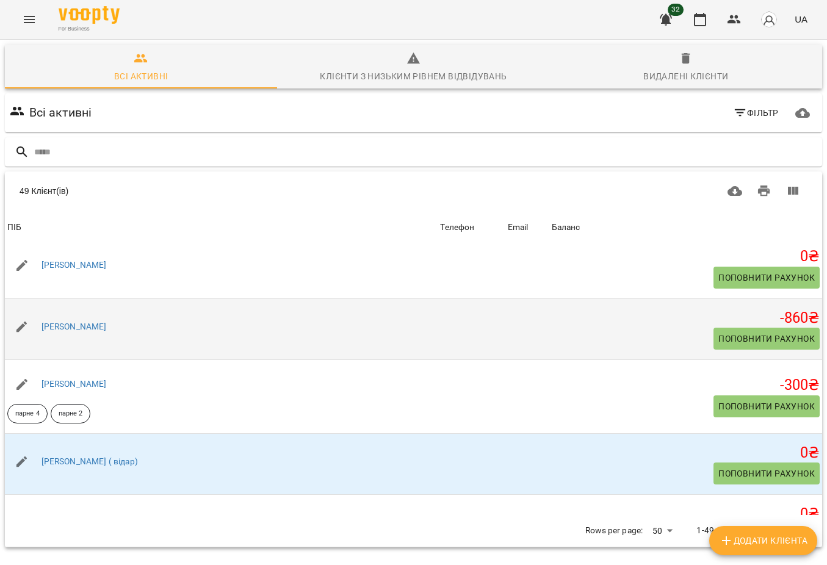
click at [756, 346] on span "Поповнити рахунок" at bounding box center [766, 338] width 96 height 15
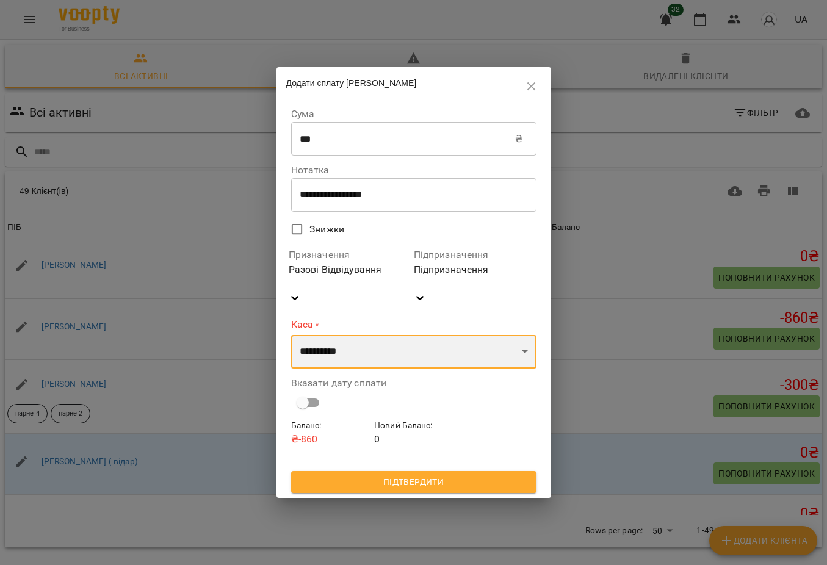
select select "****"
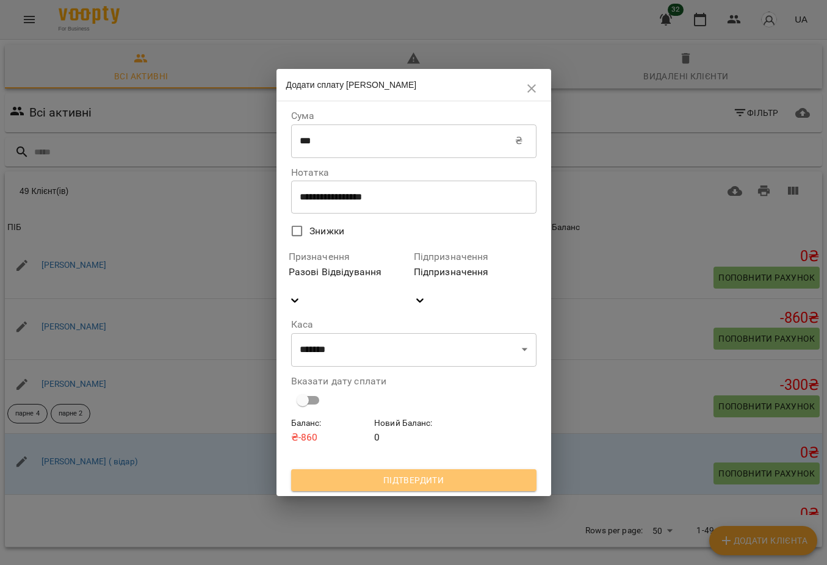
click at [415, 473] on span "Підтвердити" at bounding box center [414, 480] width 226 height 15
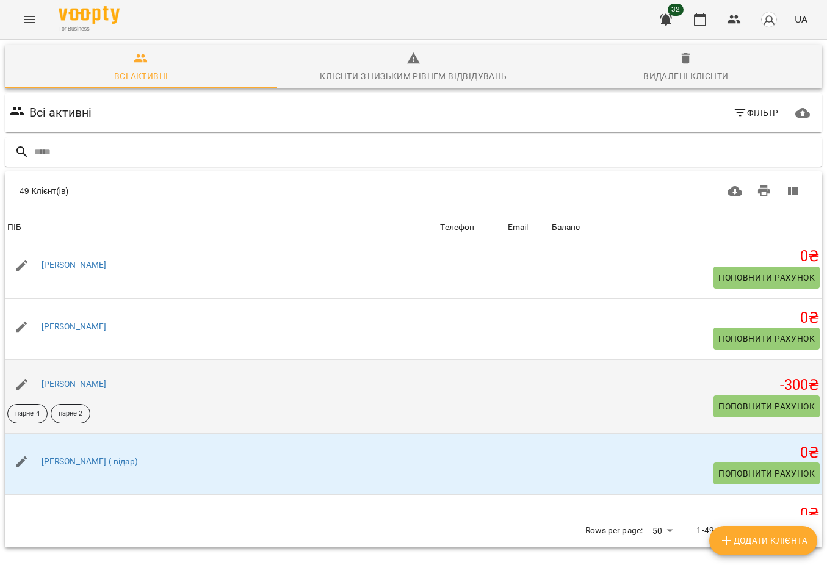
click at [746, 417] on button "Поповнити рахунок" at bounding box center [766, 406] width 106 height 22
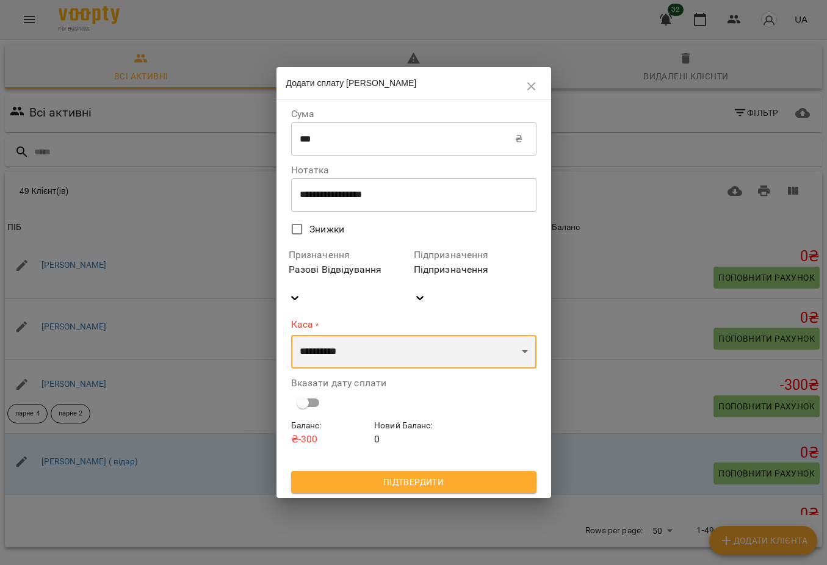
select select "****"
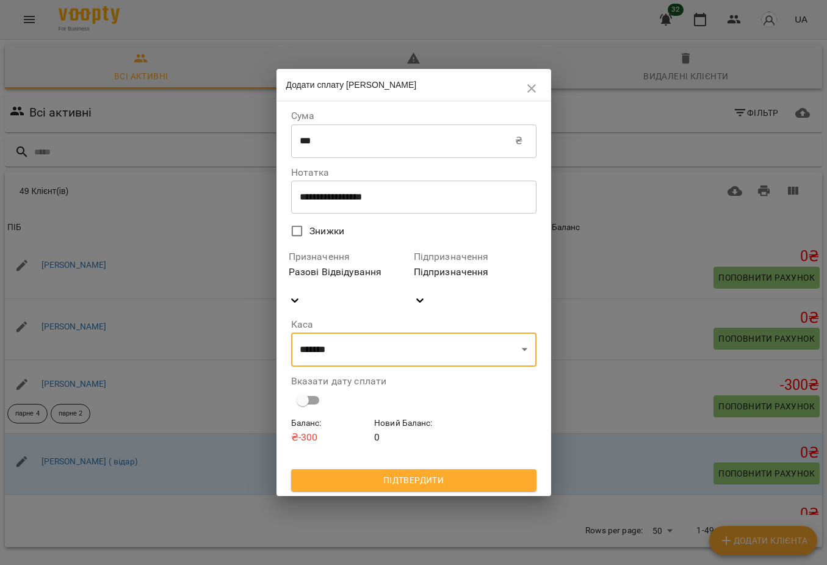
click at [416, 473] on span "Підтвердити" at bounding box center [414, 480] width 226 height 15
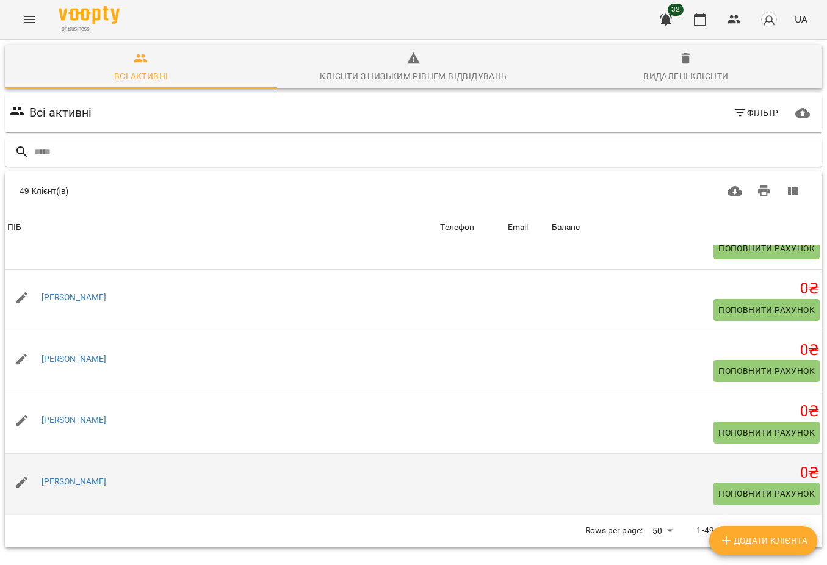
scroll to position [2872, 0]
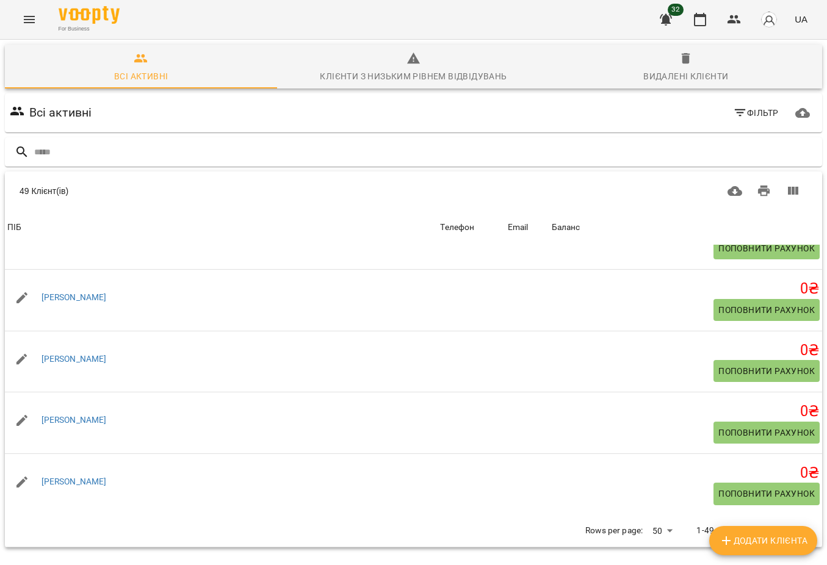
click at [30, 11] on button "Menu" at bounding box center [29, 19] width 29 height 29
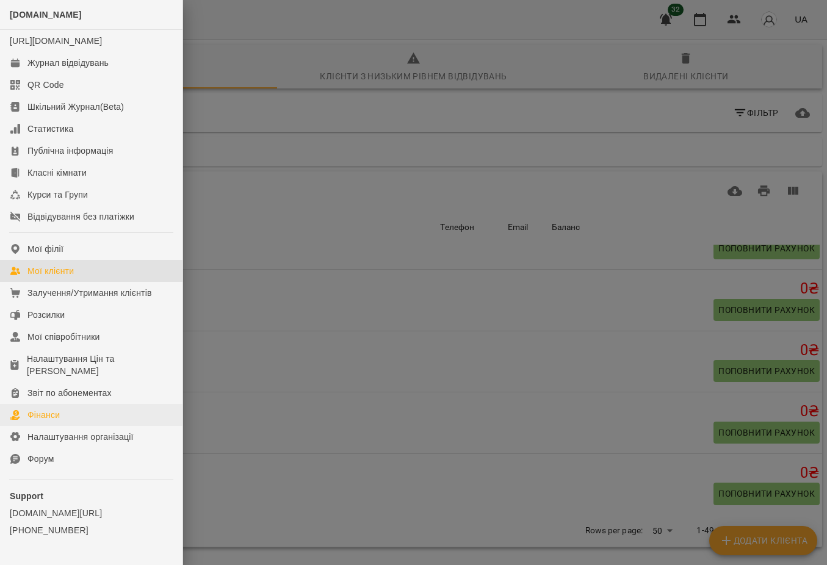
click at [45, 419] on link "Фінанси" at bounding box center [91, 415] width 182 height 22
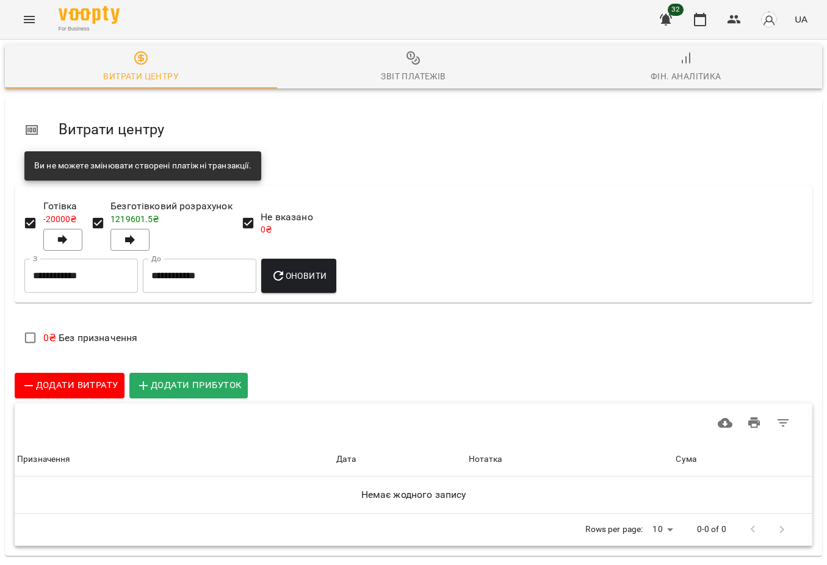
click at [692, 70] on div "Фін. Аналітика" at bounding box center [686, 76] width 71 height 15
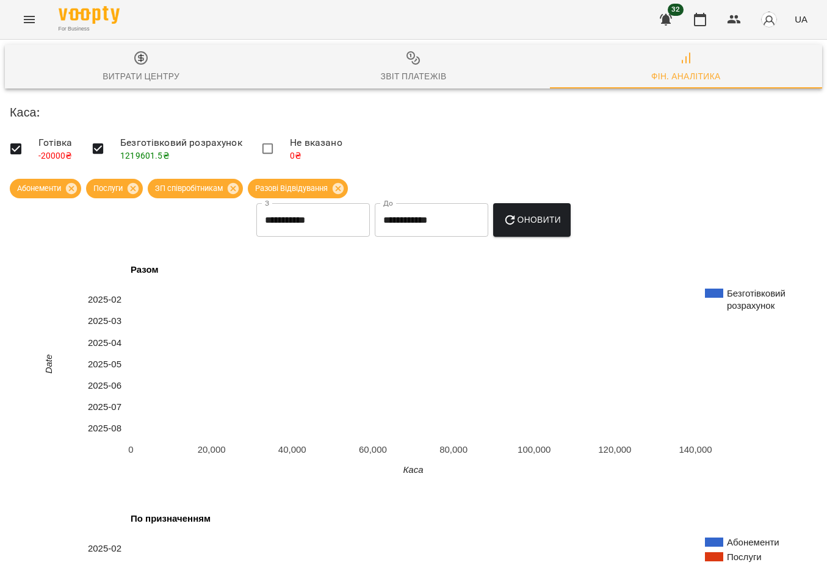
click at [27, 16] on icon "Menu" at bounding box center [29, 19] width 11 height 7
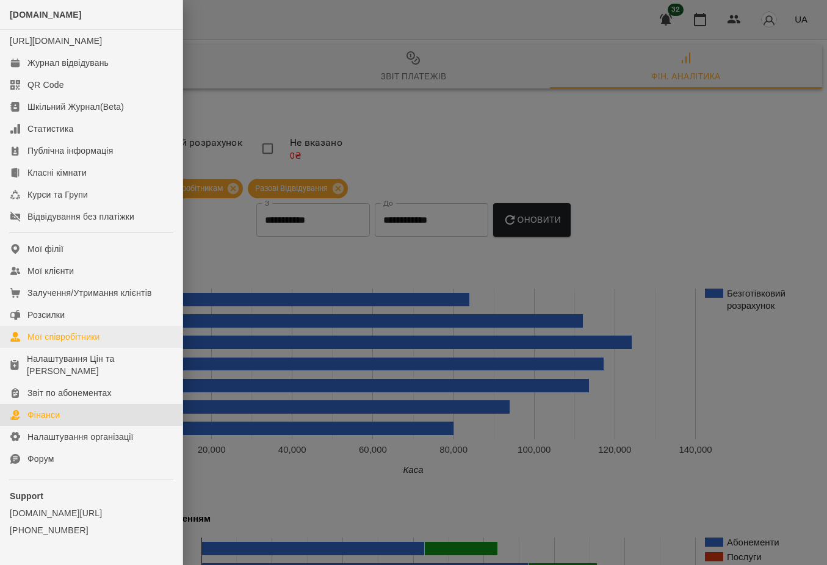
click at [80, 343] on div "Мої співробітники" at bounding box center [63, 337] width 73 height 12
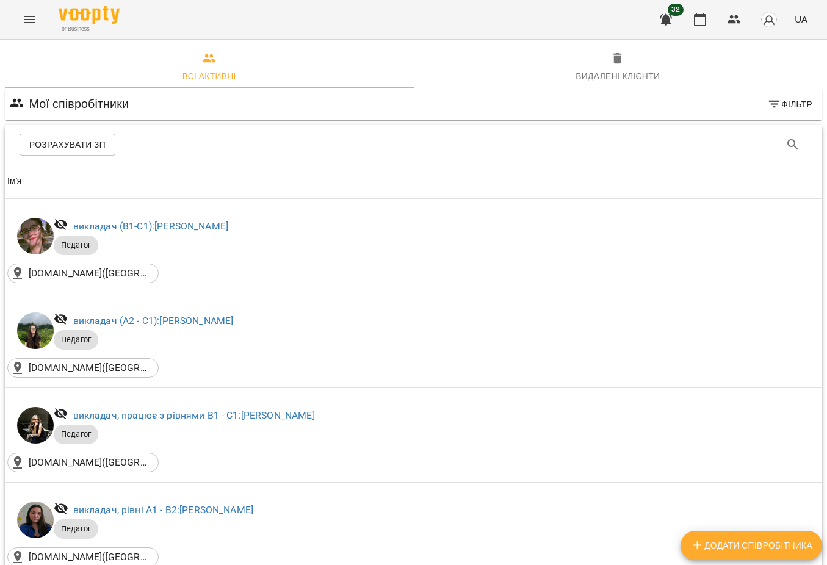
click at [86, 142] on span "Розрахувати ЗП" at bounding box center [67, 144] width 76 height 15
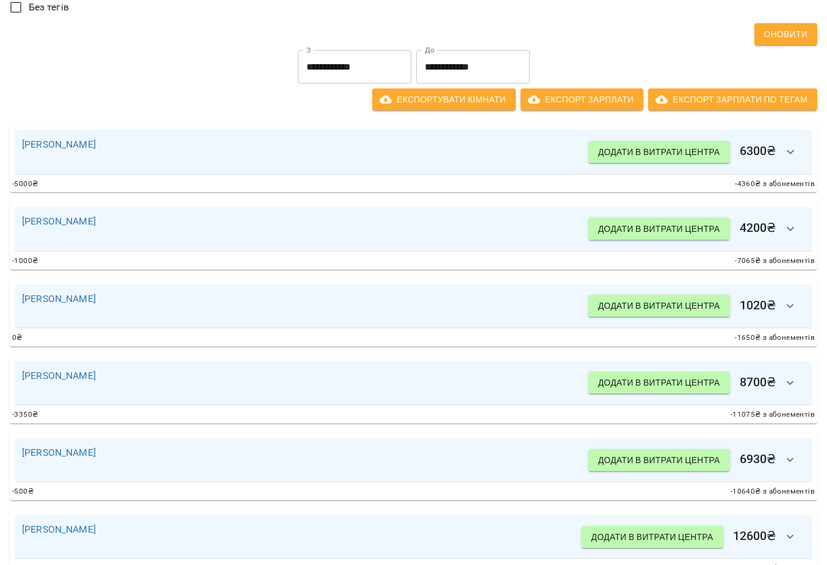
scroll to position [184, 0]
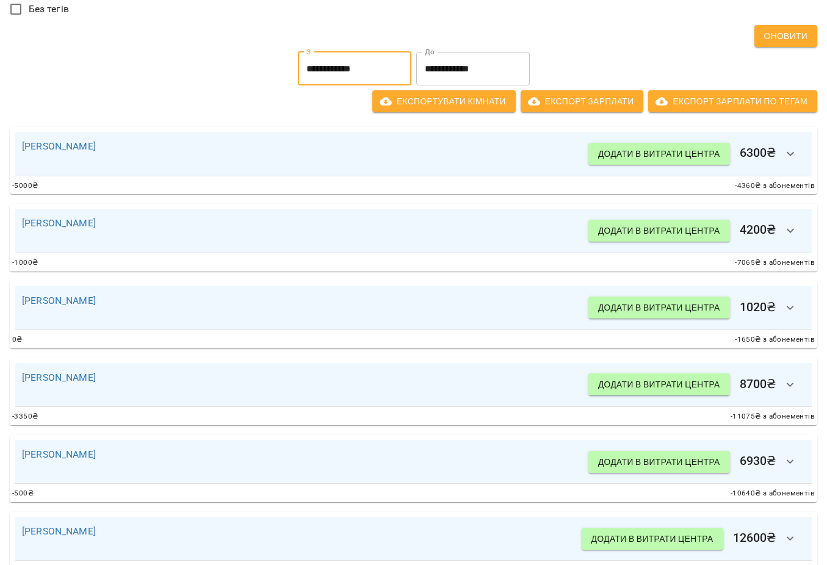
click at [358, 69] on input "**********" at bounding box center [355, 69] width 114 height 34
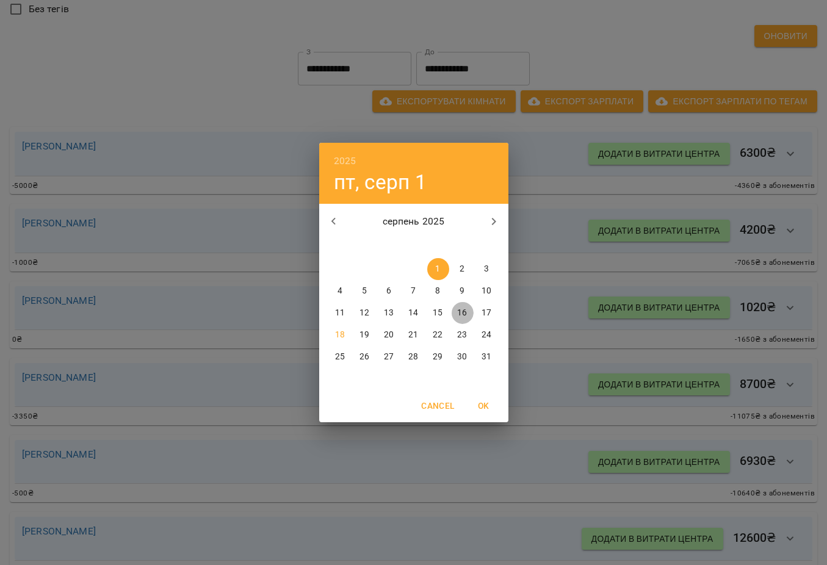
click at [452, 315] on span "16" at bounding box center [463, 313] width 22 height 12
type input "**********"
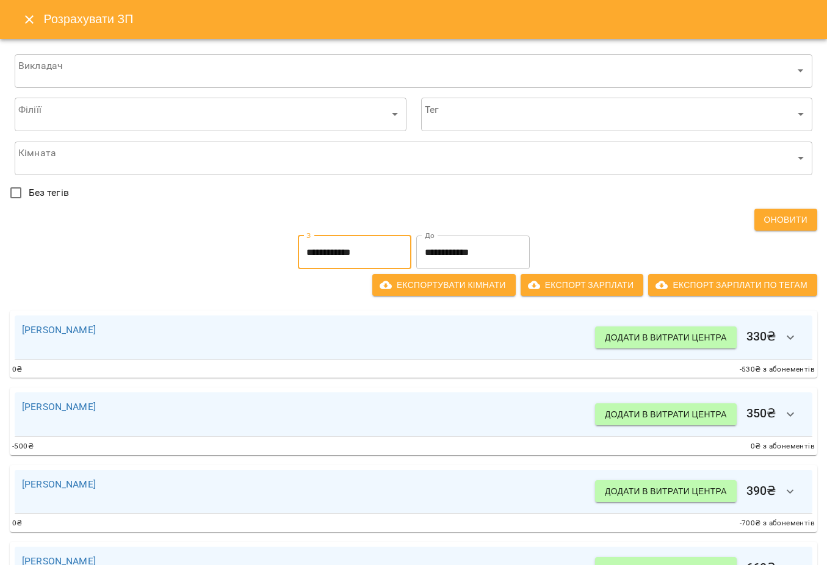
scroll to position [0, 0]
click at [37, 16] on button "Close" at bounding box center [29, 19] width 29 height 29
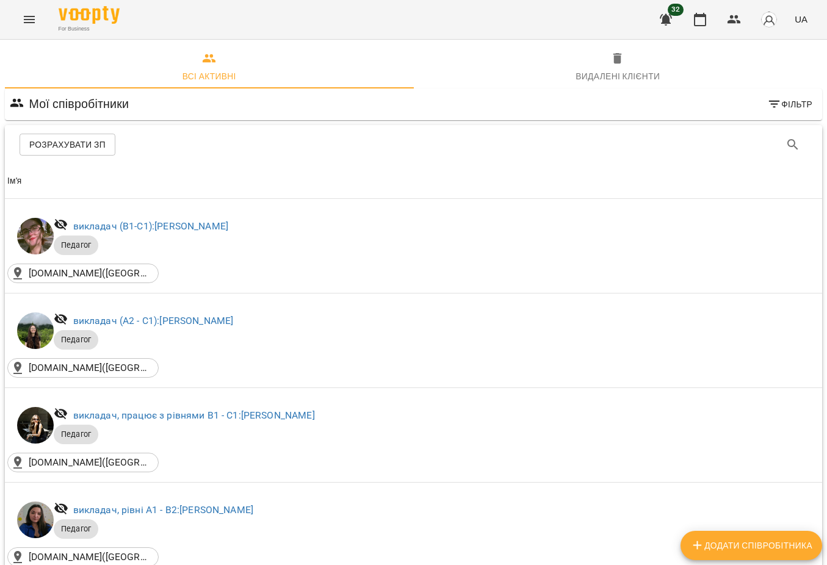
scroll to position [237, 0]
